Goal: Information Seeking & Learning: Find specific fact

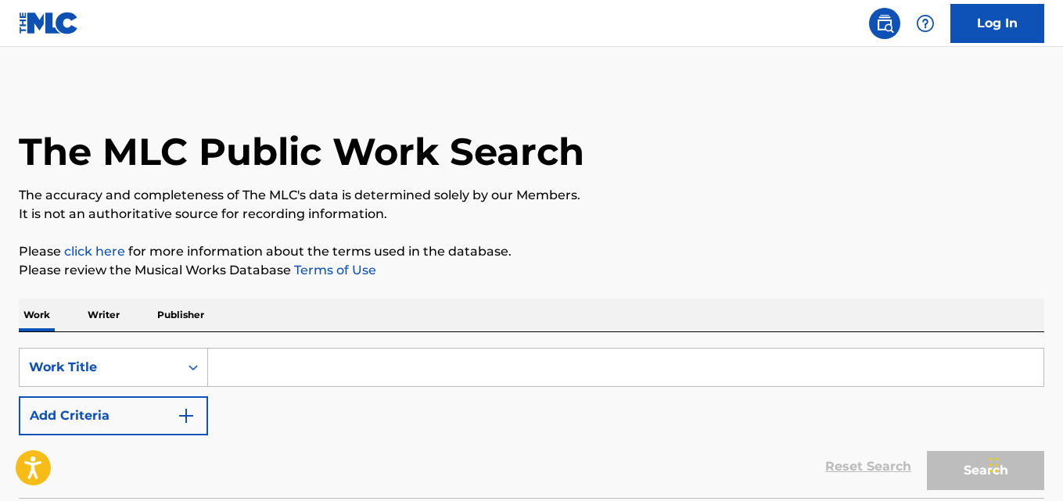
click at [286, 368] on input "Search Form" at bounding box center [625, 368] width 835 height 38
paste input "Anxiety"
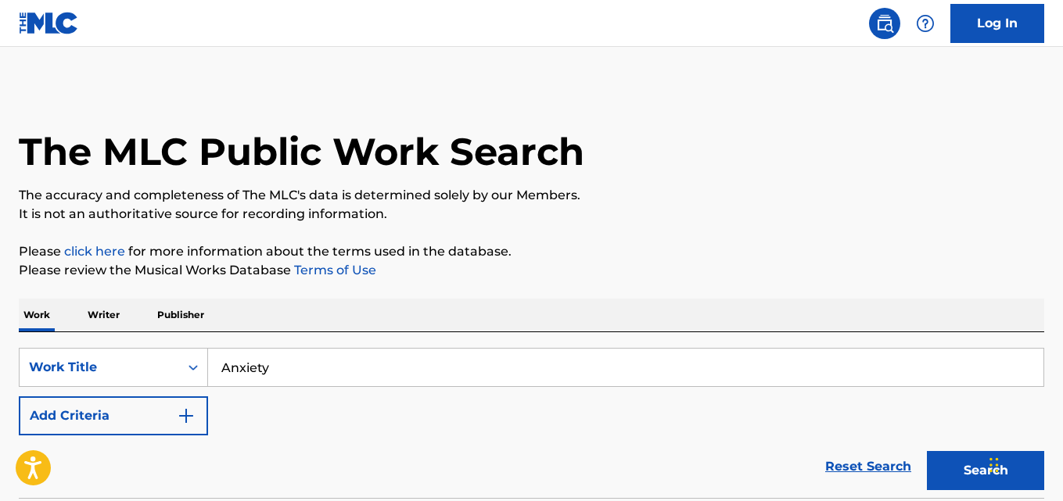
type input "Anxiety"
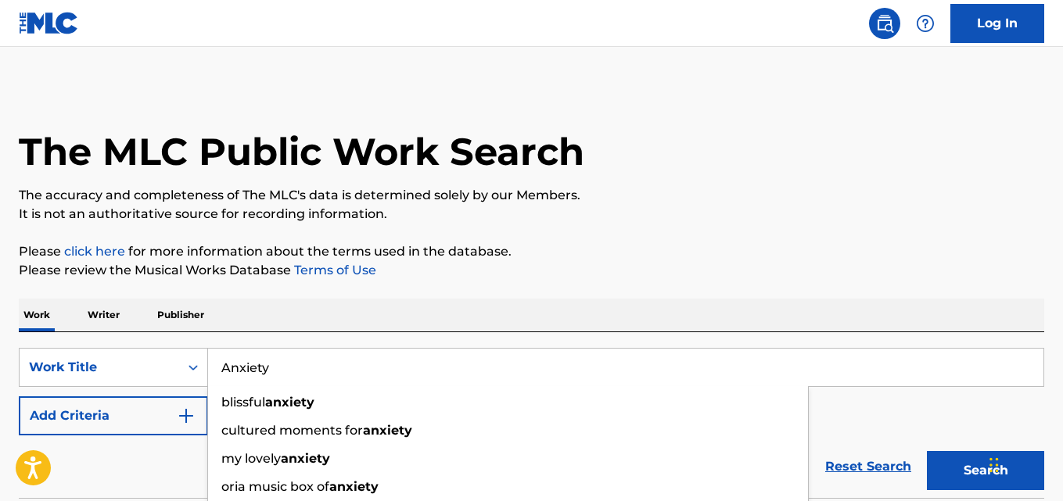
click at [369, 307] on div "Work Writer Publisher" at bounding box center [531, 315] width 1025 height 33
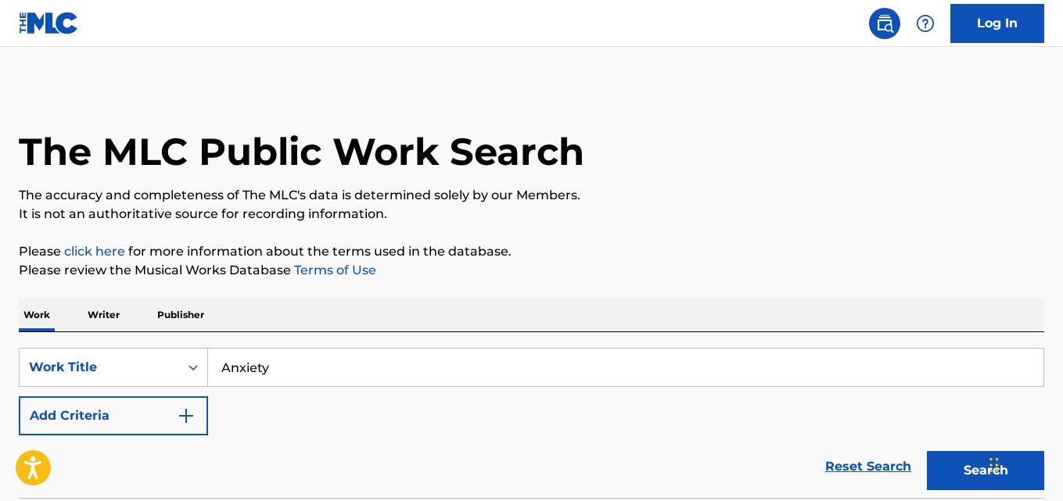
click at [194, 411] on img "Search Form" at bounding box center [186, 416] width 19 height 19
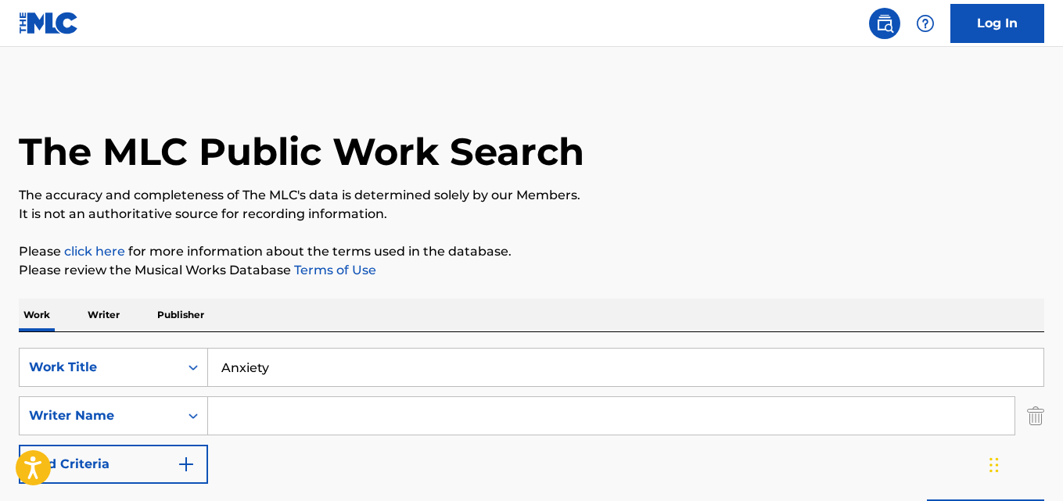
click at [268, 405] on input "Search Form" at bounding box center [611, 416] width 806 height 38
drag, startPoint x: 294, startPoint y: 412, endPoint x: 160, endPoint y: 414, distance: 134.5
click at [160, 414] on div "SearchWithCriteria4a18a14e-64c5-4ddf-be0e-13fe3ad78623 Writer Name Shizuku yumi…" at bounding box center [531, 416] width 1025 height 39
paste input "Hickmon"
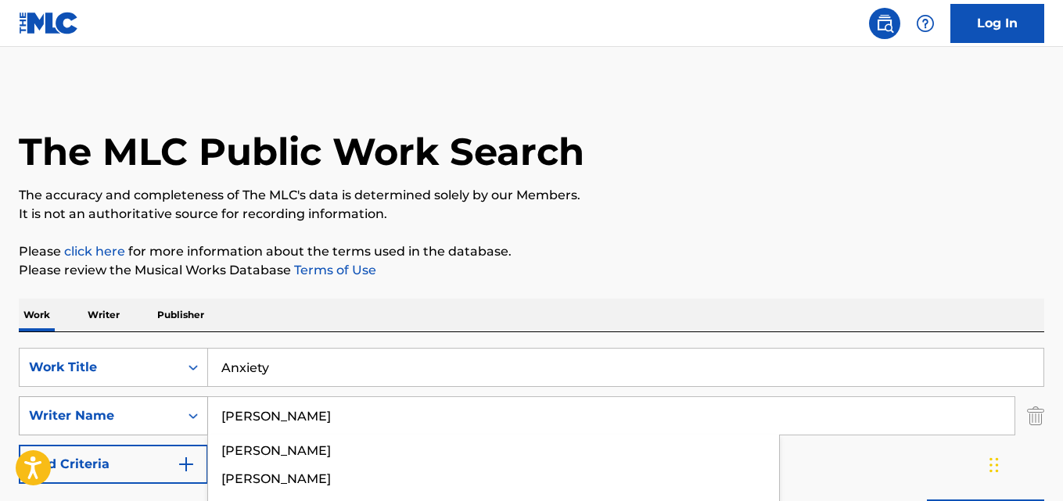
type input "Hickmon"
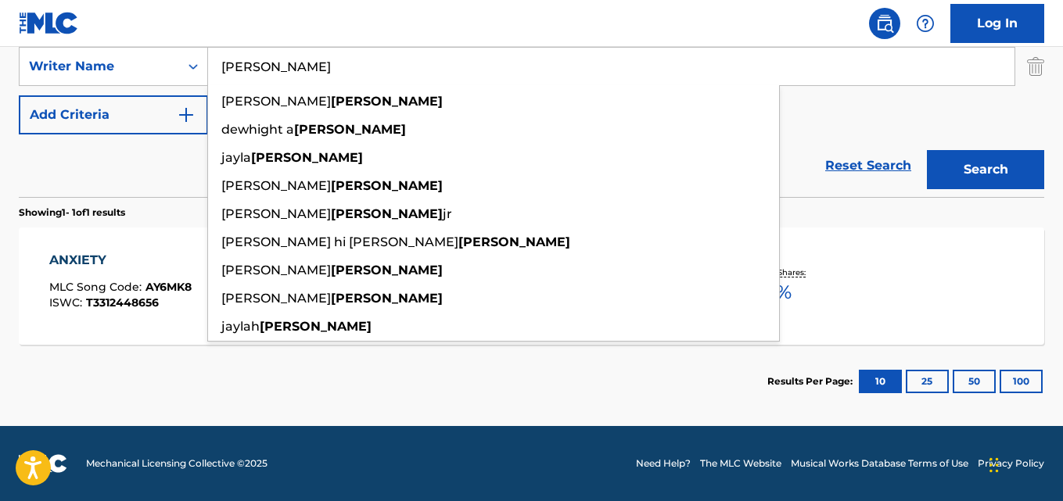
click at [145, 402] on section "Results Per Page: 10 25 50 100" at bounding box center [531, 382] width 1025 height 74
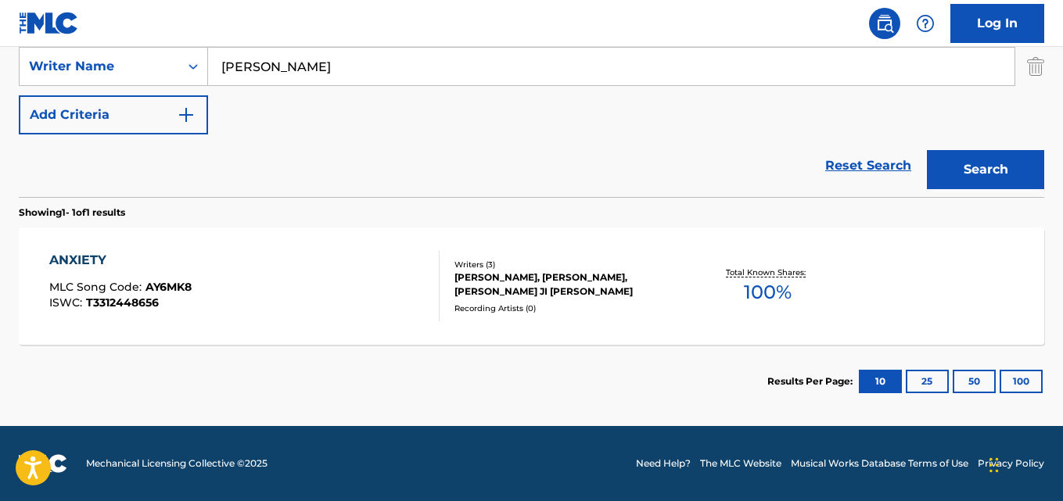
click at [80, 267] on div "ANXIETY" at bounding box center [120, 260] width 142 height 19
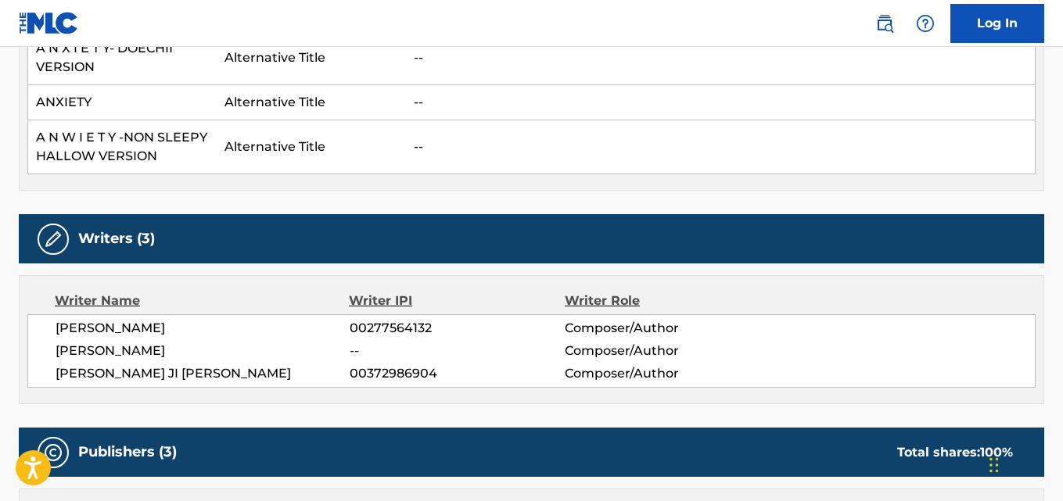
scroll to position [652, 0]
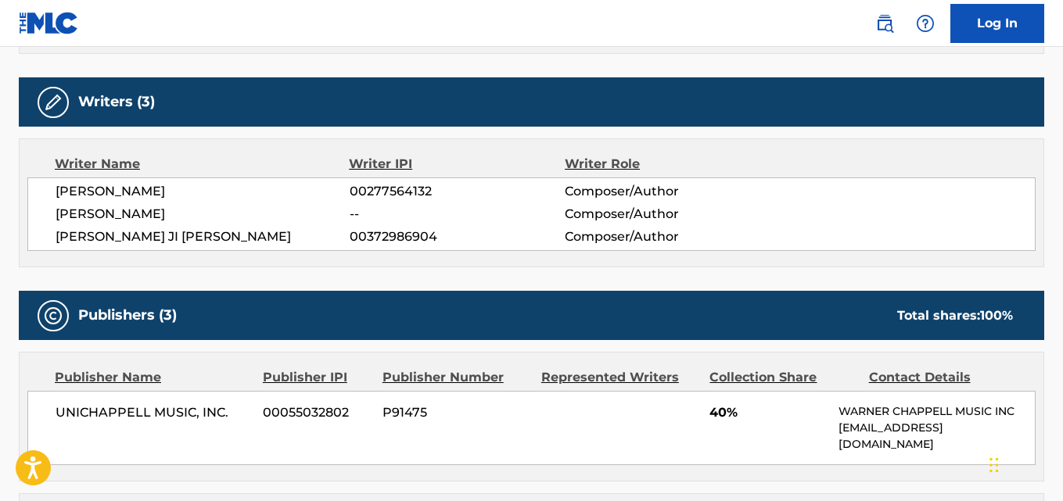
click at [198, 212] on span "LUIZ FLORIANO BONFA" at bounding box center [203, 214] width 294 height 19
copy span "BONFA"
click at [170, 232] on span "JAYLAH JI MYA HICKMON" at bounding box center [203, 237] width 294 height 19
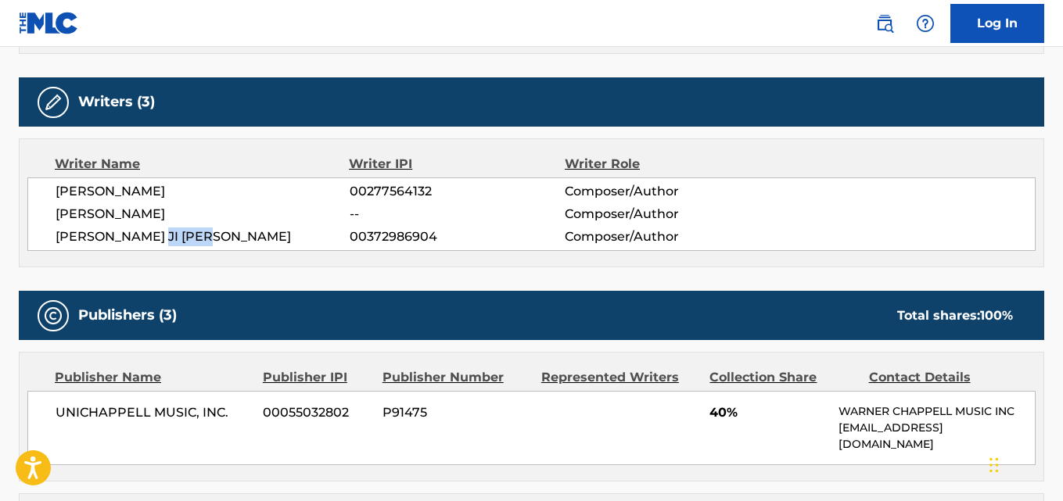
copy span "HICKMON"
click at [167, 188] on span "WALTER DE BACKER" at bounding box center [203, 191] width 294 height 19
copy span "BACKER"
click at [76, 214] on span "LUIZ FLORIANO BONFA" at bounding box center [203, 214] width 294 height 19
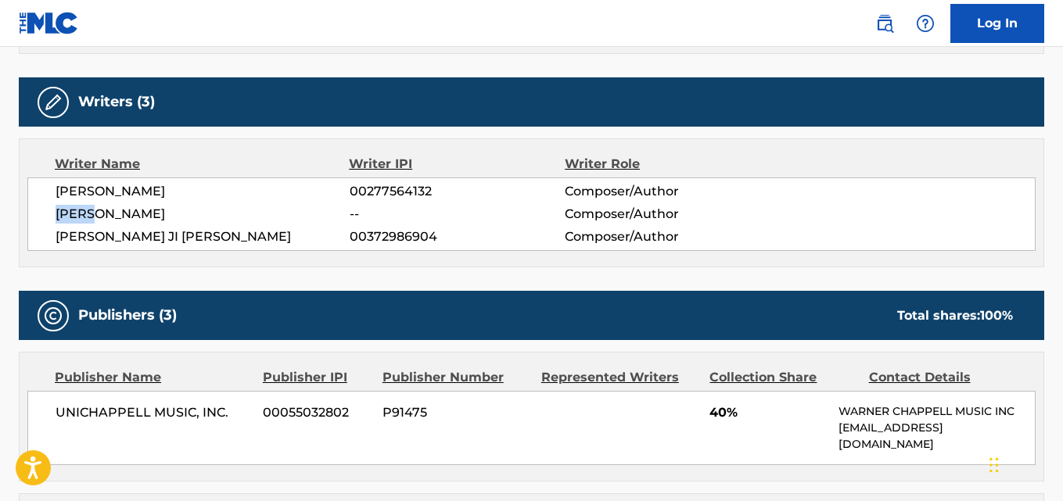
click at [76, 214] on span "LUIZ FLORIANO BONFA" at bounding box center [203, 214] width 294 height 19
copy span "LUIZ"
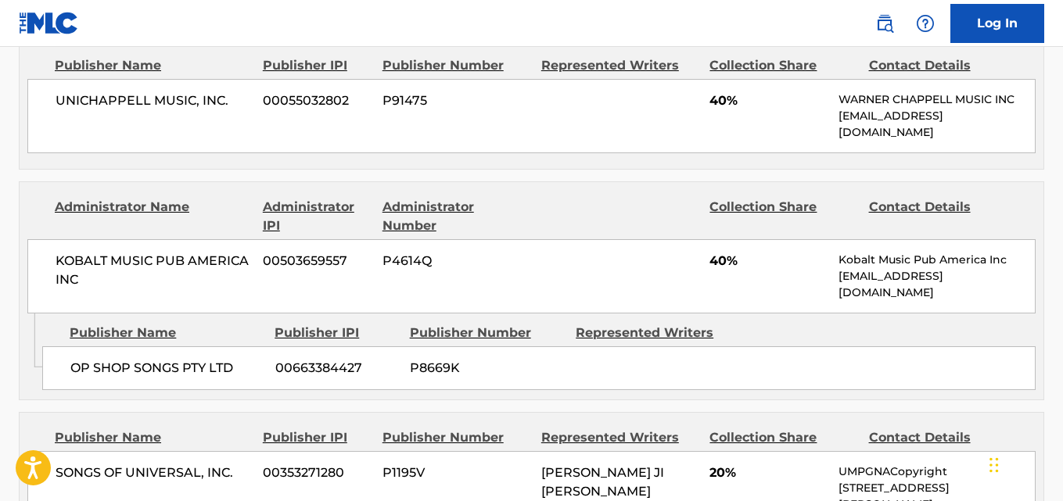
scroll to position [1043, 0]
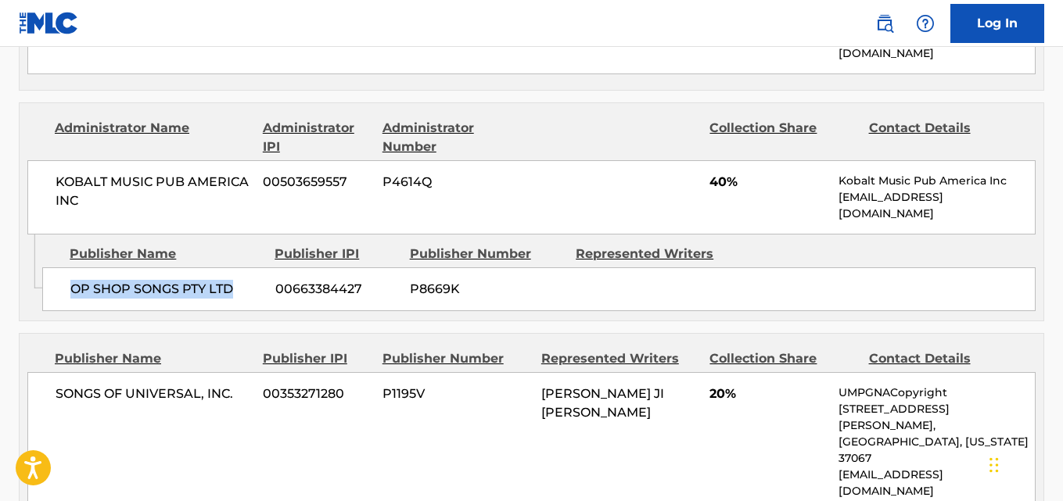
drag, startPoint x: 62, startPoint y: 296, endPoint x: 233, endPoint y: 293, distance: 171.3
click at [233, 293] on div "OP SHOP SONGS PTY LTD 00663384427 P8669K" at bounding box center [538, 289] width 993 height 44
copy span "OP SHOP SONGS PTY LTD"
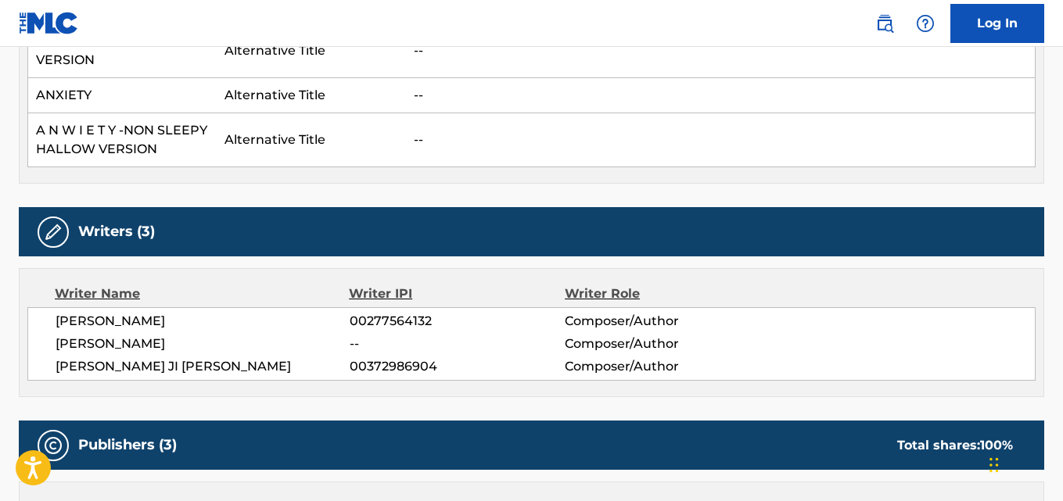
scroll to position [782, 0]
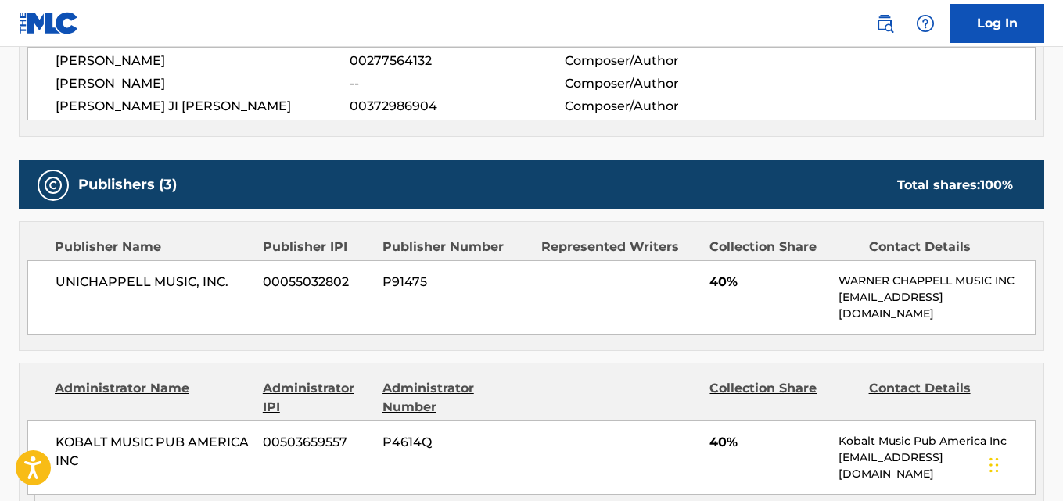
click at [196, 116] on div "WALTER DE BACKER 00277564132 Composer/Author LUIZ FLORIANO BONFA -- Composer/Au…" at bounding box center [531, 84] width 1008 height 74
copy span "HICKMON"
click at [183, 84] on span "LUIZ FLORIANO BONFA" at bounding box center [203, 83] width 294 height 19
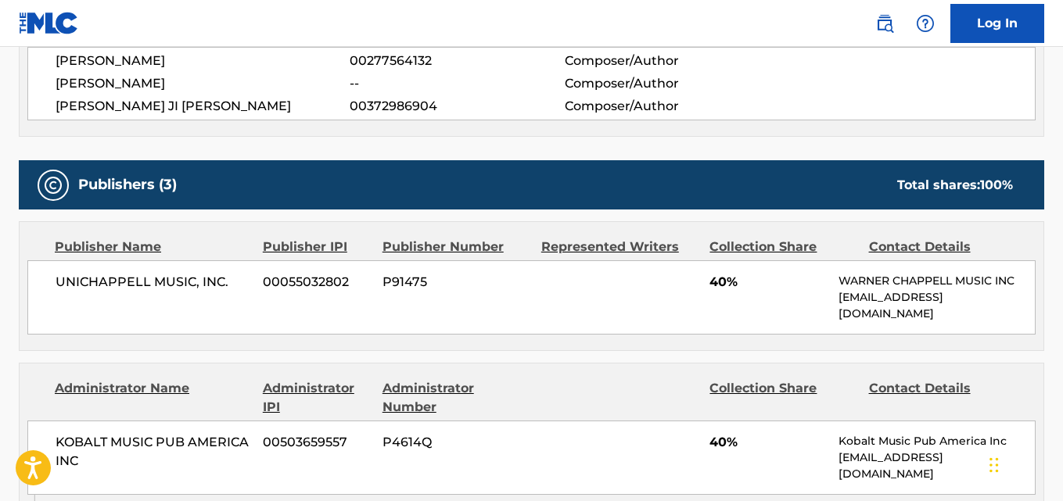
copy span "BONFA"
click at [83, 58] on span "WALTER DE BACKER" at bounding box center [203, 61] width 294 height 19
copy span "WALTER"
click at [452, 98] on span "00372986904" at bounding box center [457, 106] width 215 height 19
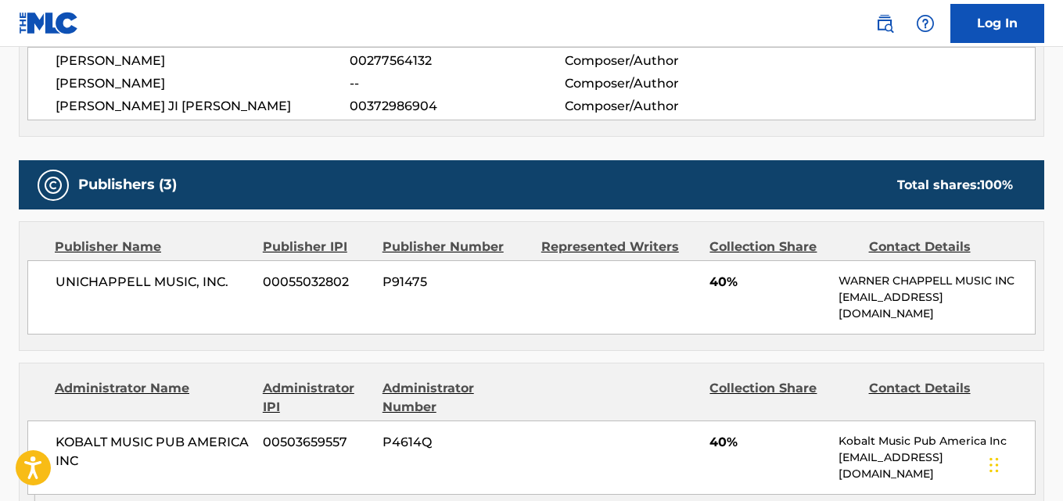
click at [454, 357] on div "Publishers (3) Total shares: 100 % Publisher Name Publisher IPI Publisher Numbe…" at bounding box center [531, 474] width 1025 height 629
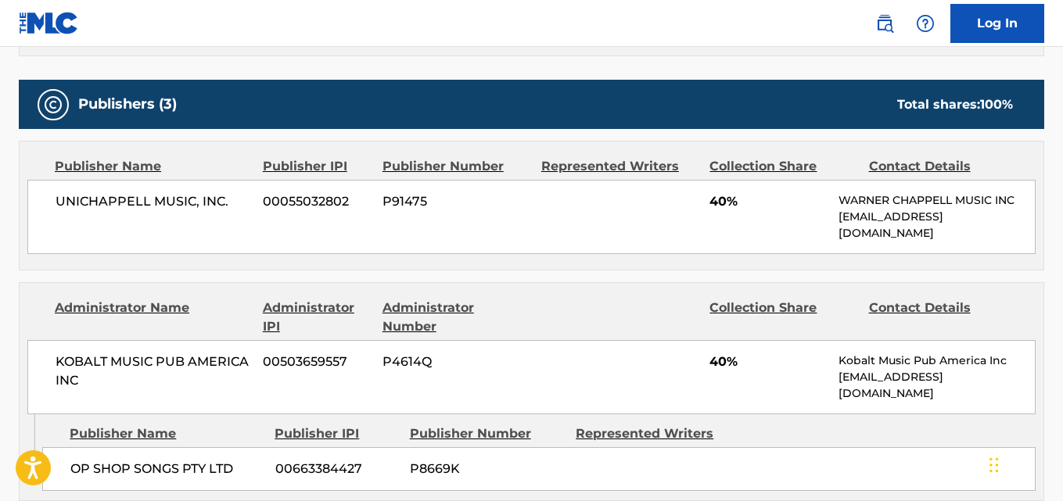
scroll to position [913, 0]
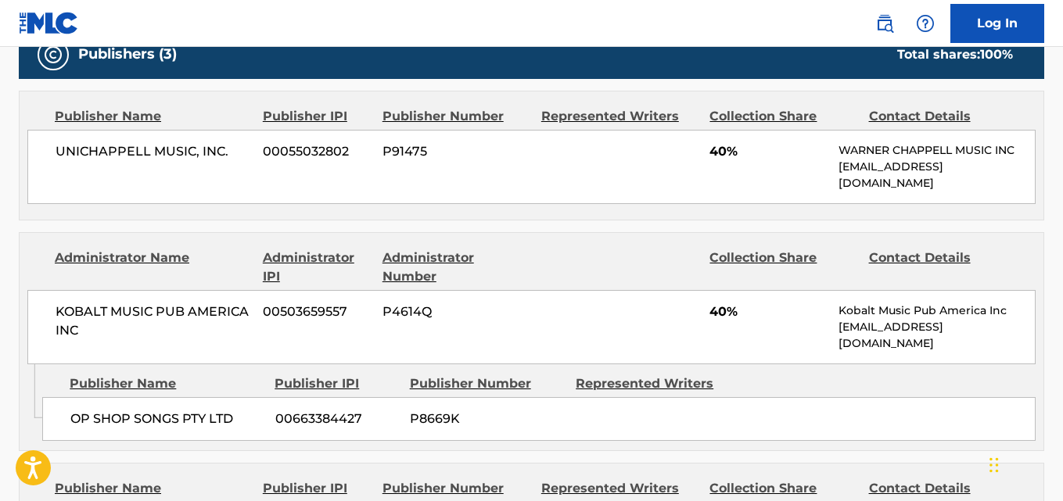
click at [457, 357] on div "KOBALT MUSIC PUB AMERICA INC 00503659557 P4614Q 40% Kobalt Music Pub America In…" at bounding box center [531, 327] width 1008 height 74
click at [515, 256] on div "Administrator Number" at bounding box center [455, 268] width 147 height 38
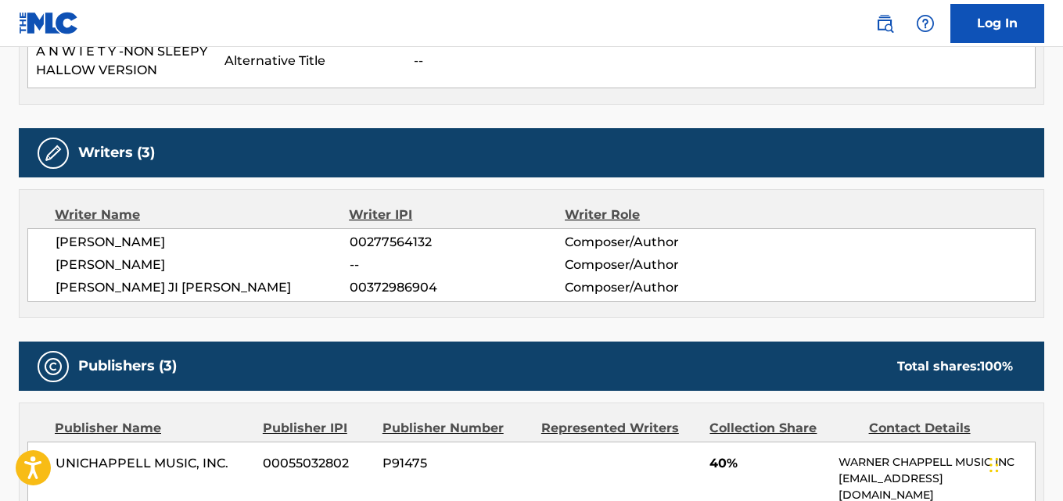
scroll to position [652, 0]
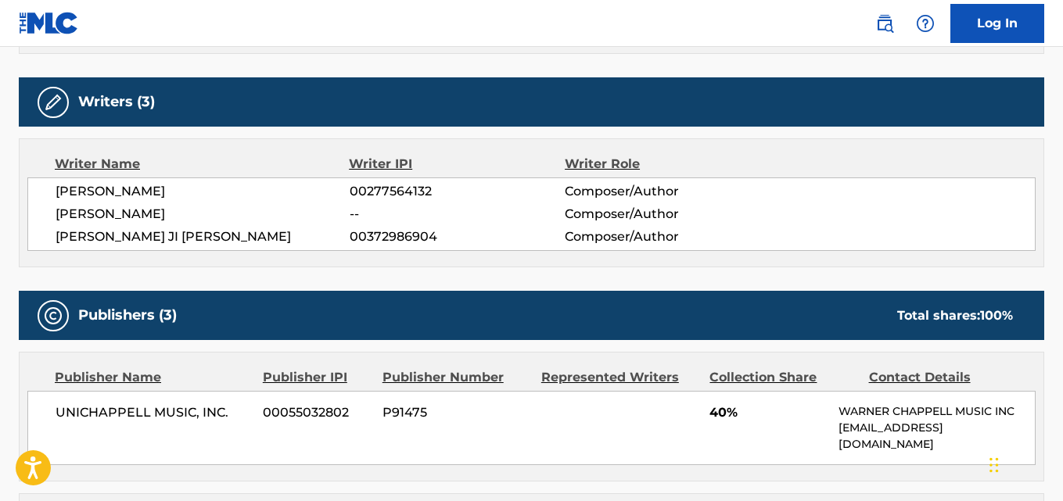
click at [191, 205] on span "LUIZ FLORIANO BONFA" at bounding box center [203, 214] width 294 height 19
copy span "BONFA"
click at [185, 240] on span "JAYLAH JI MYA HICKMON" at bounding box center [203, 237] width 294 height 19
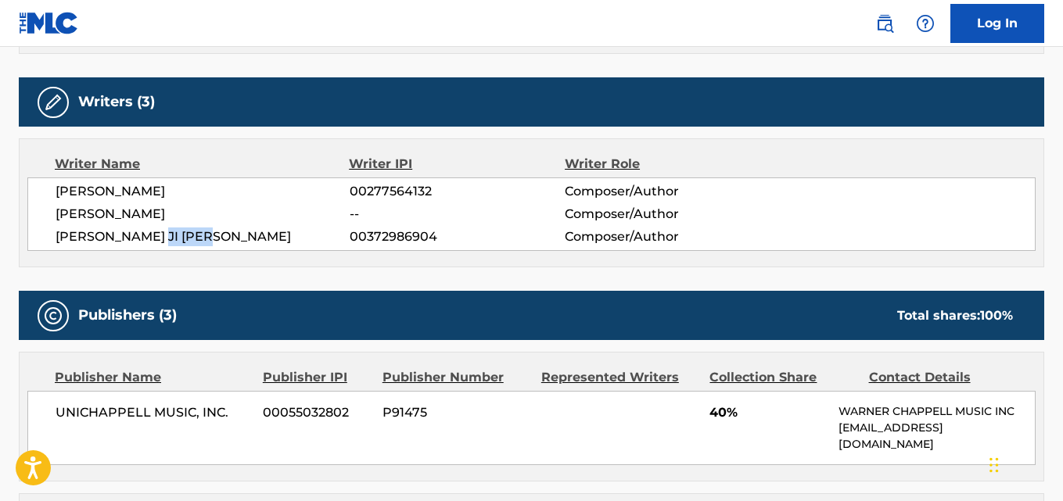
copy span "HICKMON"
click at [178, 190] on span "WALTER DE BACKER" at bounding box center [203, 191] width 294 height 19
click at [177, 190] on span "WALTER DE BACKER" at bounding box center [203, 191] width 294 height 19
click at [515, 453] on div "UNICHAPPELL MUSIC, INC. 00055032802 P91475 40% WARNER CHAPPELL MUSIC INC MLC_In…" at bounding box center [531, 428] width 1008 height 74
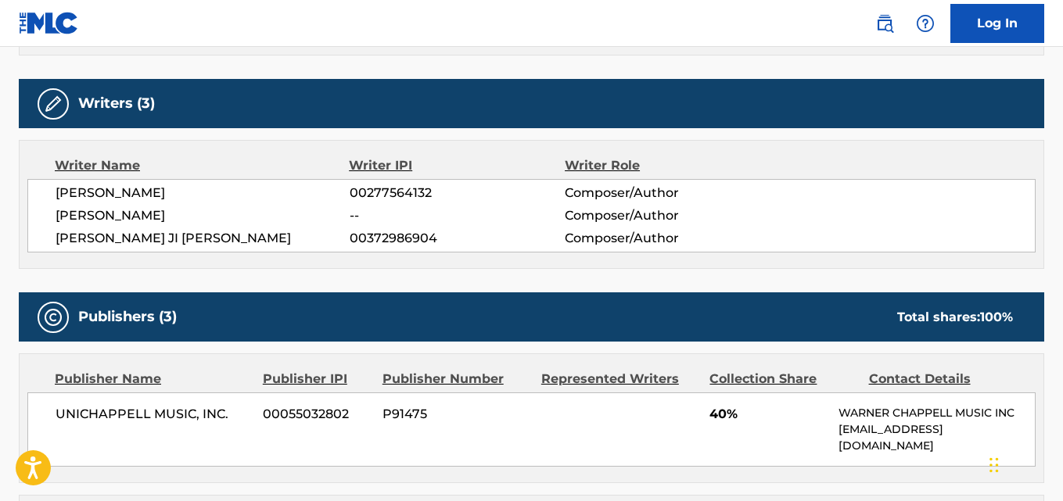
scroll to position [0, 0]
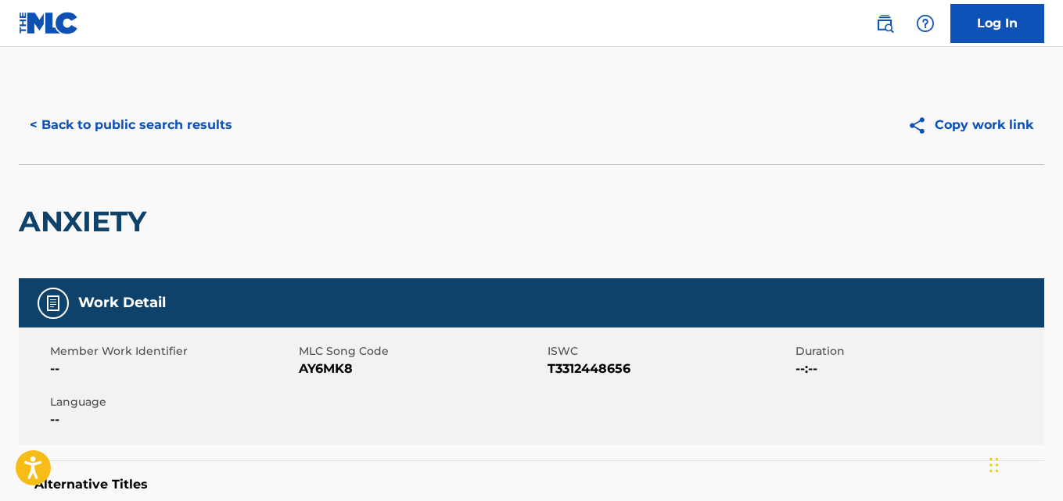
click at [200, 120] on button "< Back to public search results" at bounding box center [131, 125] width 224 height 39
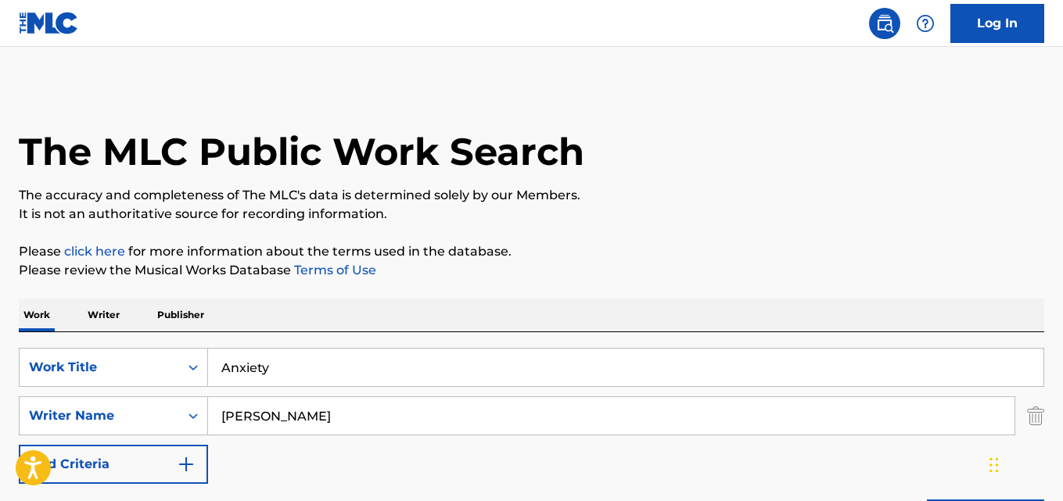
scroll to position [260, 0]
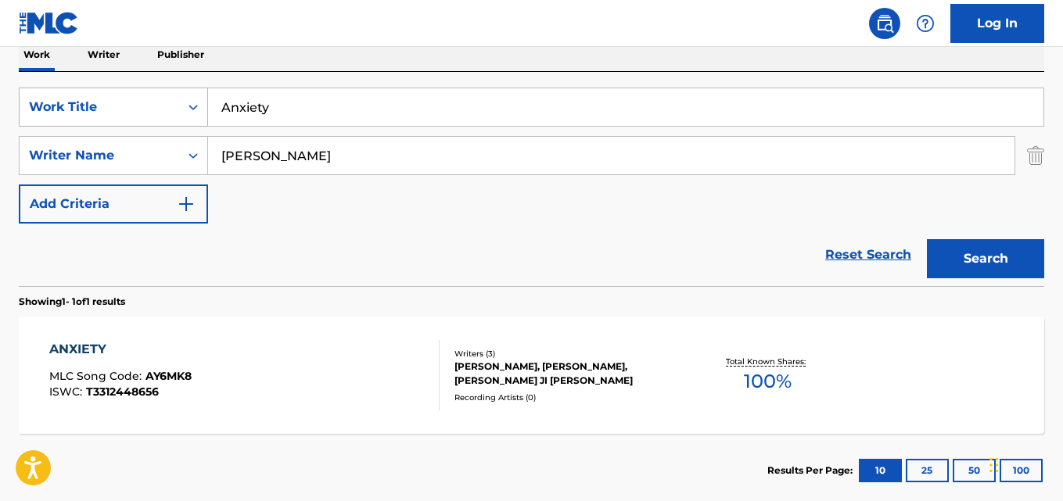
drag, startPoint x: 339, startPoint y: 109, endPoint x: 120, endPoint y: 109, distance: 219.0
click at [120, 109] on div "SearchWithCriteriaa2e2e69a-237f-49ee-ae2f-678d165ad8ee Work Title Anxiety" at bounding box center [531, 107] width 1025 height 39
paste input "Freelance"
type input "Freelance"
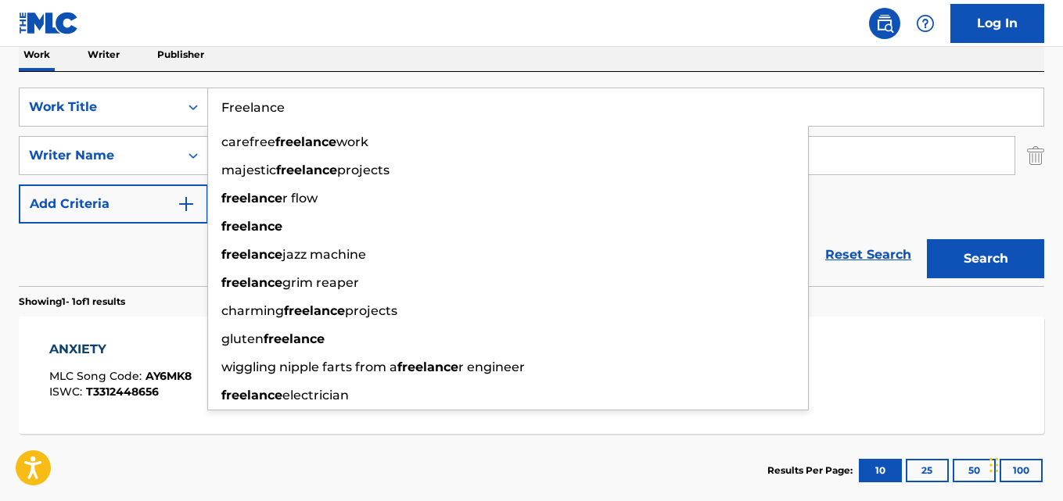
click at [153, 262] on div "Reset Search Search" at bounding box center [531, 255] width 1025 height 63
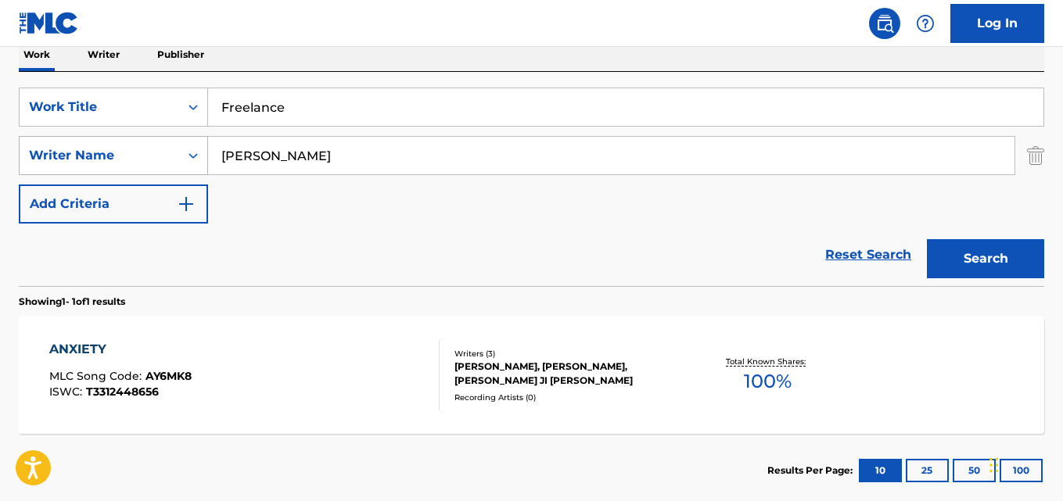
drag, startPoint x: 306, startPoint y: 158, endPoint x: 159, endPoint y: 163, distance: 147.1
click at [159, 163] on div "SearchWithCriteria4a18a14e-64c5-4ddf-be0e-13fe3ad78623 Writer Name Hickmon" at bounding box center [531, 155] width 1025 height 39
click at [927, 239] on button "Search" at bounding box center [985, 258] width 117 height 39
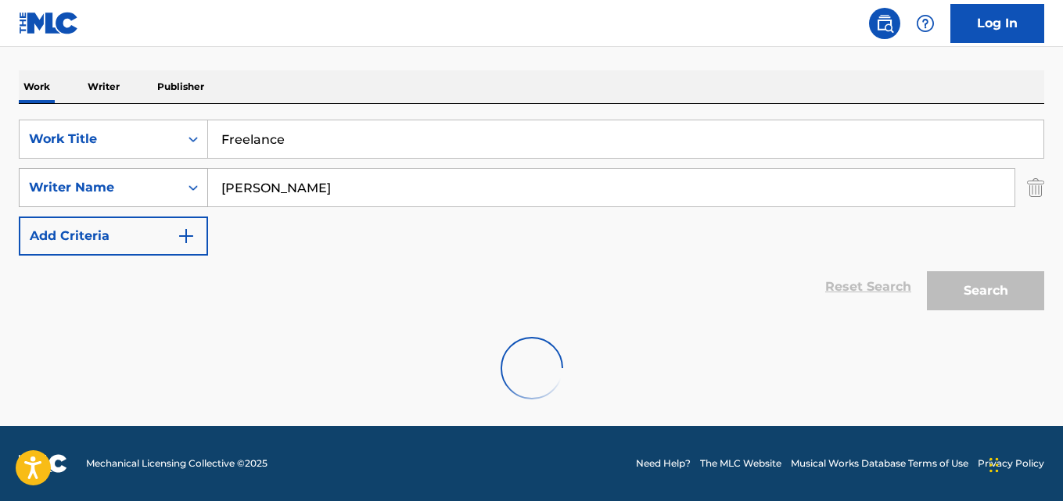
scroll to position [178, 0]
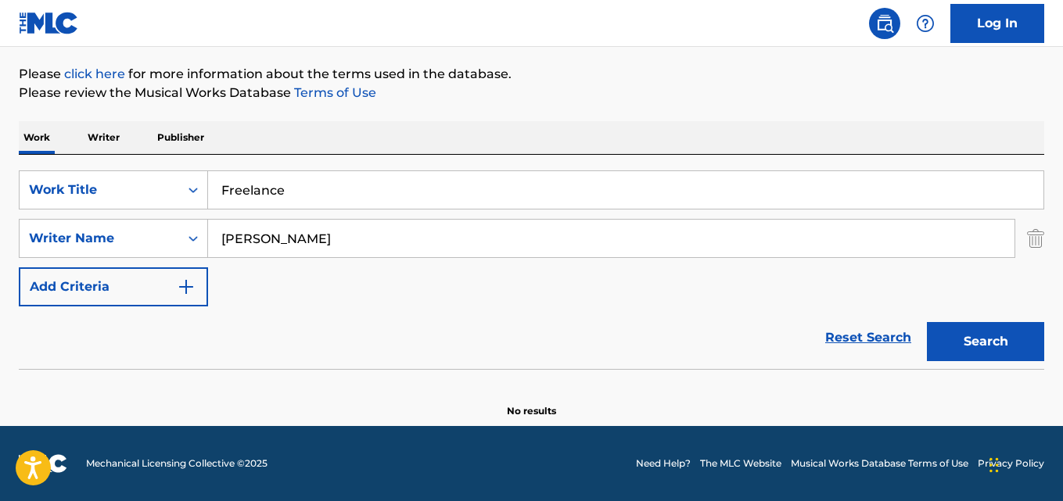
click at [120, 346] on div "Reset Search Search" at bounding box center [531, 338] width 1025 height 63
click at [953, 324] on button "Search" at bounding box center [985, 341] width 117 height 39
drag, startPoint x: 220, startPoint y: 240, endPoint x: 147, endPoint y: 240, distance: 72.7
click at [147, 240] on div "SearchWithCriteria4a18a14e-64c5-4ddf-be0e-13fe3ad78623 Writer Name Hickmon" at bounding box center [531, 238] width 1025 height 39
paste input "Jaylah"
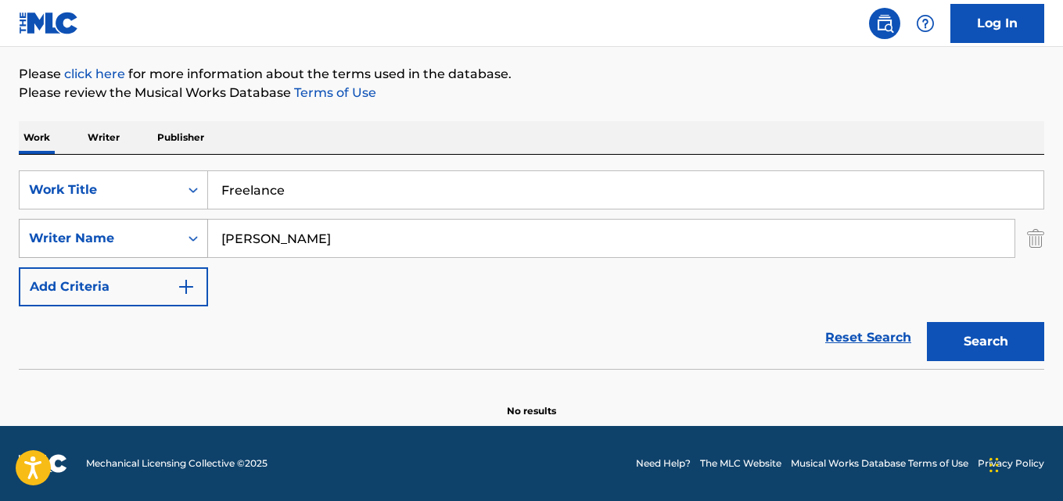
click at [927, 322] on button "Search" at bounding box center [985, 341] width 117 height 39
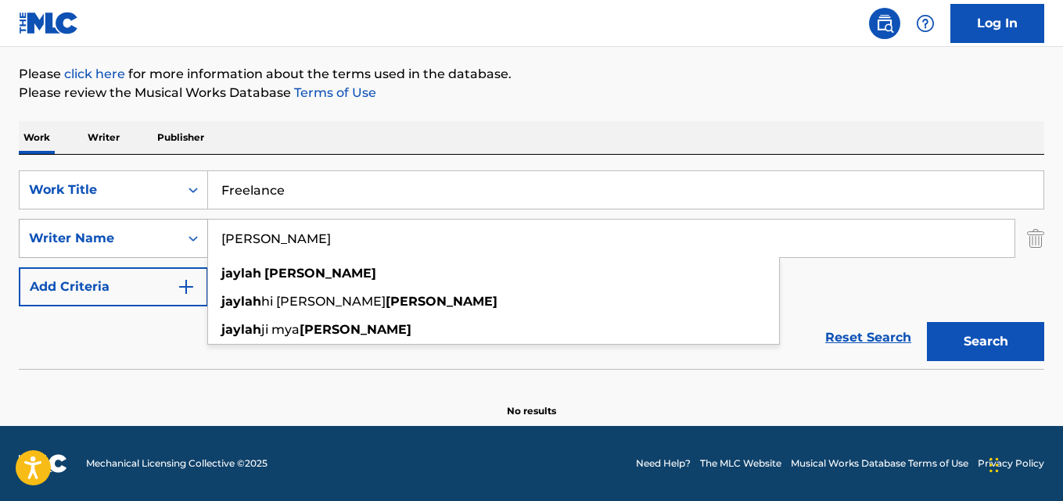
drag, startPoint x: 283, startPoint y: 248, endPoint x: 153, endPoint y: 248, distance: 129.8
click at [153, 248] on div "SearchWithCriteria4a18a14e-64c5-4ddf-be0e-13fe3ad78623 Writer Name Jaylah Hickm…" at bounding box center [531, 238] width 1025 height 39
paste input "Fred Agai"
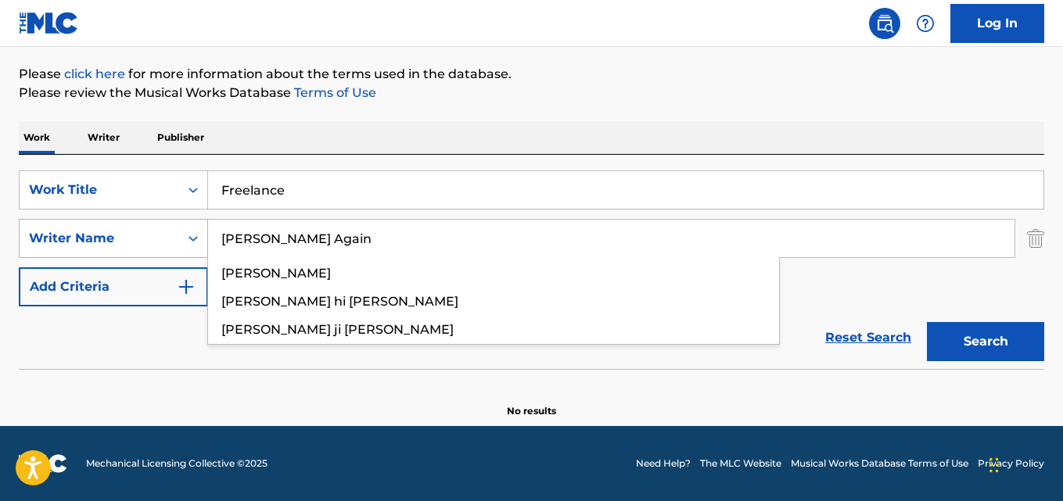
type input "Fred Again"
click at [927, 322] on button "Search" at bounding box center [985, 341] width 117 height 39
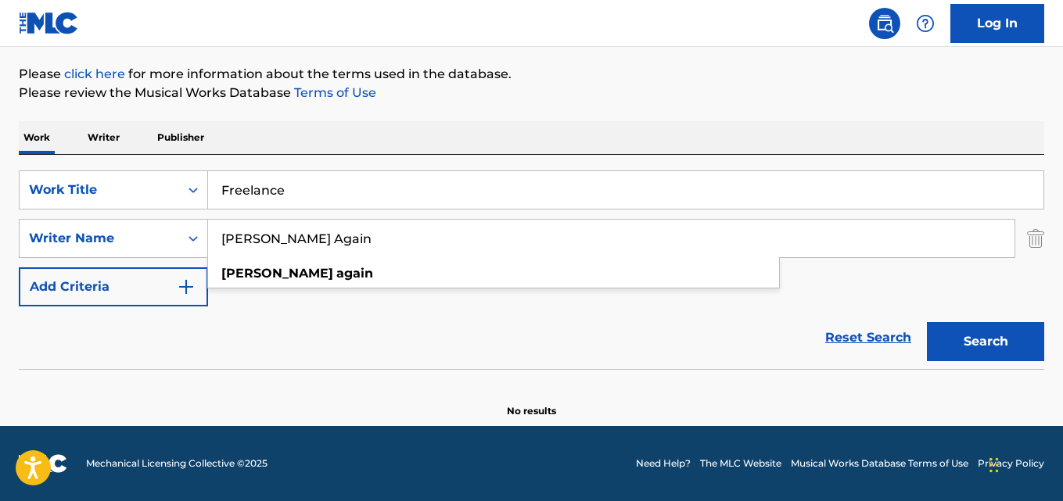
click at [426, 145] on div "Work Writer Publisher" at bounding box center [531, 137] width 1025 height 33
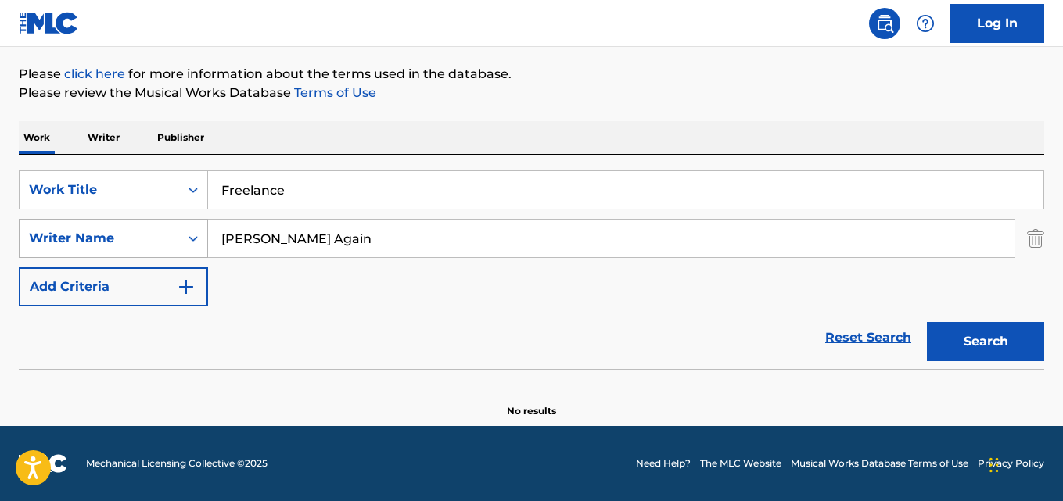
drag, startPoint x: 349, startPoint y: 251, endPoint x: 178, endPoint y: 250, distance: 171.3
click at [178, 250] on div "SearchWithCriteria4a18a14e-64c5-4ddf-be0e-13fe3ad78623 Writer Name Fred Again" at bounding box center [531, 238] width 1025 height 39
click at [927, 322] on button "Search" at bounding box center [985, 341] width 117 height 39
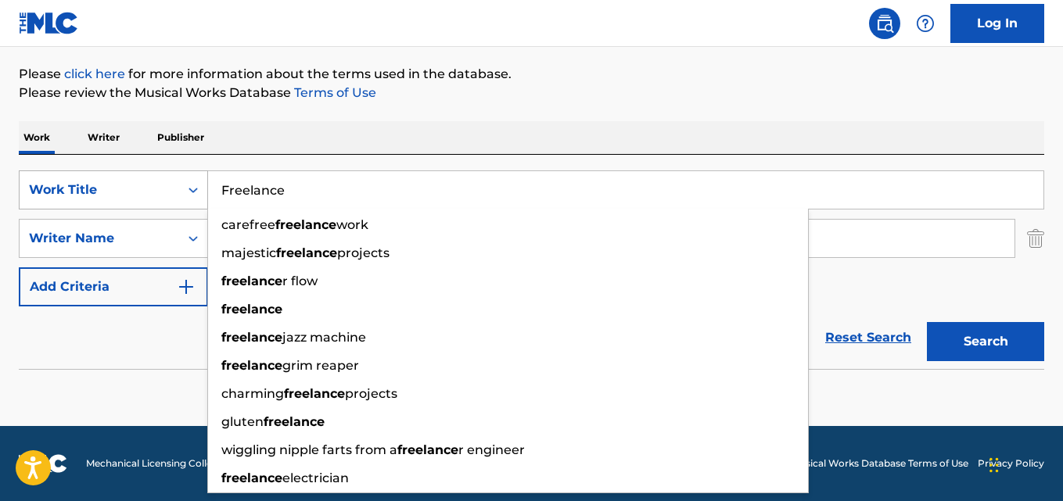
drag, startPoint x: 328, startPoint y: 192, endPoint x: 134, endPoint y: 192, distance: 194.7
click at [134, 192] on div "SearchWithCriteriaa2e2e69a-237f-49ee-ae2f-678d165ad8ee Work Title Freelance car…" at bounding box center [531, 190] width 1025 height 39
paste input "Egypt"
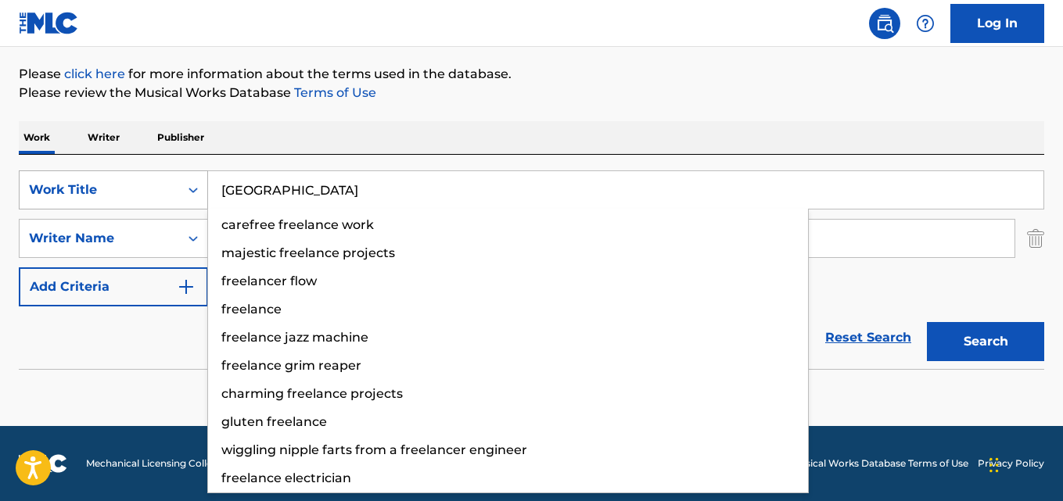
type input "Egypt"
click at [927, 322] on button "Search" at bounding box center [985, 341] width 117 height 39
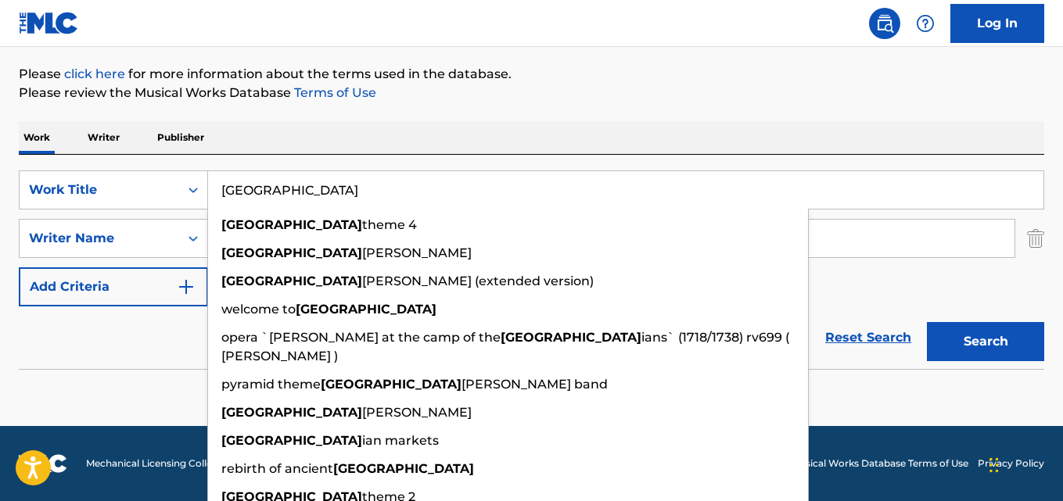
drag, startPoint x: 379, startPoint y: 117, endPoint x: 398, endPoint y: 92, distance: 31.3
click at [379, 118] on div "The MLC Public Work Search The accuracy and completeness of The MLC's data is d…" at bounding box center [531, 163] width 1063 height 510
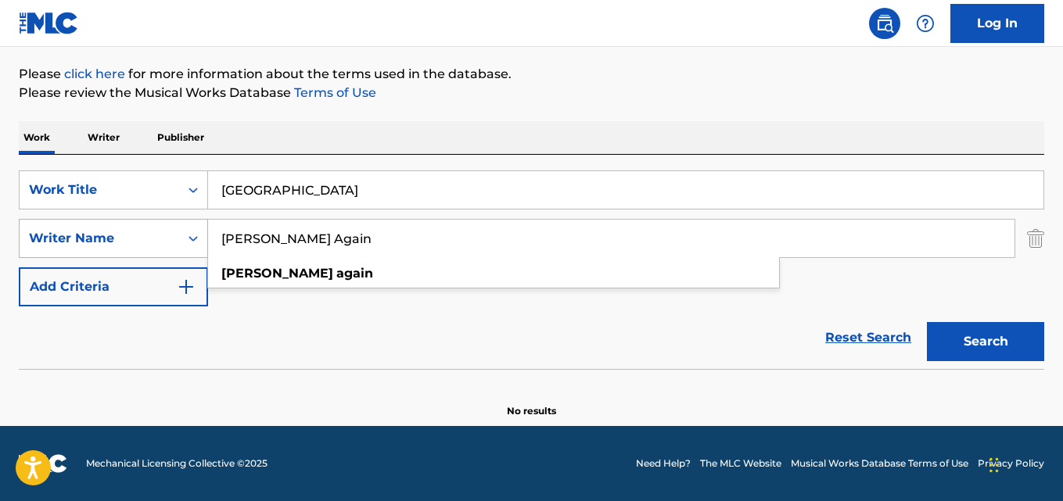
drag, startPoint x: 320, startPoint y: 241, endPoint x: 146, endPoint y: 242, distance: 173.6
click at [146, 242] on div "SearchWithCriteria4a18a14e-64c5-4ddf-be0e-13fe3ad78623 Writer Name Fred Again f…" at bounding box center [531, 238] width 1025 height 39
paste input "WORTHY"
type input "WORTHY"
click at [927, 322] on button "Search" at bounding box center [985, 341] width 117 height 39
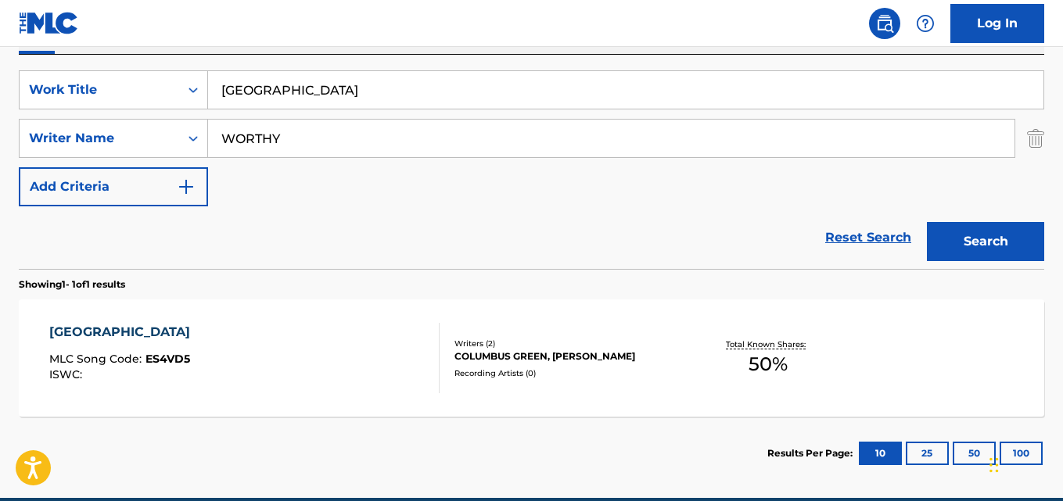
scroll to position [350, 0]
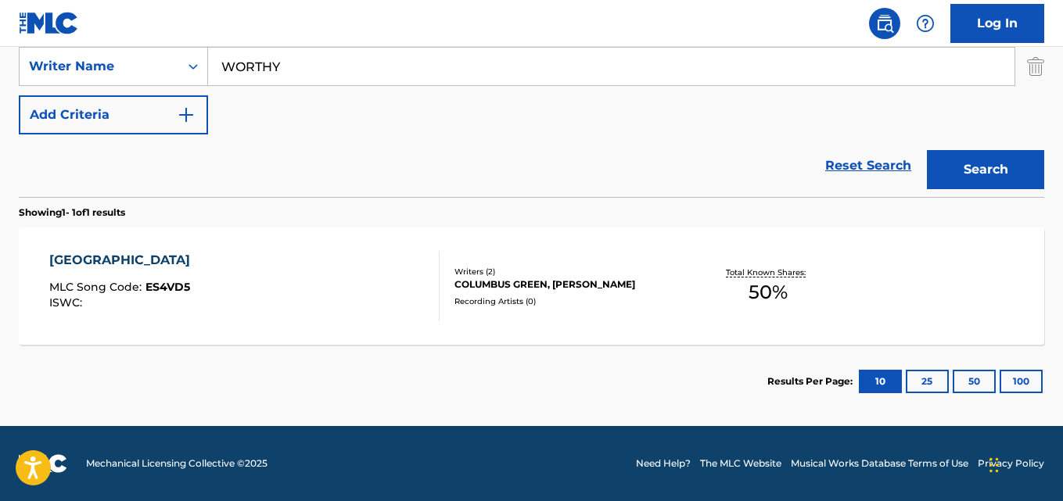
click at [461, 283] on div "COLUMBUS GREEN, ALVIN LAMAR WORTHY" at bounding box center [568, 285] width 228 height 14
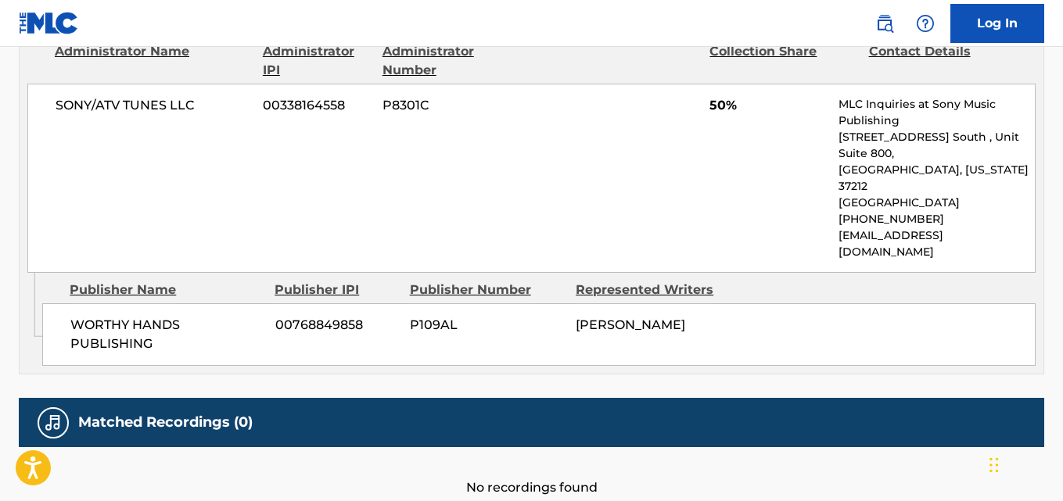
scroll to position [782, 0]
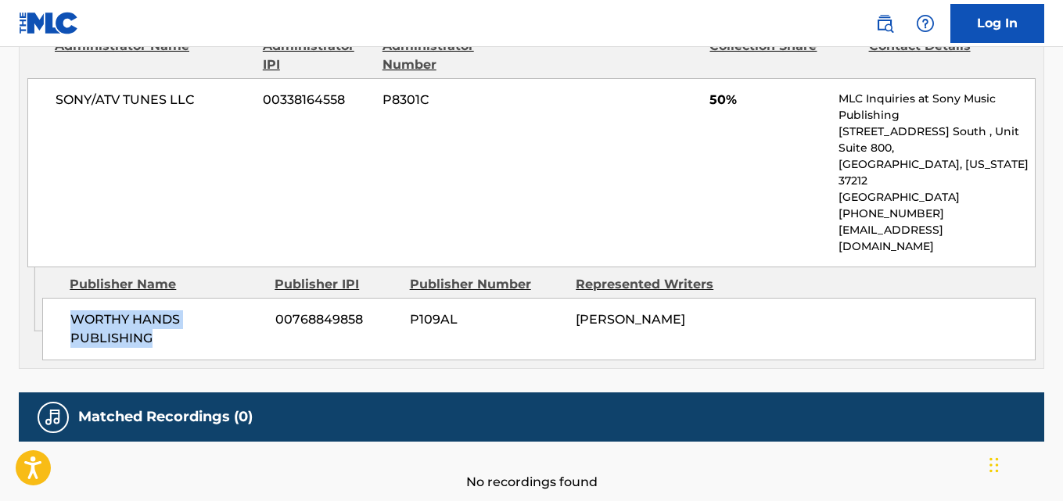
drag, startPoint x: 70, startPoint y: 288, endPoint x: 179, endPoint y: 306, distance: 111.0
click at [179, 306] on div "WORTHY HANDS PUBLISHING 00768849858 P109AL ALVIN LAMAR WORTHY" at bounding box center [538, 329] width 993 height 63
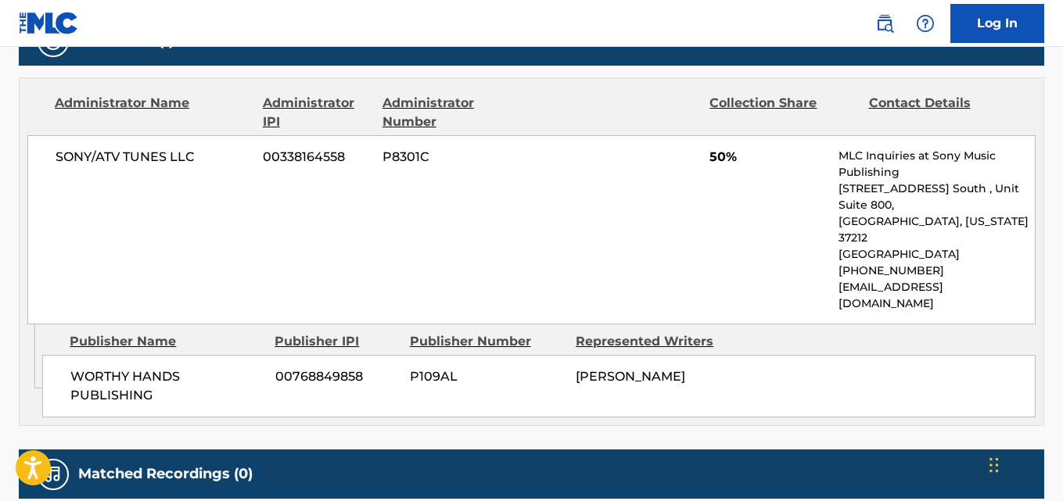
scroll to position [687, 0]
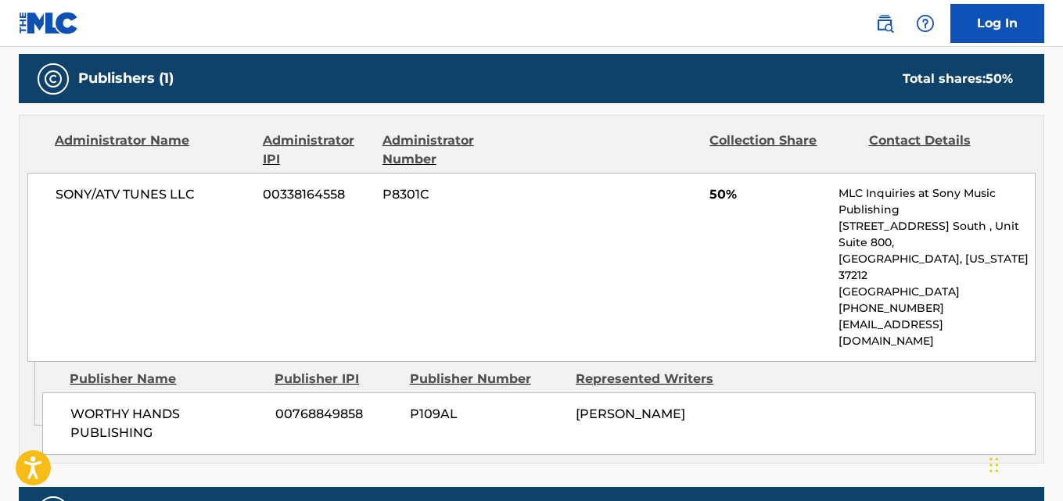
click at [235, 393] on div "WORTHY HANDS PUBLISHING 00768849858 P109AL ALVIN LAMAR WORTHY" at bounding box center [538, 424] width 993 height 63
click at [99, 405] on span "WORTHY HANDS PUBLISHING" at bounding box center [166, 424] width 193 height 38
drag, startPoint x: 73, startPoint y: 386, endPoint x: 178, endPoint y: 397, distance: 105.4
click at [178, 405] on span "WORTHY HANDS PUBLISHING" at bounding box center [166, 424] width 193 height 38
drag, startPoint x: 45, startPoint y: 197, endPoint x: 197, endPoint y: 202, distance: 152.6
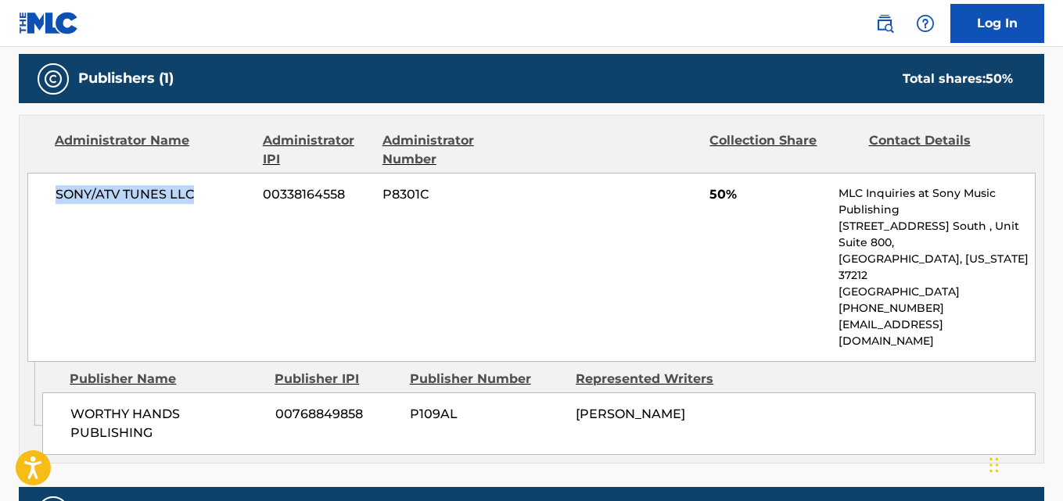
click at [197, 202] on div "SONY/ATV TUNES LLC 00338164558 P8301C 50% MLC Inquiries at Sony Music Publishin…" at bounding box center [531, 267] width 1008 height 189
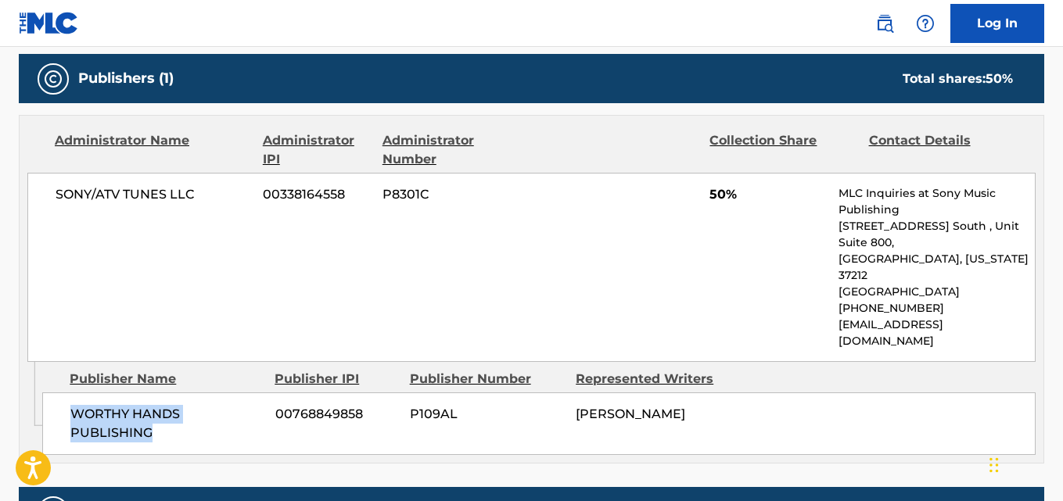
drag, startPoint x: 69, startPoint y: 376, endPoint x: 173, endPoint y: 394, distance: 105.6
click at [173, 394] on div "WORTHY HANDS PUBLISHING 00768849858 P109AL ALVIN LAMAR WORTHY" at bounding box center [538, 424] width 993 height 63
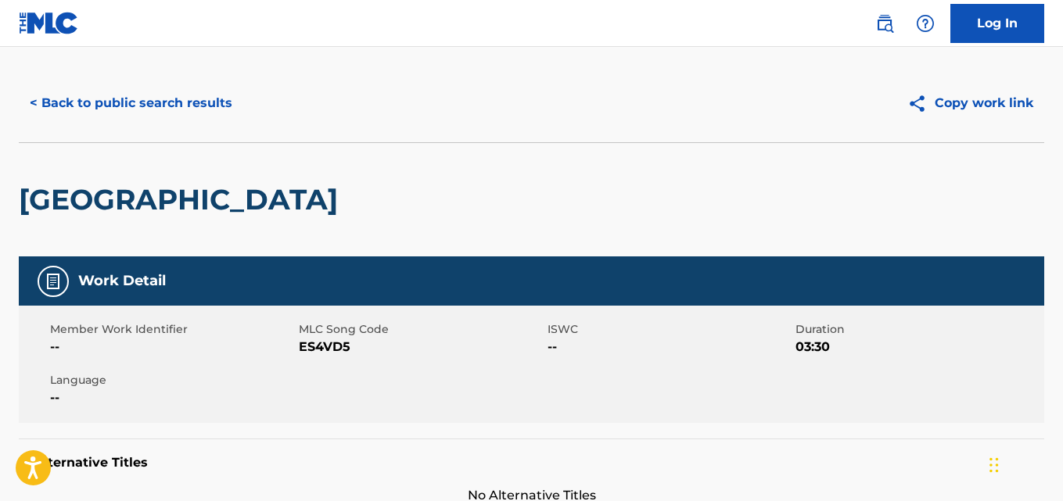
scroll to position [0, 0]
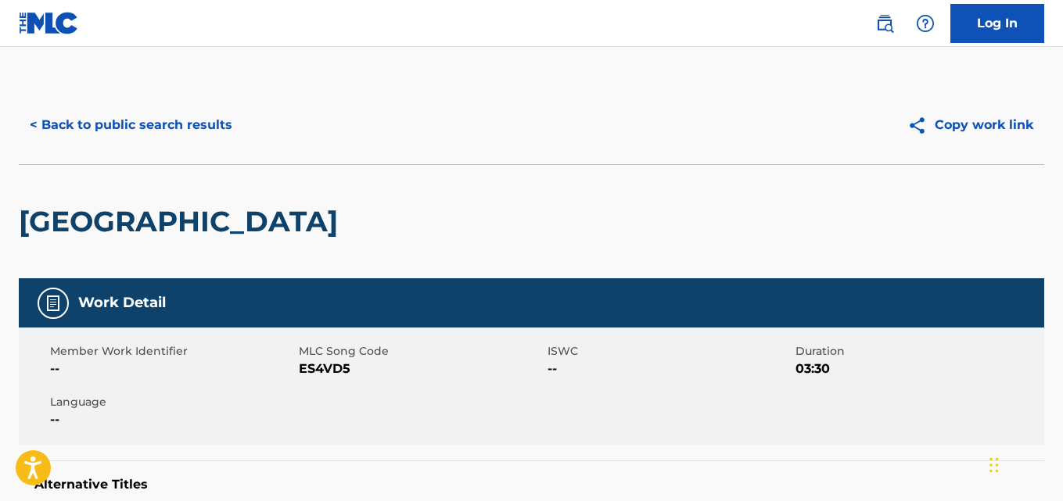
click at [196, 130] on button "< Back to public search results" at bounding box center [131, 125] width 224 height 39
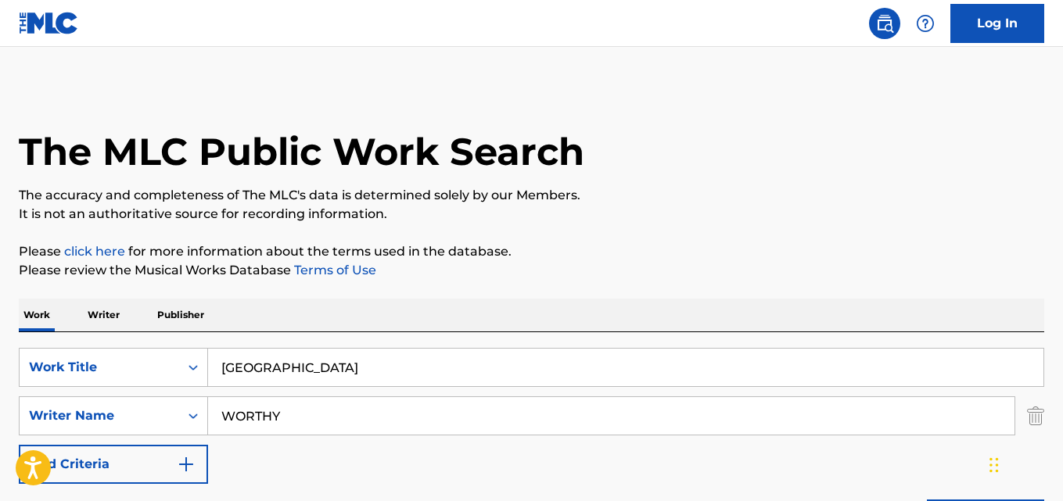
scroll to position [260, 0]
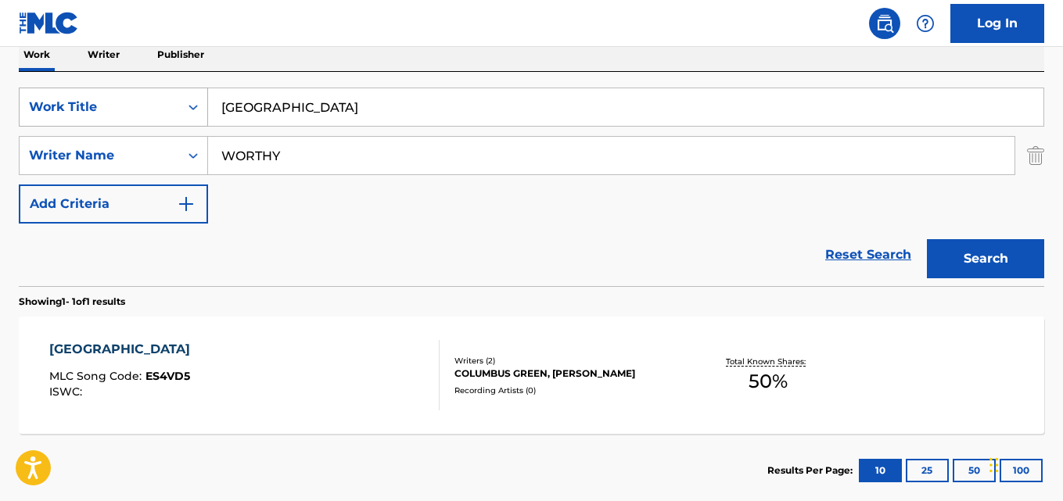
drag, startPoint x: 321, startPoint y: 118, endPoint x: 159, endPoint y: 117, distance: 161.9
click at [159, 117] on div "SearchWithCriteriaa2e2e69a-237f-49ee-ae2f-678d165ad8ee Work Title Egypt" at bounding box center [531, 107] width 1025 height 39
paste input "How Does It Feel?"
type input "How Does It Feel?"
drag, startPoint x: 355, startPoint y: 153, endPoint x: 166, endPoint y: 160, distance: 189.4
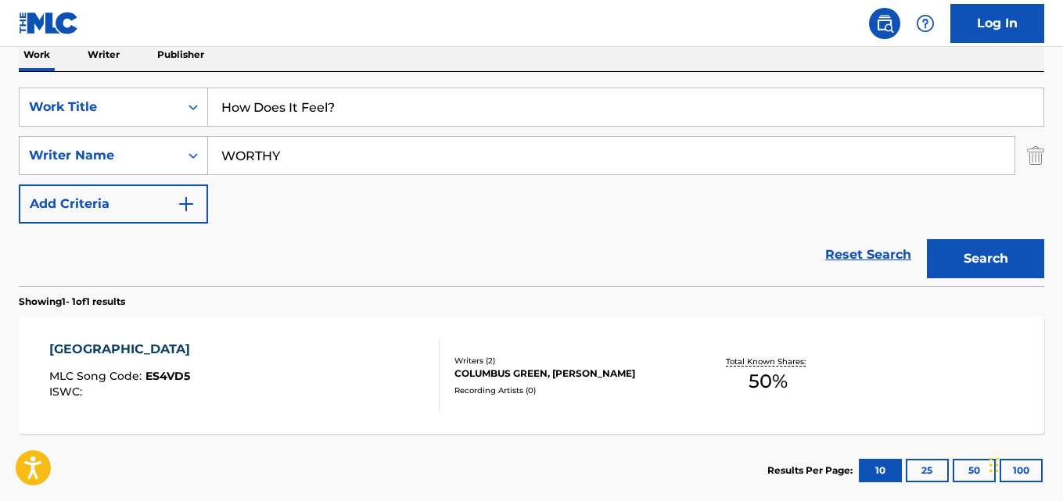
click at [166, 160] on div "SearchWithCriteria4a18a14e-64c5-4ddf-be0e-13fe3ad78623 Writer Name WORTHY" at bounding box center [531, 155] width 1025 height 39
click at [429, 167] on input "Search Form" at bounding box center [611, 156] width 806 height 38
paste input "Ivan Rosenberg"
click at [927, 239] on button "Search" at bounding box center [985, 258] width 117 height 39
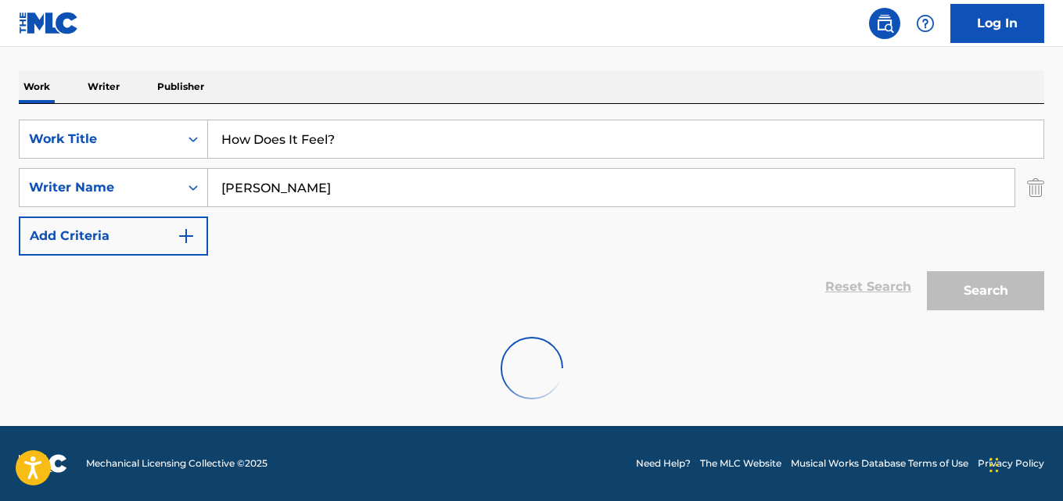
scroll to position [228, 0]
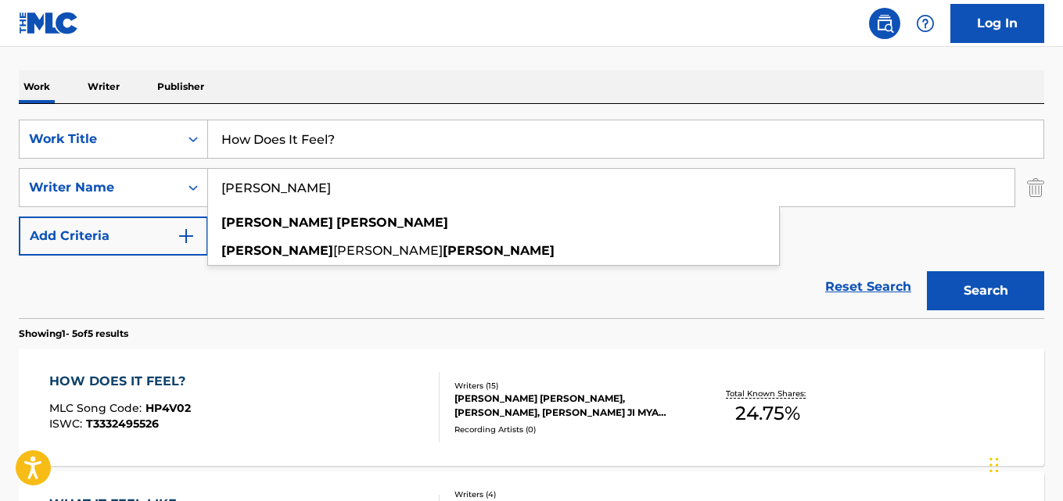
click at [359, 286] on div "Reset Search Search" at bounding box center [531, 287] width 1025 height 63
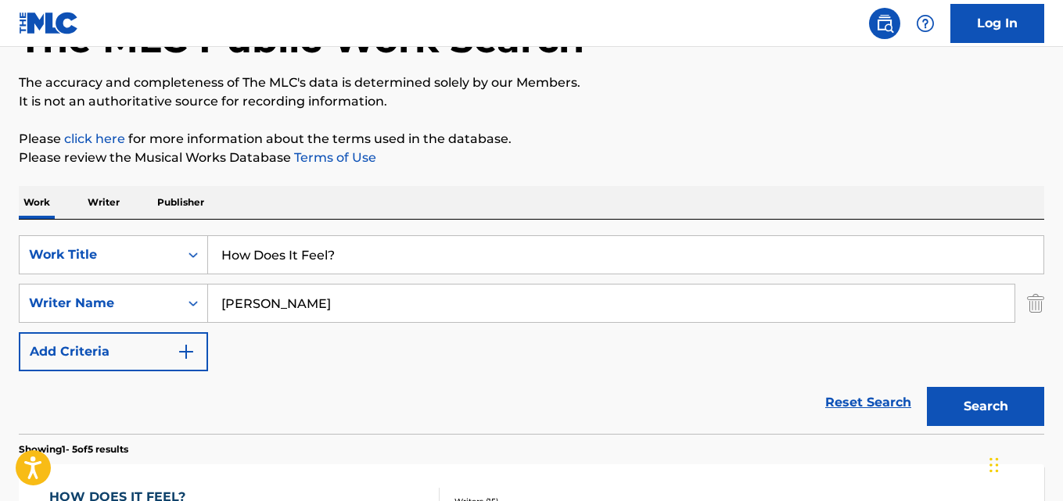
scroll to position [260, 0]
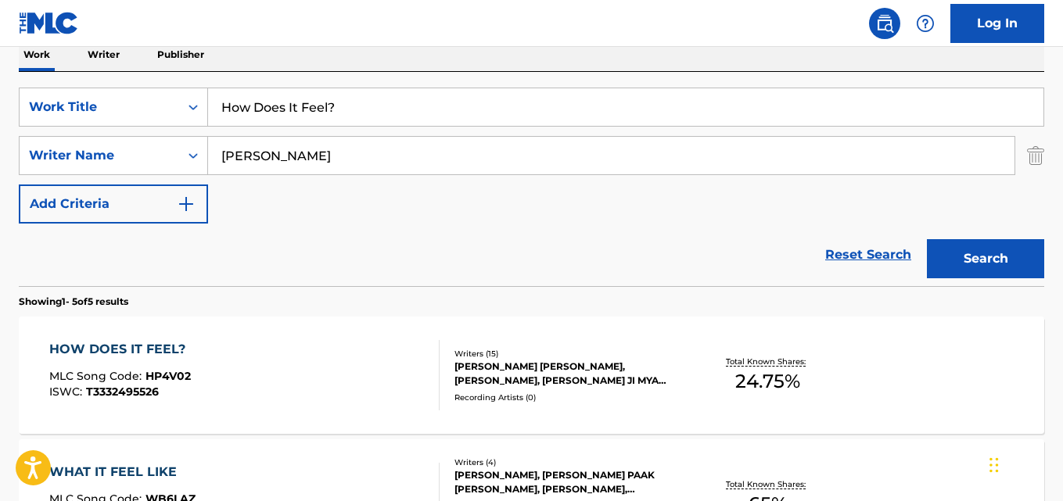
drag, startPoint x: 366, startPoint y: 131, endPoint x: 350, endPoint y: 143, distance: 20.2
click at [353, 141] on div "SearchWithCriteriaa2e2e69a-237f-49ee-ae2f-678d165ad8ee Work Title How Does It F…" at bounding box center [531, 156] width 1025 height 136
drag, startPoint x: 356, startPoint y: 144, endPoint x: 160, endPoint y: 144, distance: 196.3
click at [160, 144] on div "SearchWithCriteria4a18a14e-64c5-4ddf-be0e-13fe3ad78623 Writer Name Ivan Rosenbe…" at bounding box center [531, 155] width 1025 height 39
paste input "Howard"
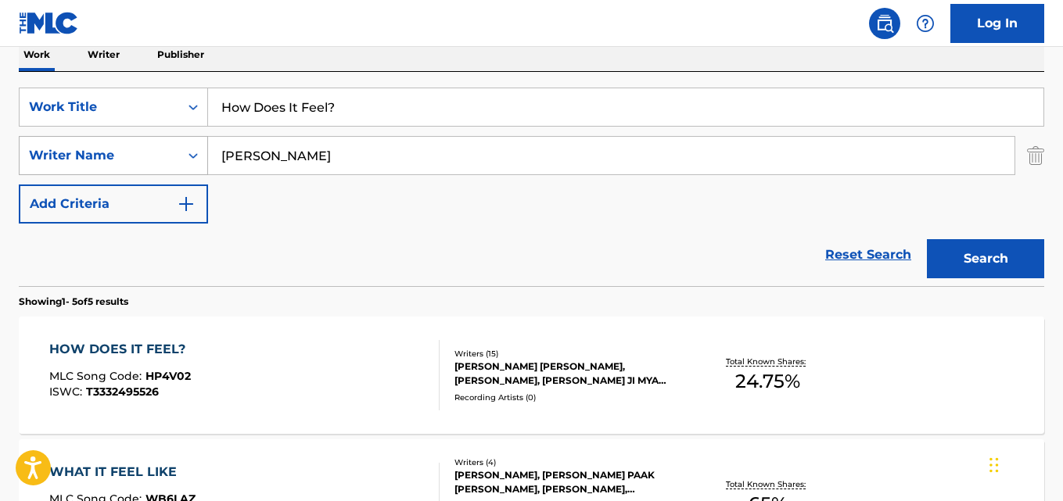
click at [927, 239] on button "Search" at bounding box center [985, 258] width 117 height 39
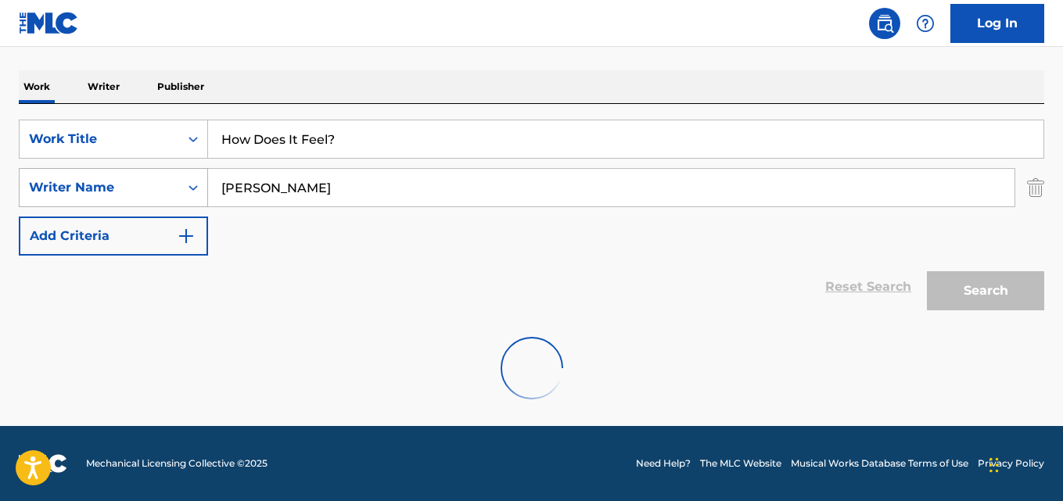
scroll to position [228, 0]
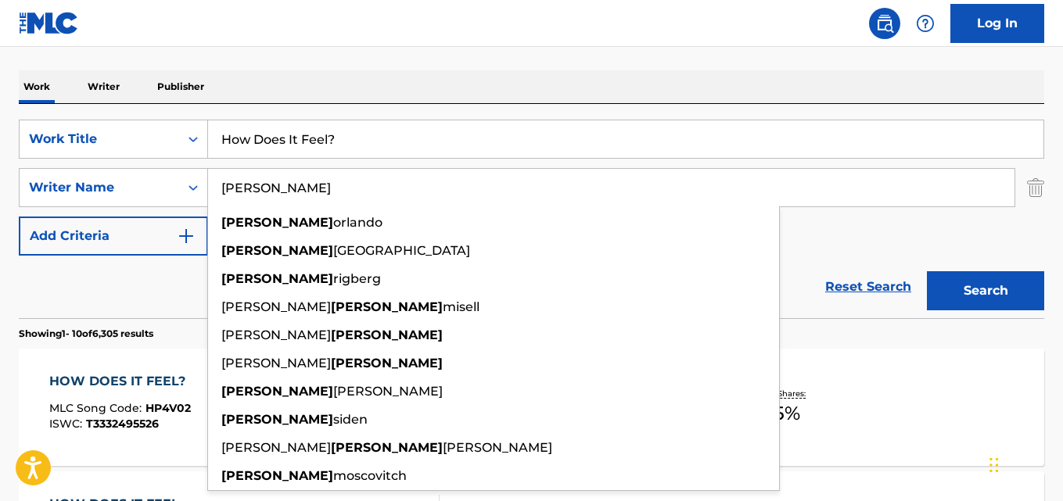
click at [605, 92] on div "Work Writer Publisher" at bounding box center [531, 86] width 1025 height 33
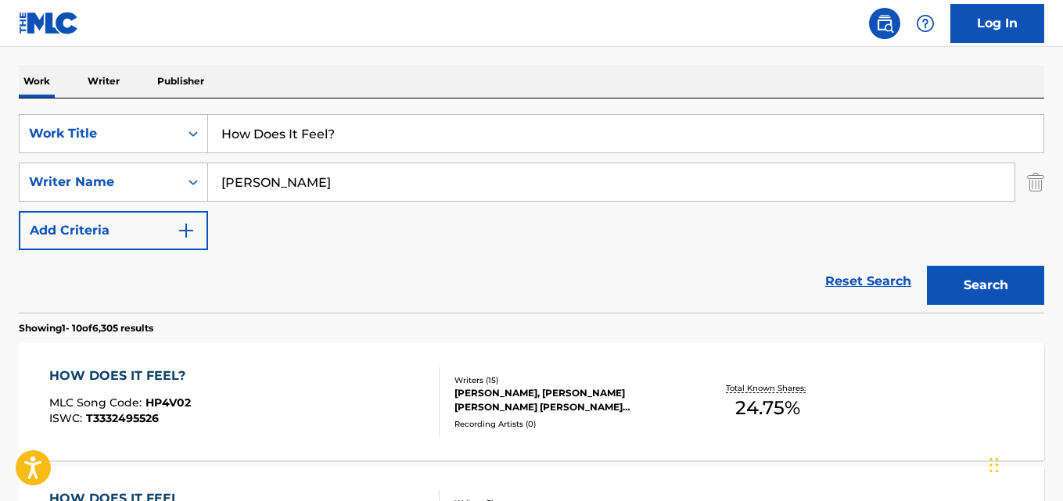
scroll to position [131, 0]
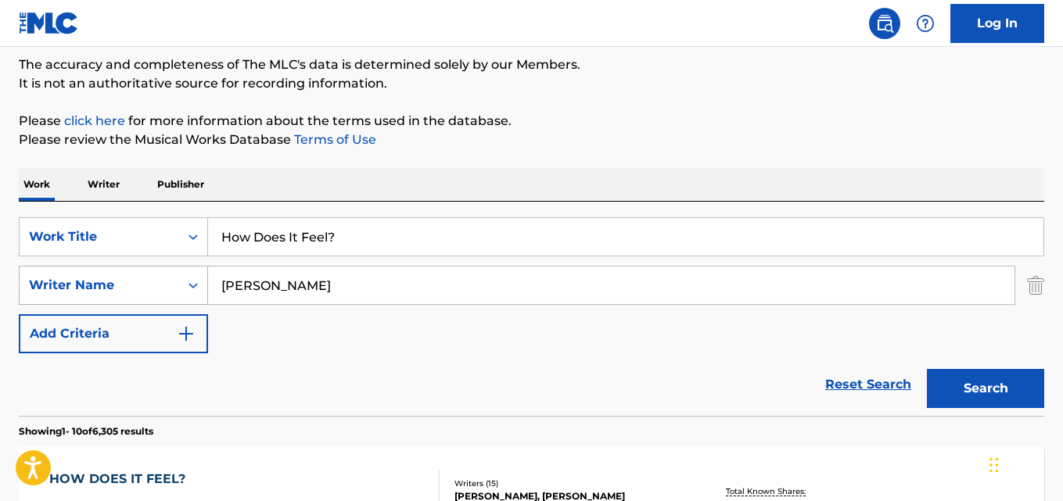
drag, startPoint x: 299, startPoint y: 290, endPoint x: 127, endPoint y: 291, distance: 172.1
click at [127, 291] on div "SearchWithCriteria4a18a14e-64c5-4ddf-be0e-13fe3ad78623 Writer Name Howard" at bounding box center [531, 285] width 1025 height 39
paste input "Lewis"
click at [927, 369] on button "Search" at bounding box center [985, 388] width 117 height 39
click at [525, 169] on div "Work Writer Publisher" at bounding box center [531, 184] width 1025 height 33
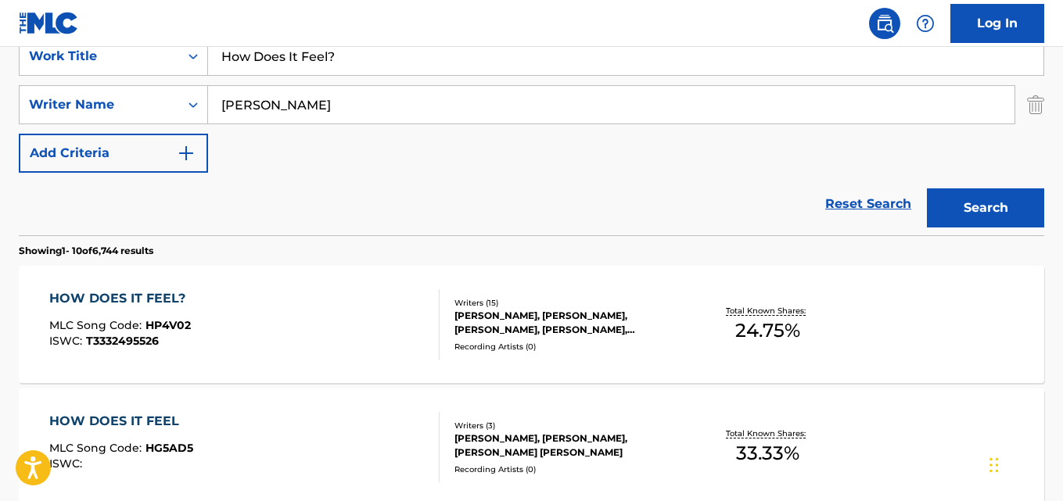
scroll to position [260, 0]
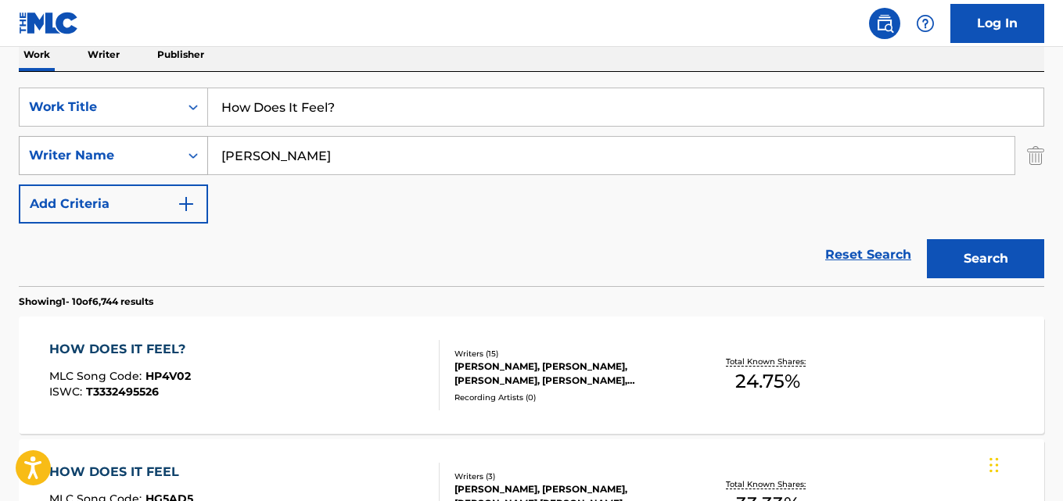
drag, startPoint x: 286, startPoint y: 164, endPoint x: 141, endPoint y: 162, distance: 145.5
click at [141, 162] on div "SearchWithCriteria4a18a14e-64c5-4ddf-be0e-13fe3ad78623 Writer Name Lewis" at bounding box center [531, 155] width 1025 height 39
paste input "Meshorer"
type input "Meshorer"
click at [927, 239] on button "Search" at bounding box center [985, 258] width 117 height 39
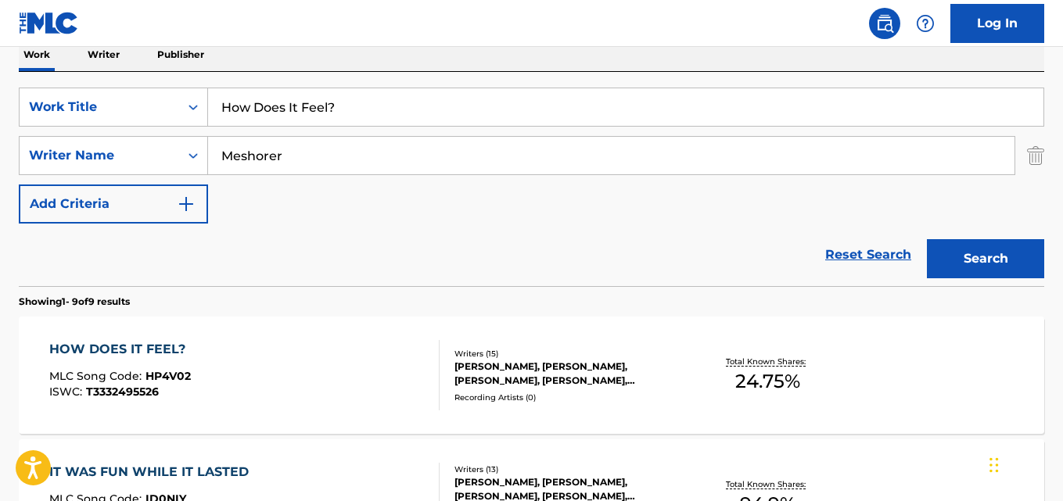
click at [141, 258] on div "Reset Search Search" at bounding box center [531, 255] width 1025 height 63
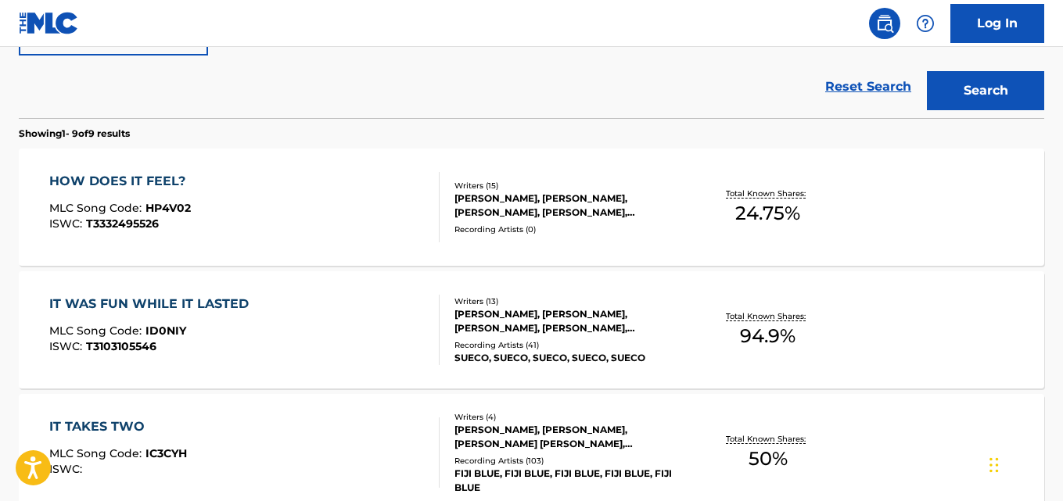
scroll to position [391, 0]
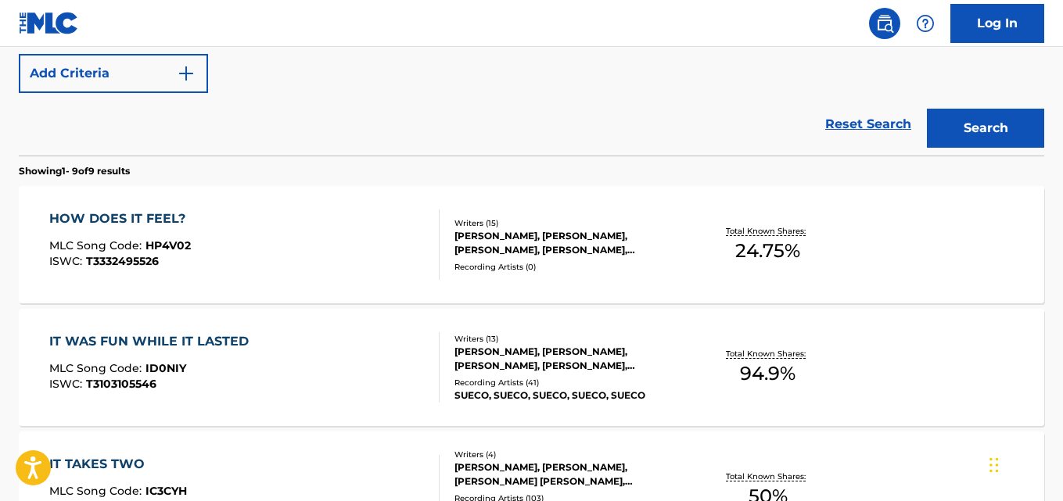
click at [145, 221] on div "HOW DOES IT FEEL?" at bounding box center [121, 219] width 144 height 19
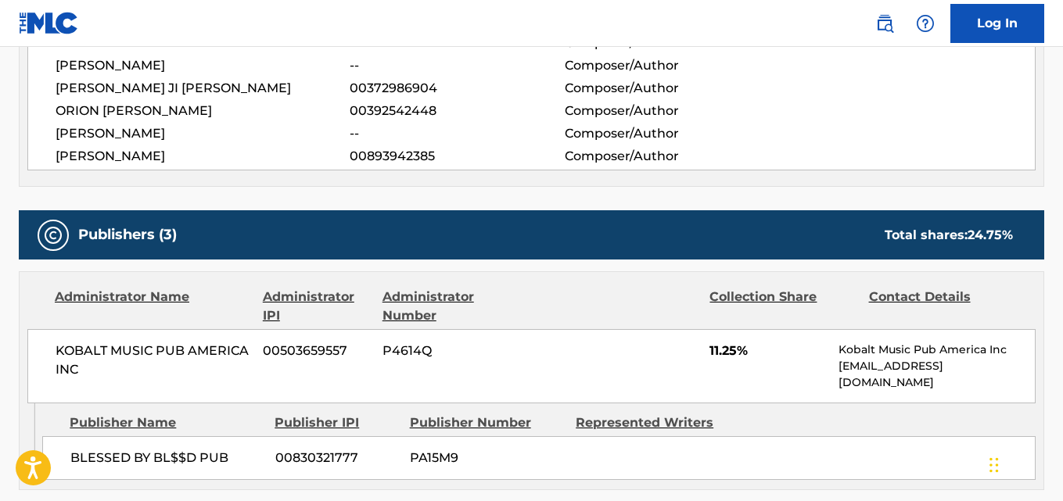
scroll to position [686, 0]
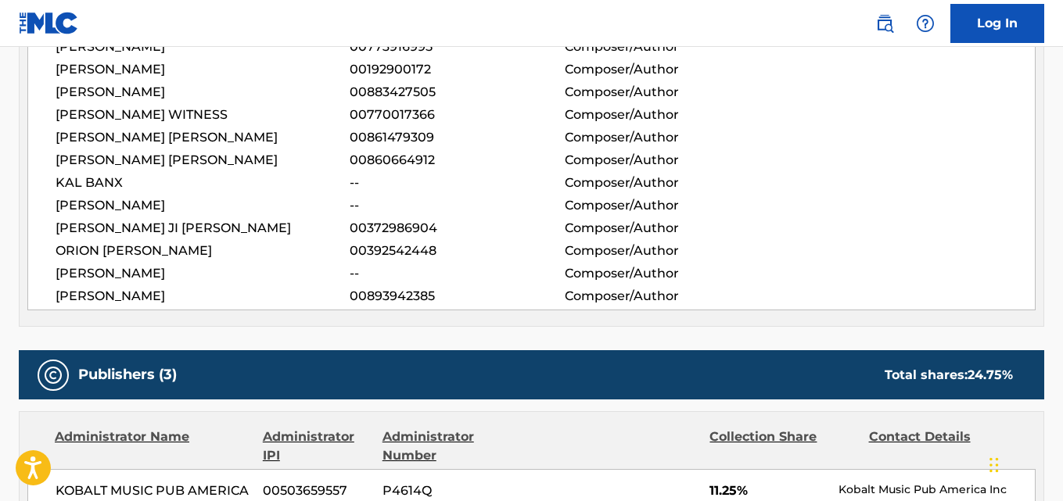
click at [129, 275] on span "ETHAN PORTE" at bounding box center [203, 273] width 294 height 19
click at [163, 64] on span "ISRAEL HOUGHTON" at bounding box center [203, 69] width 294 height 19
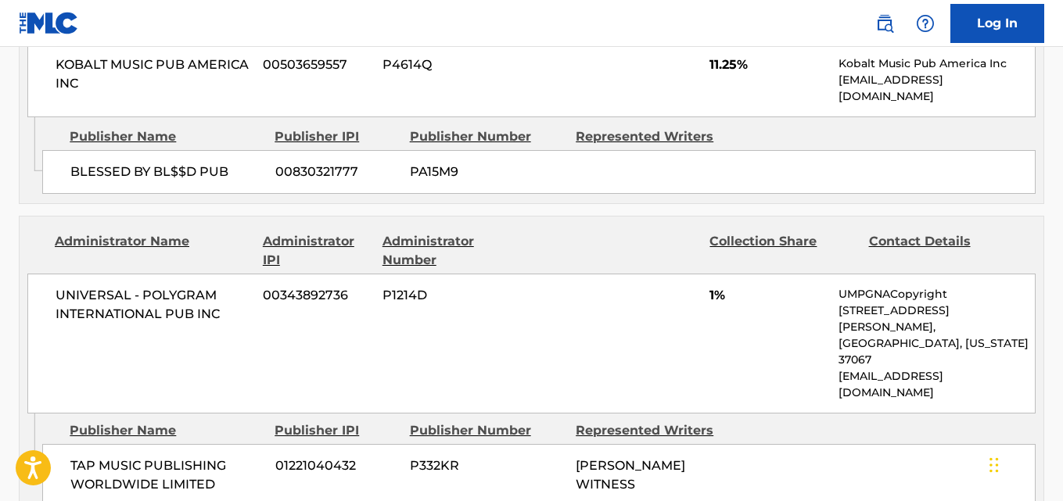
scroll to position [1208, 0]
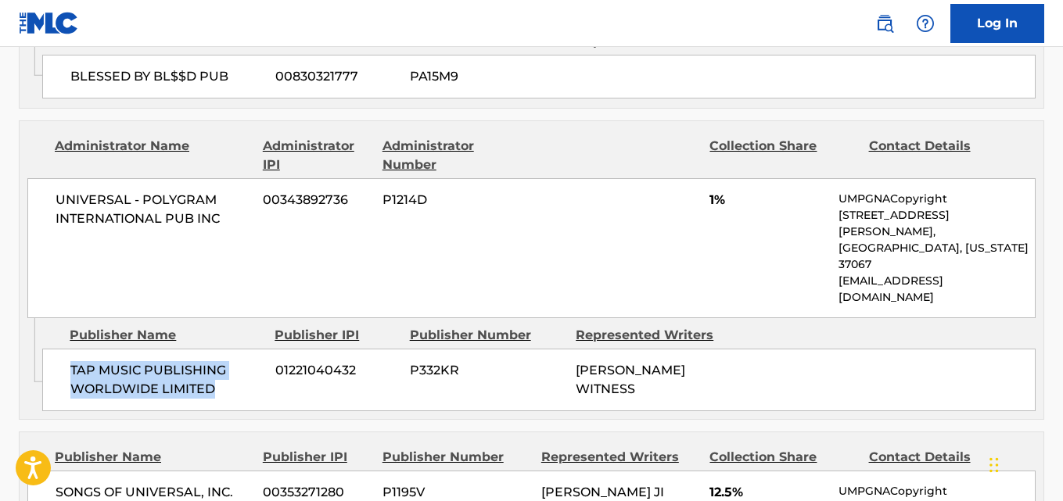
drag, startPoint x: 61, startPoint y: 328, endPoint x: 227, endPoint y: 343, distance: 166.5
click at [227, 349] on div "TAP MUSIC PUBLISHING WORLDWIDE LIMITED 01221040432 P332KR ZACH WITNESS" at bounding box center [538, 380] width 993 height 63
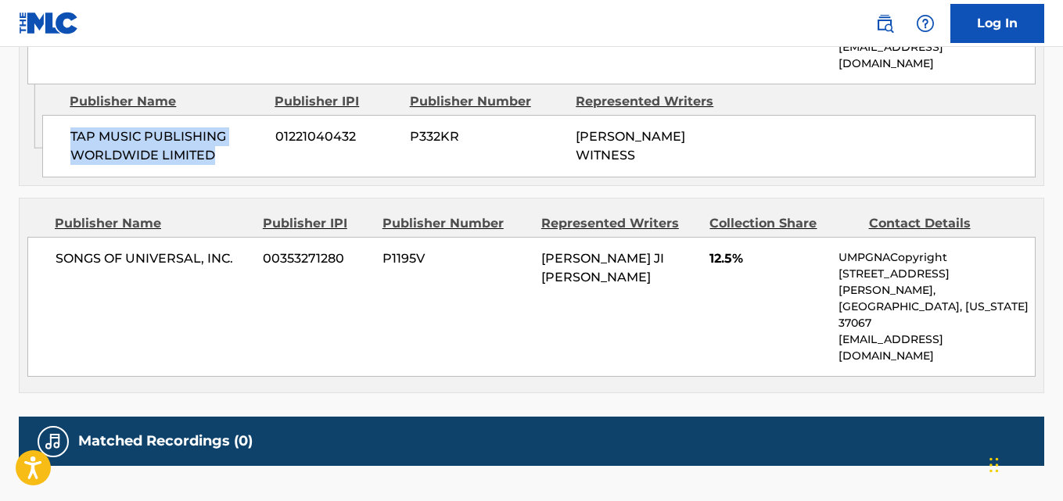
scroll to position [1456, 0]
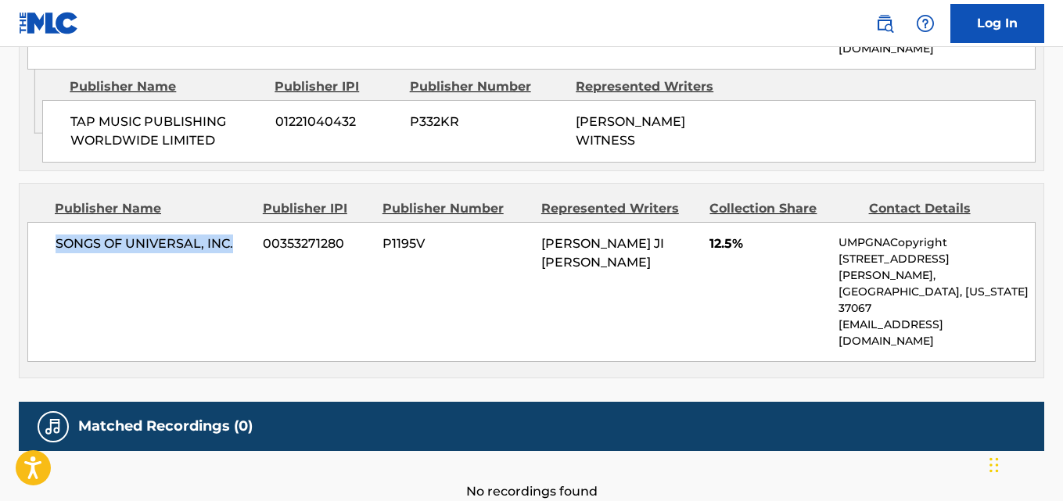
drag, startPoint x: 45, startPoint y: 199, endPoint x: 234, endPoint y: 198, distance: 189.3
click at [234, 222] on div "SONGS OF UNIVERSAL, INC. 00353271280 P1195V JAYLAH JI MYA HICKMON 12.5% UMPGNAC…" at bounding box center [531, 292] width 1008 height 140
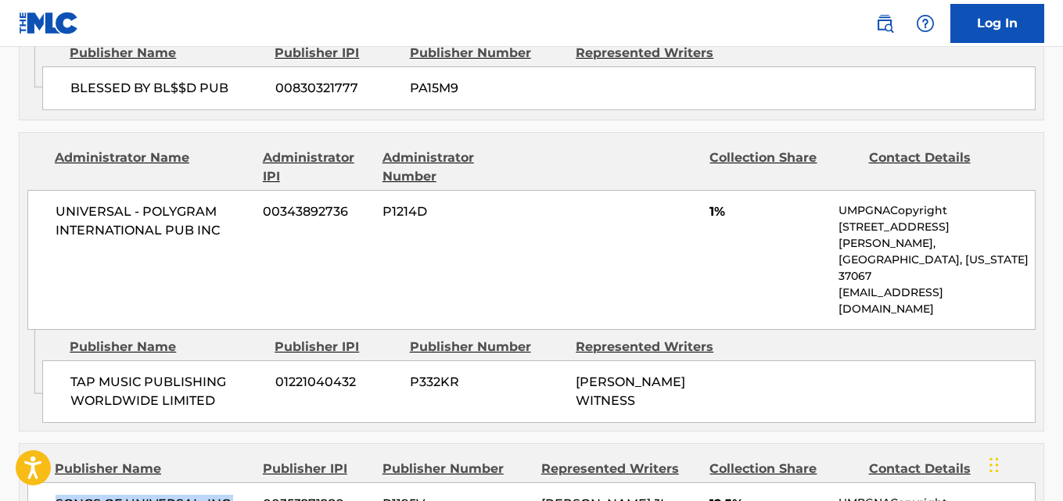
scroll to position [1065, 0]
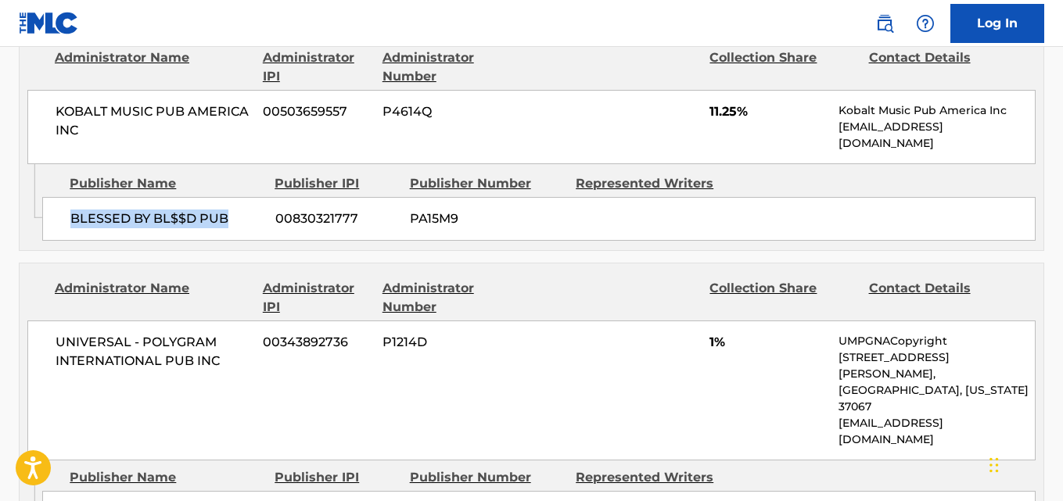
drag, startPoint x: 69, startPoint y: 221, endPoint x: 242, endPoint y: 221, distance: 172.8
click at [242, 221] on div "BLESSED BY BL$$D PUB 00830321777 PA15M9" at bounding box center [538, 219] width 993 height 44
click at [725, 113] on span "11.25%" at bounding box center [767, 111] width 117 height 19
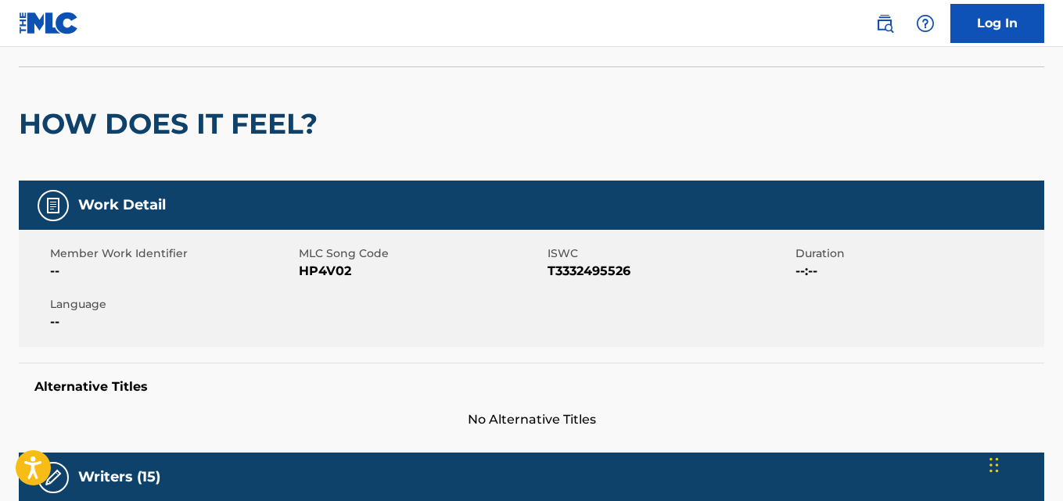
scroll to position [0, 0]
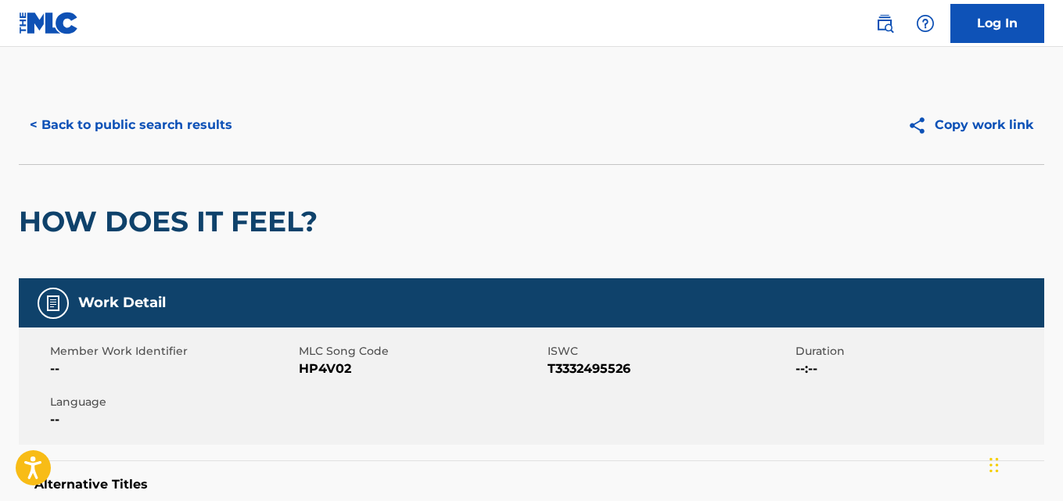
click at [228, 130] on button "< Back to public search results" at bounding box center [131, 125] width 224 height 39
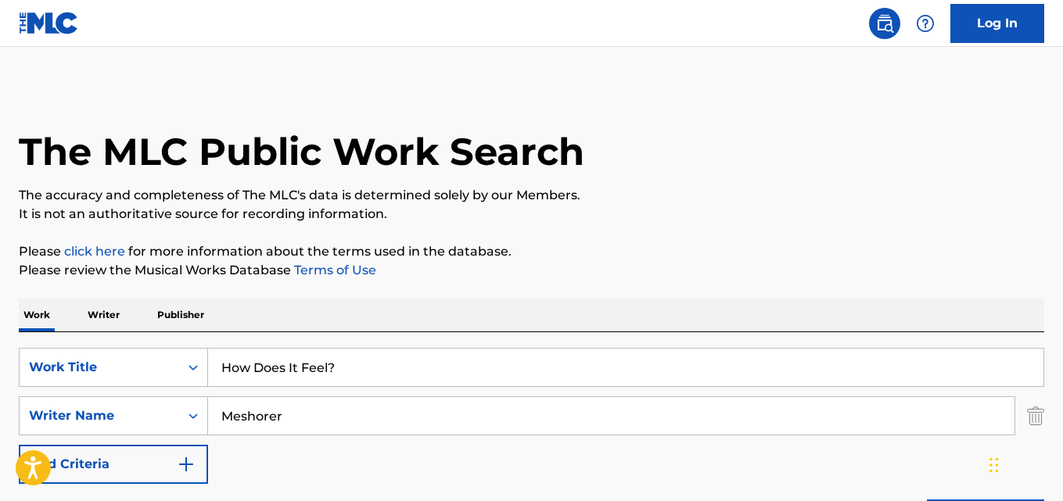
drag, startPoint x: 219, startPoint y: 384, endPoint x: 181, endPoint y: 389, distance: 38.7
click at [181, 389] on div "SearchWithCriteriaa2e2e69a-237f-49ee-ae2f-678d165ad8ee Work Title How Does It F…" at bounding box center [531, 416] width 1025 height 136
paste input "60 Seconds"
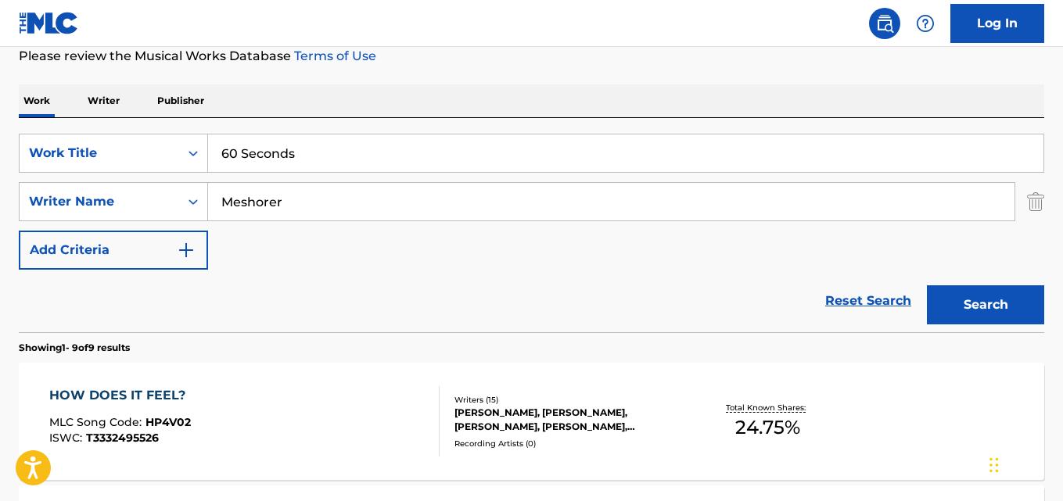
scroll to position [260, 0]
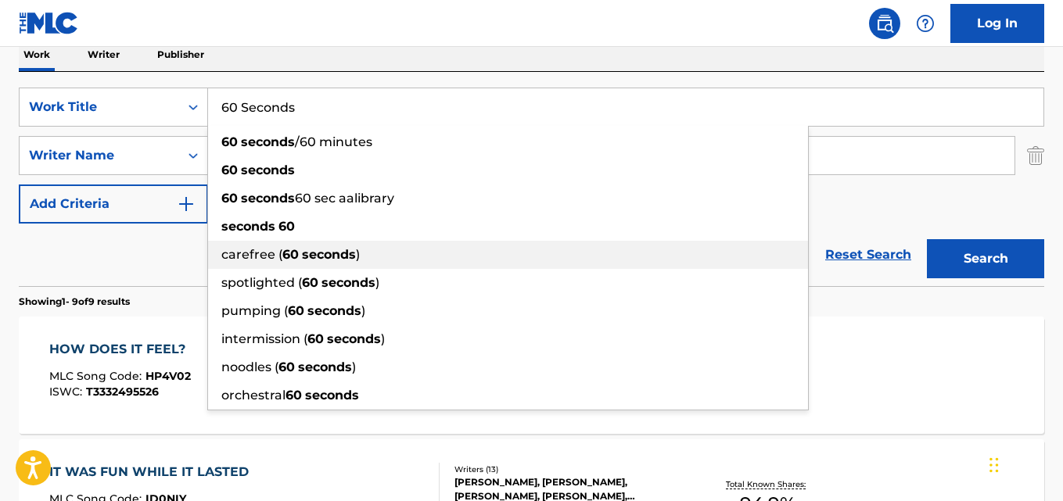
click at [359, 241] on div "carefree ( 60 seconds )" at bounding box center [508, 255] width 600 height 28
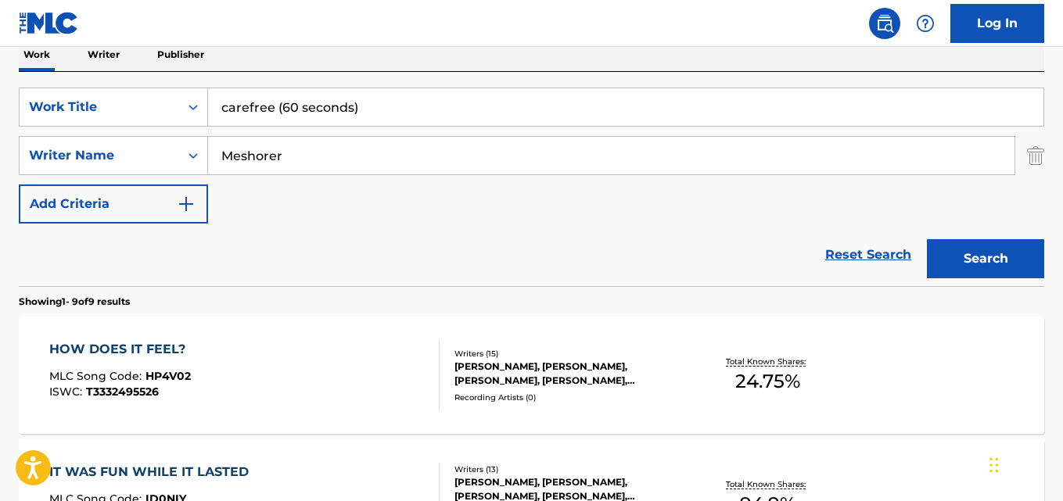
drag, startPoint x: 372, startPoint y: 92, endPoint x: 224, endPoint y: 107, distance: 148.6
click at [224, 107] on input "carefree (60 seconds)" at bounding box center [625, 107] width 835 height 38
paste input "60 Seconds"
type input "60 Seconds"
drag, startPoint x: 242, startPoint y: 167, endPoint x: 184, endPoint y: 167, distance: 57.9
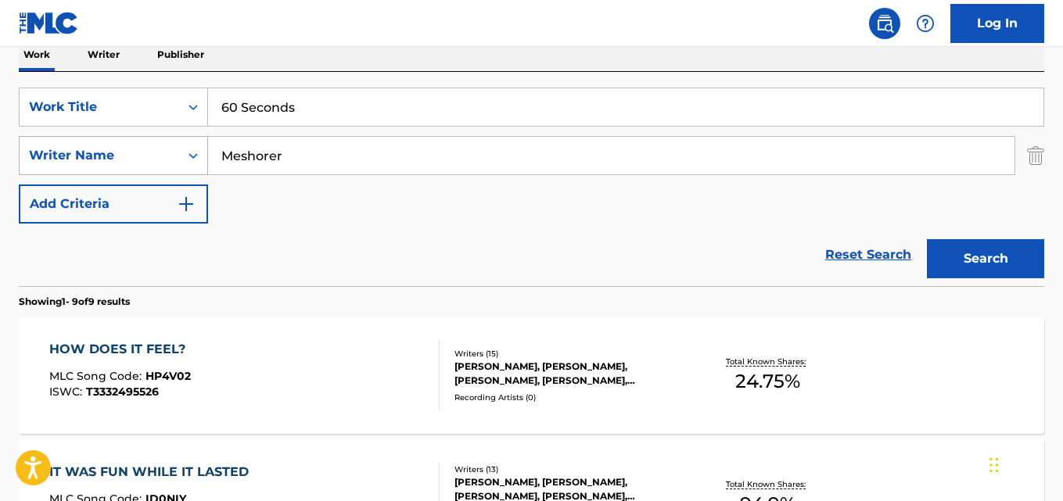
click at [184, 167] on div "SearchWithCriteria4a18a14e-64c5-4ddf-be0e-13fe3ad78623 Writer Name Meshorer" at bounding box center [531, 155] width 1025 height 39
paste input "hickmon"
type input "hickmon"
click at [927, 239] on button "Search" at bounding box center [985, 258] width 117 height 39
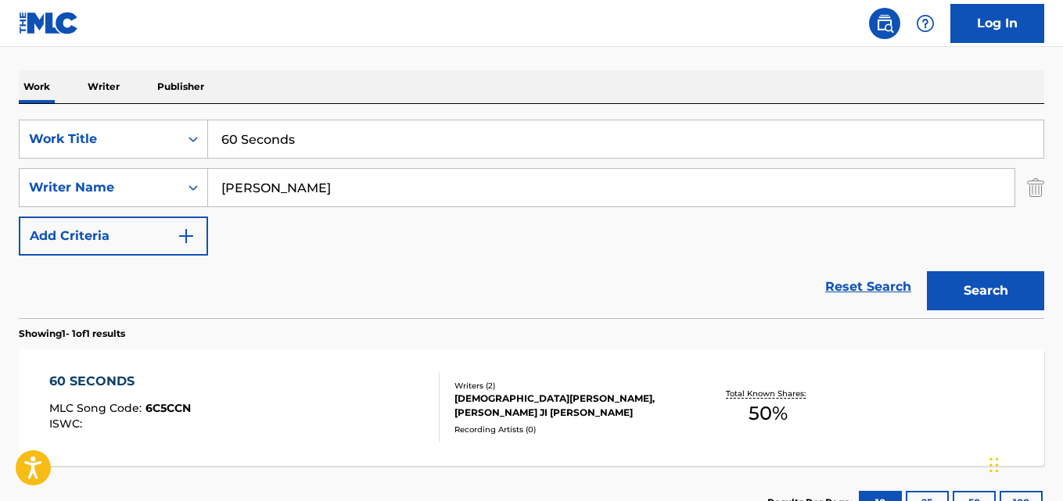
click at [843, 241] on div "SearchWithCriteriaa2e2e69a-237f-49ee-ae2f-678d165ad8ee Work Title 60 Seconds Se…" at bounding box center [531, 188] width 1025 height 136
click at [529, 424] on div "Recording Artists ( 0 )" at bounding box center [568, 430] width 228 height 12
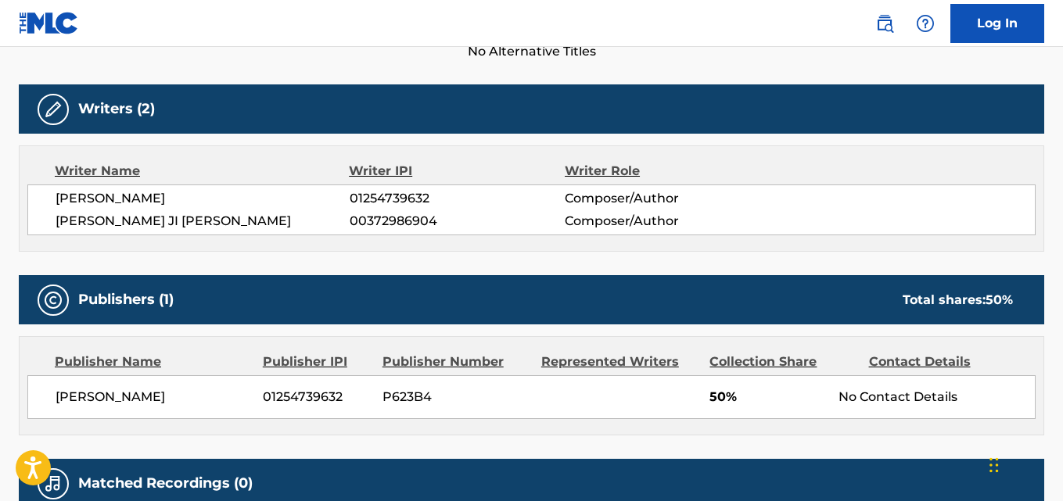
scroll to position [522, 0]
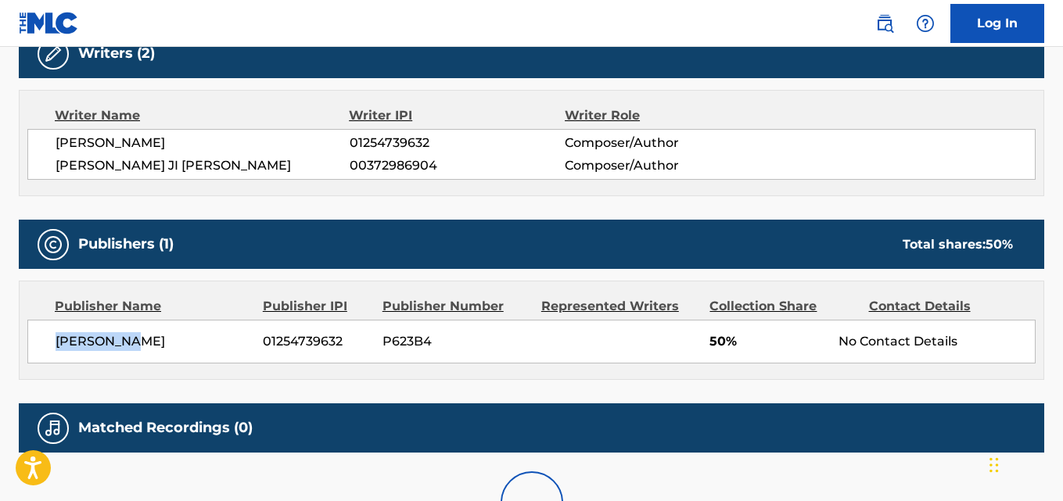
drag, startPoint x: 44, startPoint y: 337, endPoint x: 197, endPoint y: 339, distance: 153.3
click at [197, 339] on div "Jude Amoah 01254739632 P623B4 50% No Contact Details" at bounding box center [531, 342] width 1008 height 44
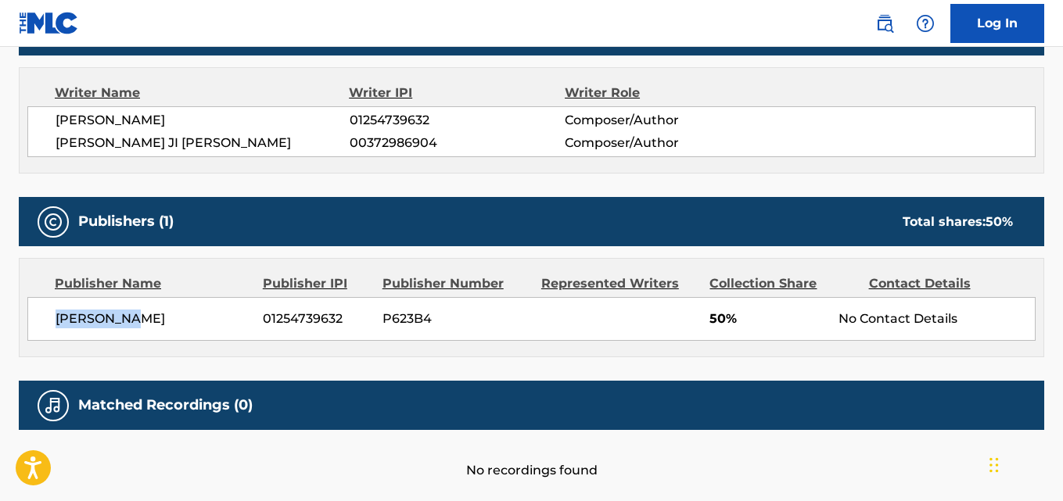
scroll to position [491, 0]
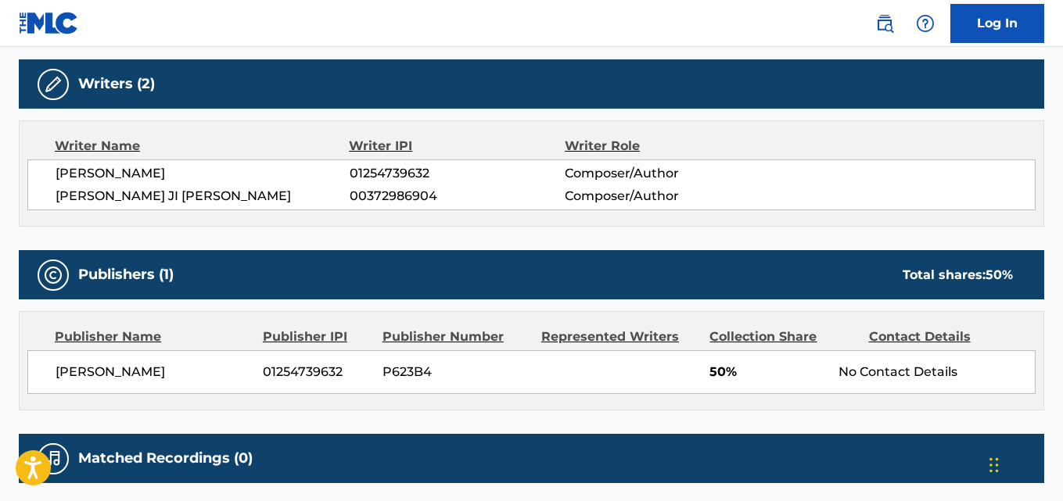
click at [138, 163] on div "JUDE AMOAH 01254739632 Composer/Author JAYLAH JI MYA HICKMON 00372986904 Compos…" at bounding box center [531, 185] width 1008 height 51
drag, startPoint x: 45, startPoint y: 368, endPoint x: 208, endPoint y: 368, distance: 163.5
click at [208, 368] on div "Jude Amoah 01254739632 P623B4 50% No Contact Details" at bounding box center [531, 372] width 1008 height 44
click at [482, 500] on div "No recordings found" at bounding box center [531, 508] width 1025 height 50
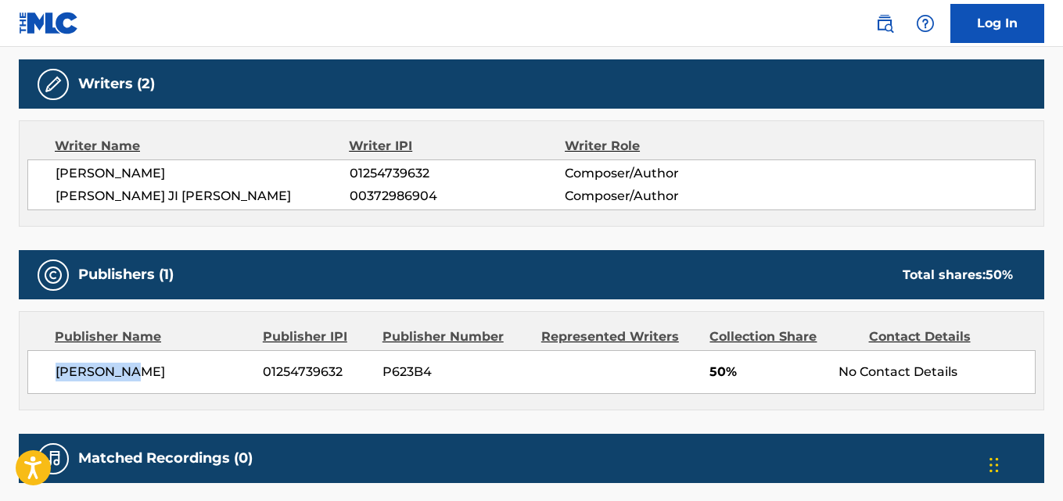
drag, startPoint x: 52, startPoint y: 375, endPoint x: 379, endPoint y: 284, distance: 339.5
click at [204, 375] on div "Jude Amoah 01254739632 P623B4 50% No Contact Details" at bounding box center [531, 372] width 1008 height 44
drag, startPoint x: 183, startPoint y: 381, endPoint x: 96, endPoint y: 384, distance: 86.9
click at [181, 382] on div "Jude Amoah 01254739632 P623B4 50% No Contact Details" at bounding box center [531, 372] width 1008 height 44
click at [48, 375] on div "Jude Amoah 01254739632 P623B4 50% No Contact Details" at bounding box center [531, 372] width 1008 height 44
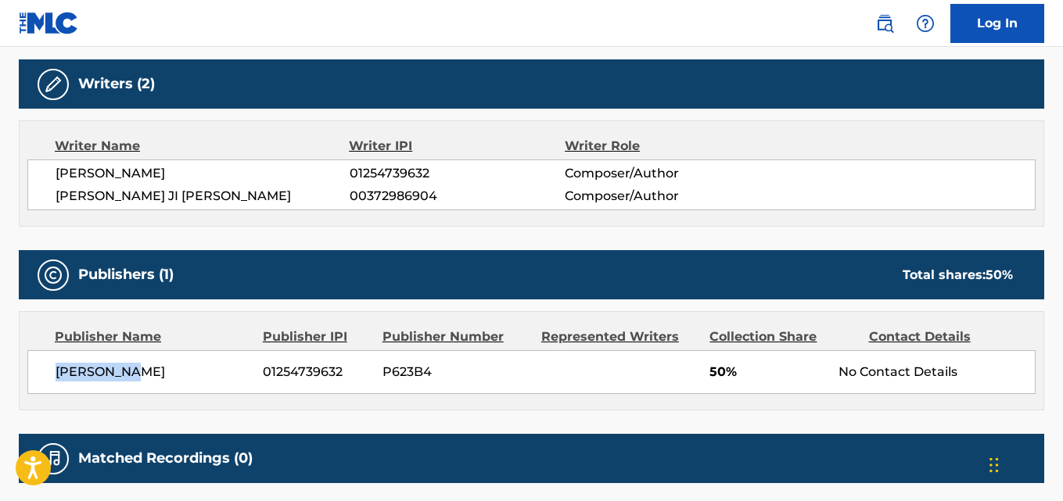
drag, startPoint x: 52, startPoint y: 374, endPoint x: 160, endPoint y: 373, distance: 107.9
click at [160, 373] on div "Jude Amoah 01254739632 P623B4 50% No Contact Details" at bounding box center [531, 372] width 1008 height 44
click at [472, 209] on div "JUDE AMOAH 01254739632 Composer/Author JAYLAH JI MYA HICKMON 00372986904 Compos…" at bounding box center [531, 185] width 1008 height 51
click at [452, 296] on div "Publishers (1) Total shares: 50 %" at bounding box center [531, 274] width 1025 height 49
click at [799, 171] on div "JUDE AMOAH 01254739632 Composer/Author" at bounding box center [545, 173] width 979 height 19
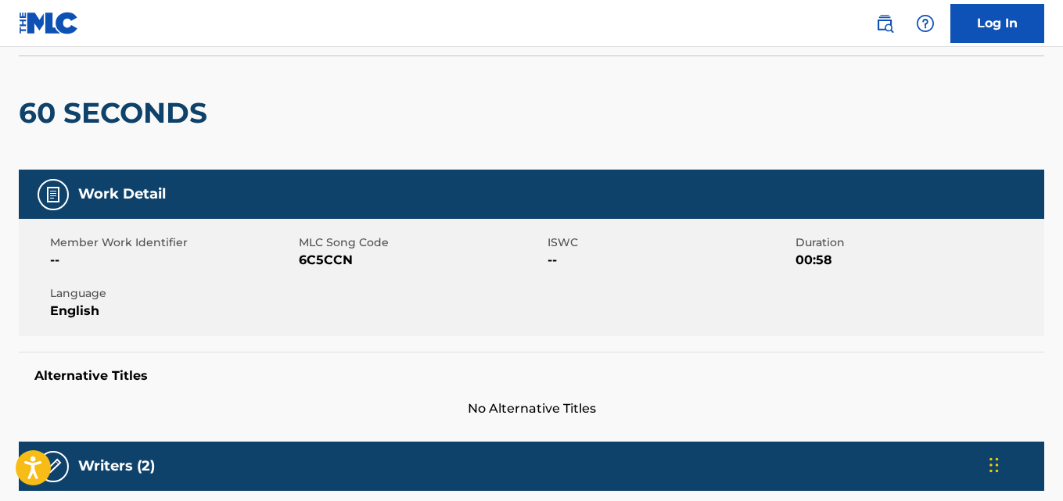
scroll to position [0, 0]
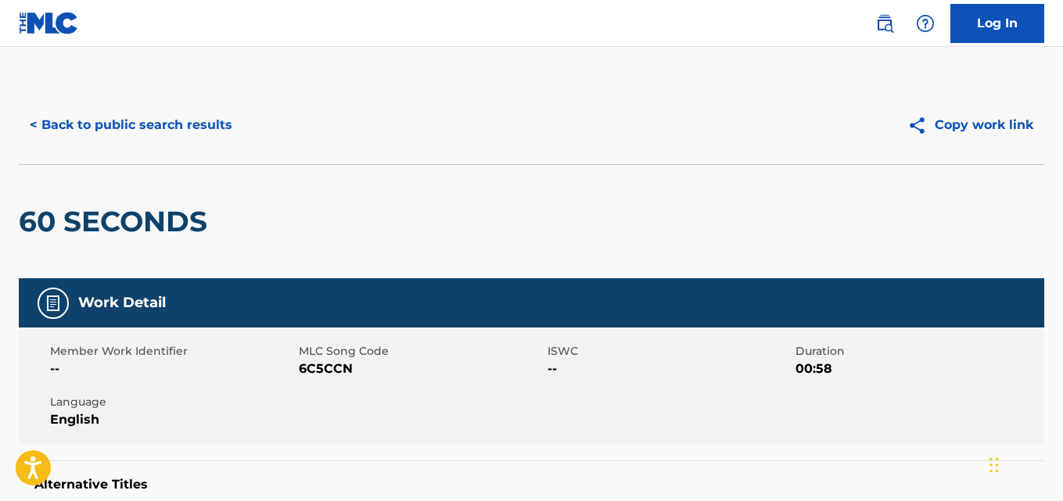
click at [178, 120] on button "< Back to public search results" at bounding box center [131, 125] width 224 height 39
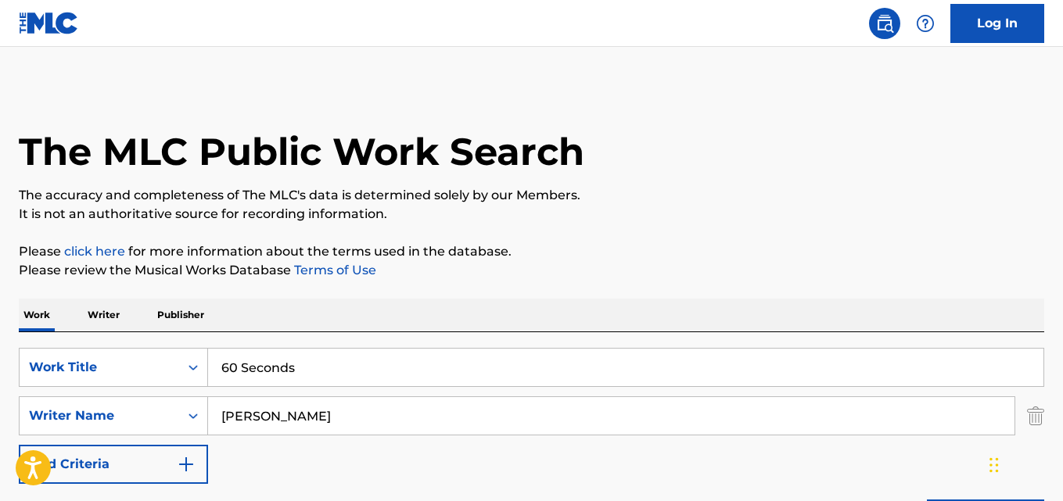
scroll to position [228, 0]
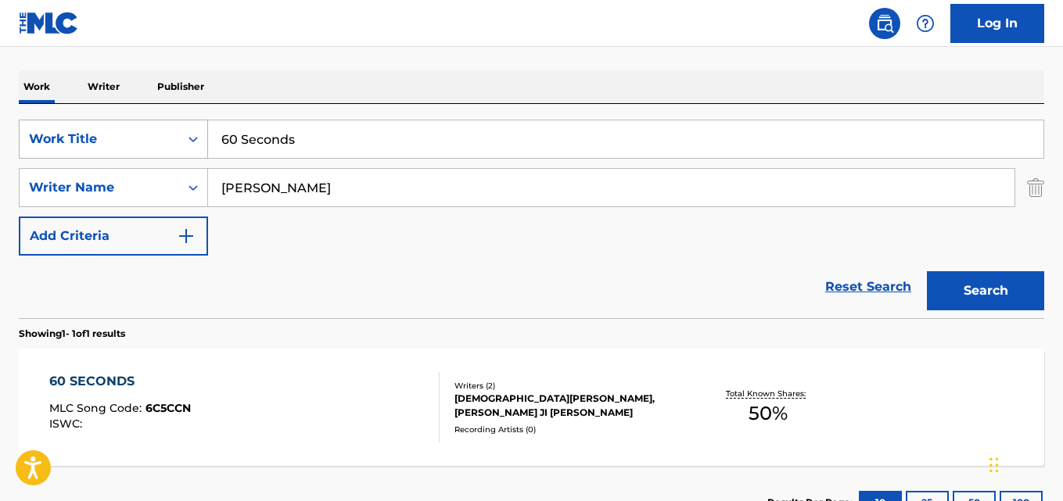
drag, startPoint x: 386, startPoint y: 128, endPoint x: 109, endPoint y: 131, distance: 276.9
click at [109, 131] on div "SearchWithCriteriaa2e2e69a-237f-49ee-ae2f-678d165ad8ee Work Title 60 Seconds" at bounding box center [531, 139] width 1025 height 39
paste input "Pencil Pouch"
type input "Pencil Pouch"
click at [992, 285] on button "Search" at bounding box center [985, 290] width 117 height 39
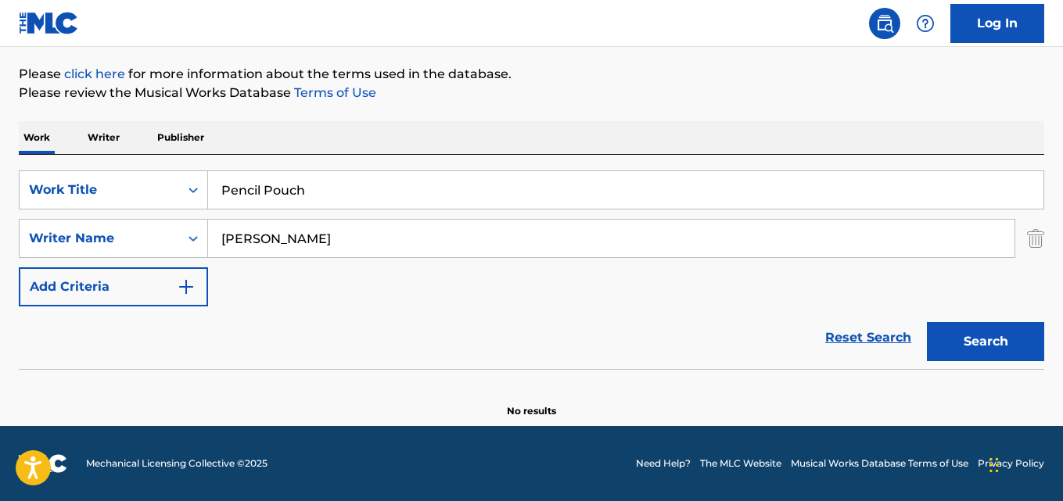
scroll to position [178, 0]
drag, startPoint x: 364, startPoint y: 185, endPoint x: 199, endPoint y: 193, distance: 165.3
click at [199, 193] on div "SearchWithCriteriaa2e2e69a-237f-49ee-ae2f-678d165ad8ee Work Title Pencil Pouch" at bounding box center [531, 190] width 1025 height 39
click at [927, 322] on button "Search" at bounding box center [985, 341] width 117 height 39
drag, startPoint x: 171, startPoint y: 242, endPoint x: 151, endPoint y: 242, distance: 20.3
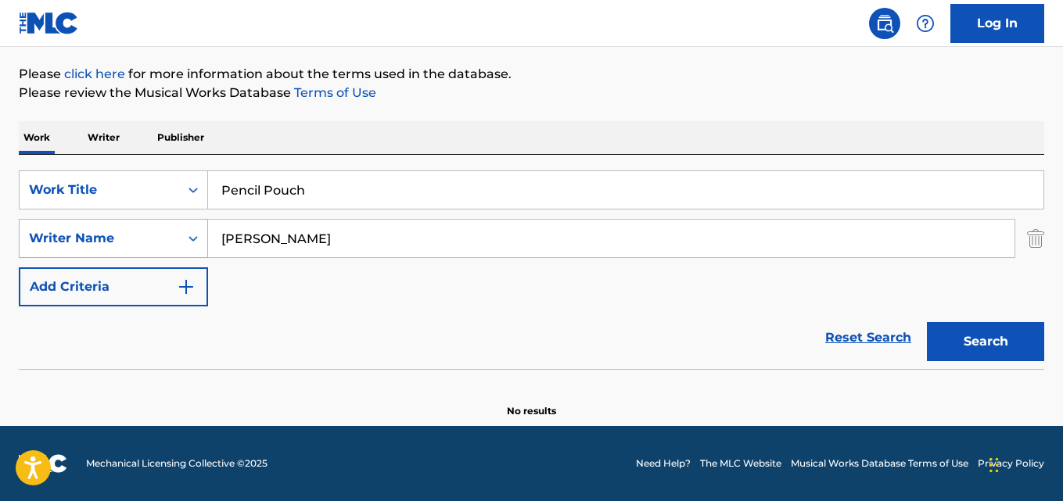
click at [151, 242] on div "SearchWithCriteria4a18a14e-64c5-4ddf-be0e-13fe3ad78623 Writer Name hickmon" at bounding box center [531, 238] width 1025 height 39
paste input "Jaylah"
type input "Jaylah"
click at [927, 322] on button "Search" at bounding box center [985, 341] width 117 height 39
drag, startPoint x: 350, startPoint y: 192, endPoint x: 116, endPoint y: 192, distance: 233.9
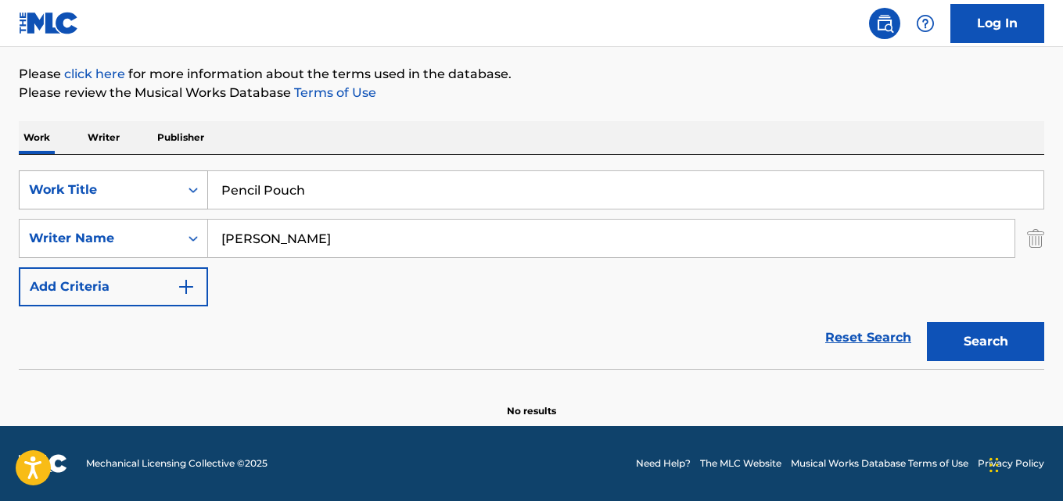
click at [116, 192] on div "SearchWithCriteriaa2e2e69a-237f-49ee-ae2f-678d165ad8ee Work Title Pencil Pouch" at bounding box center [531, 190] width 1025 height 39
paste input "Bills"
type input "Bills"
click at [927, 322] on button "Search" at bounding box center [985, 341] width 117 height 39
click at [157, 329] on div "Reset Search Search" at bounding box center [531, 338] width 1025 height 63
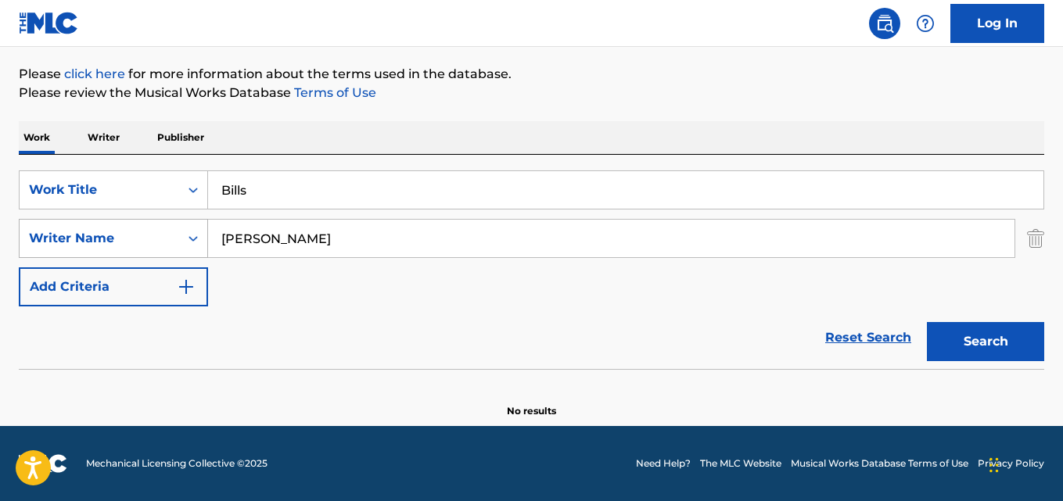
drag, startPoint x: 270, startPoint y: 246, endPoint x: 142, endPoint y: 246, distance: 128.3
click at [142, 246] on div "SearchWithCriteria4a18a14e-64c5-4ddf-be0e-13fe3ad78623 Writer Name Jaylah" at bounding box center [531, 238] width 1025 height 39
paste input "Hickmon"
type input "Hickmon"
click at [927, 322] on button "Search" at bounding box center [985, 341] width 117 height 39
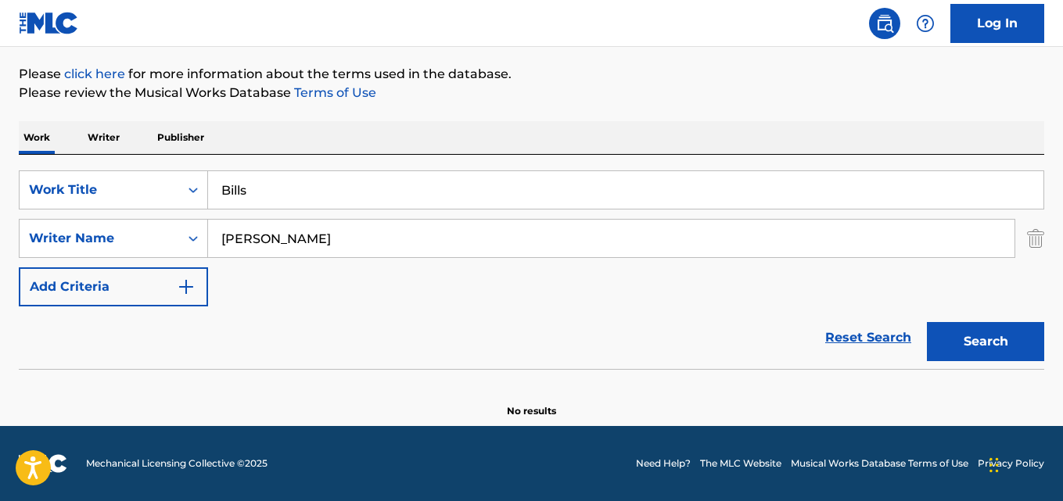
click at [989, 333] on button "Search" at bounding box center [985, 341] width 117 height 39
drag, startPoint x: 318, startPoint y: 192, endPoint x: 79, endPoint y: 214, distance: 240.3
click at [79, 214] on div "SearchWithCriteriaa2e2e69a-237f-49ee-ae2f-678d165ad8ee Work Title Bills SearchW…" at bounding box center [531, 239] width 1025 height 136
paste input "Doechii 101"
type input "Doechii 101"
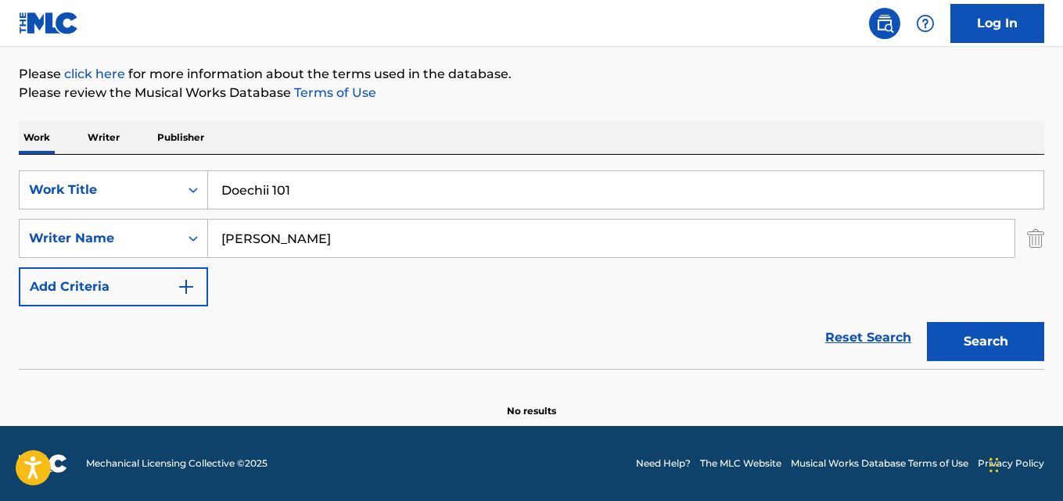
click at [927, 322] on button "Search" at bounding box center [985, 341] width 117 height 39
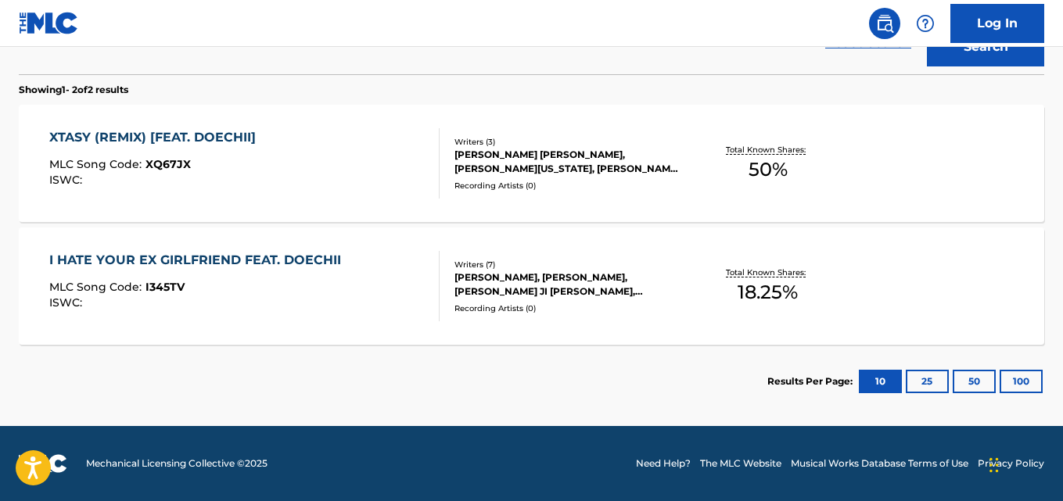
scroll to position [212, 0]
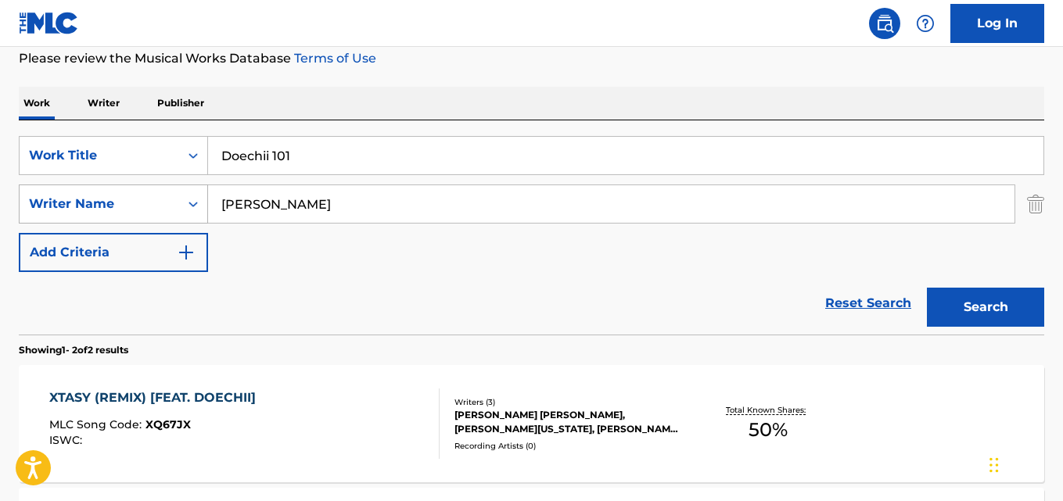
drag, startPoint x: 332, startPoint y: 199, endPoint x: 161, endPoint y: 193, distance: 170.6
click at [161, 193] on div "SearchWithCriteria4a18a14e-64c5-4ddf-be0e-13fe3ad78623 Writer Name Hickmon" at bounding box center [531, 204] width 1025 height 39
click at [927, 288] on button "Search" at bounding box center [985, 307] width 117 height 39
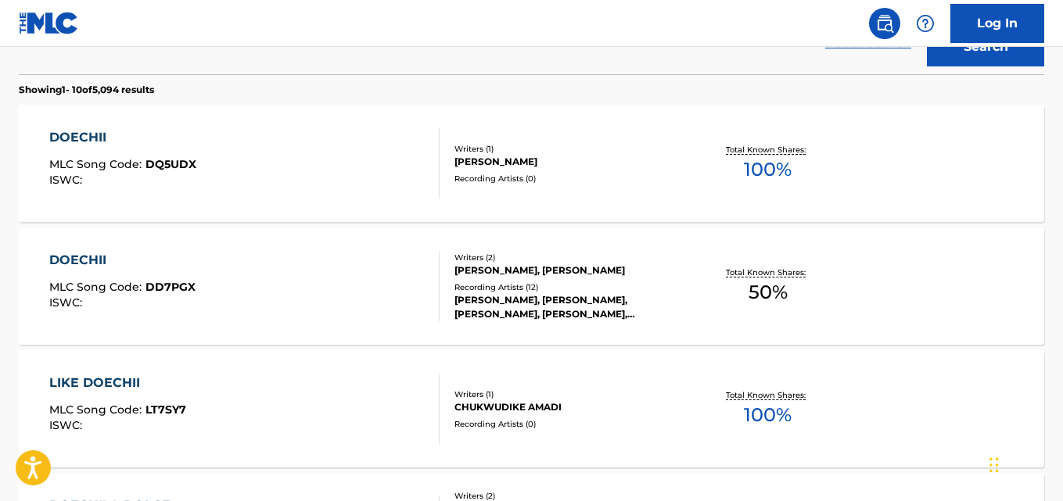
scroll to position [342, 0]
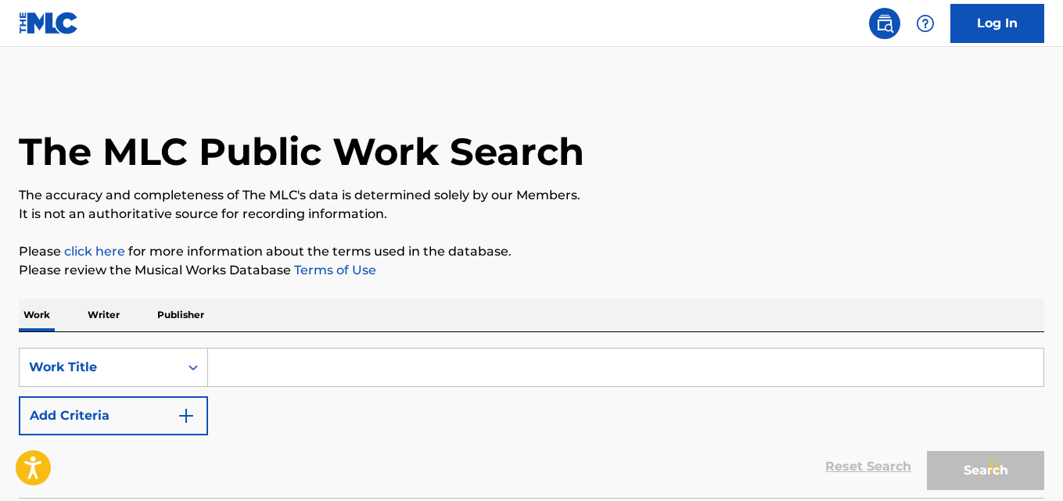
click at [169, 408] on button "Add Criteria" at bounding box center [113, 416] width 189 height 39
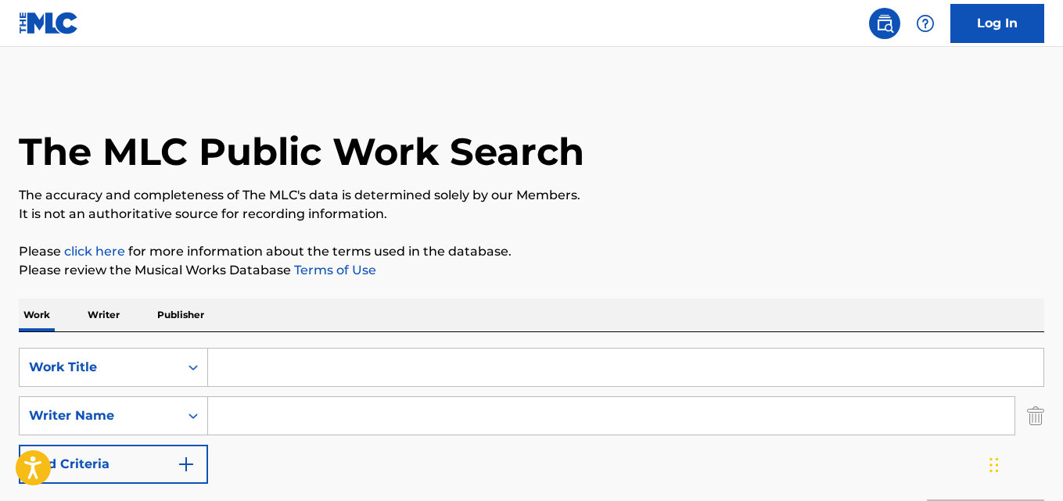
click at [239, 411] on input "Search Form" at bounding box center [611, 416] width 806 height 38
type input "Adam Villafana"
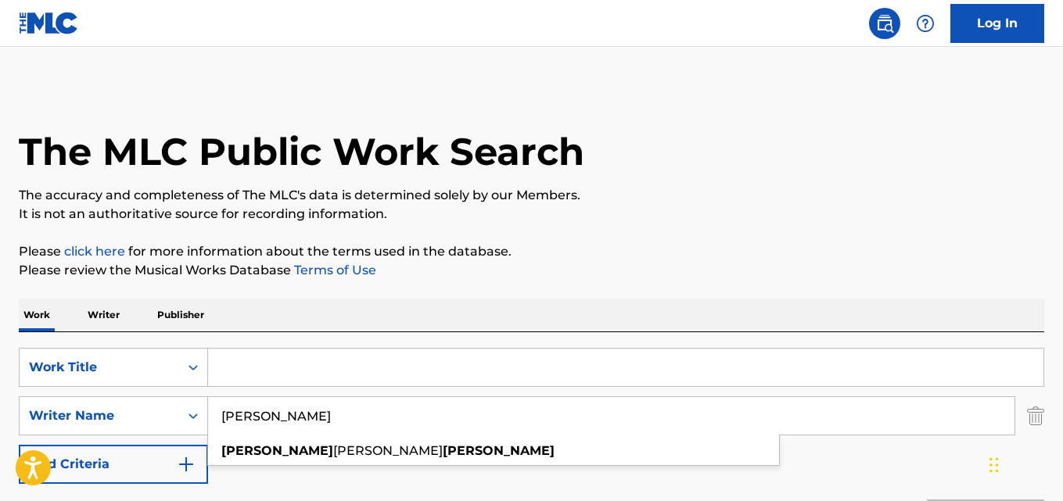
click at [379, 373] on input "Search Form" at bounding box center [625, 368] width 835 height 38
paste input "Anxiety"
type input "Anxiety"
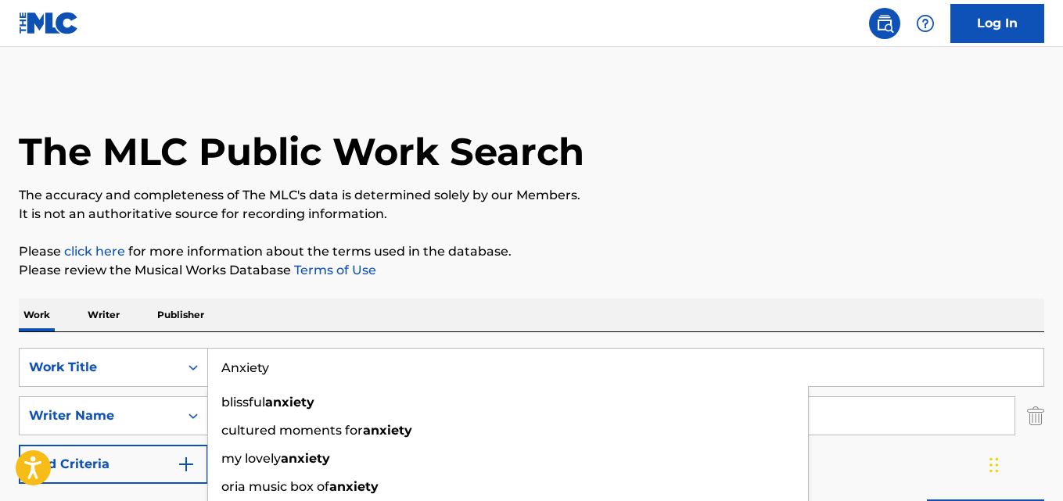
scroll to position [131, 0]
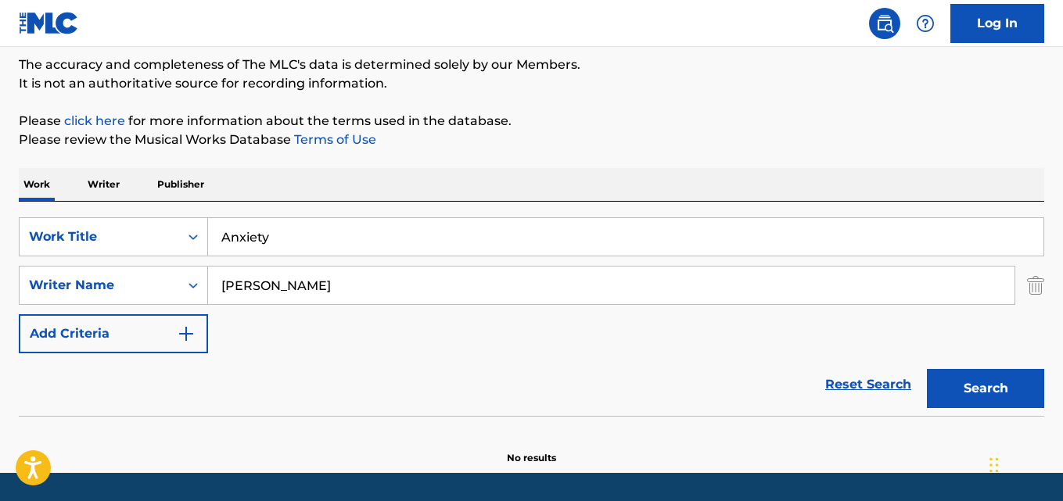
click at [597, 170] on div "Work Writer Publisher" at bounding box center [531, 184] width 1025 height 33
drag, startPoint x: 930, startPoint y: 365, endPoint x: 942, endPoint y: 370, distance: 12.6
click at [932, 365] on div "Search" at bounding box center [981, 385] width 125 height 63
click at [964, 375] on button "Search" at bounding box center [985, 388] width 117 height 39
drag, startPoint x: 377, startPoint y: 278, endPoint x: 126, endPoint y: 282, distance: 251.1
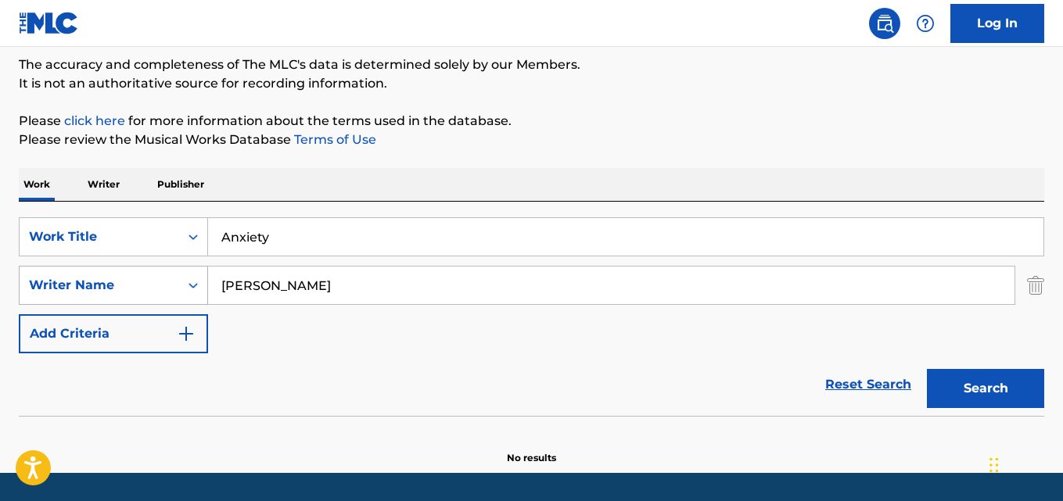
click at [126, 282] on div "SearchWithCriteria65931119-cc28-42b8-8ea0-dc314d2c4a76 Writer Name Adam Villafa…" at bounding box center [531, 285] width 1025 height 39
paste input "Joseph Cumbo"
click at [927, 369] on button "Search" at bounding box center [985, 388] width 117 height 39
drag, startPoint x: 270, startPoint y: 280, endPoint x: 95, endPoint y: 280, distance: 175.2
click at [95, 280] on div "SearchWithCriteria65931119-cc28-42b8-8ea0-dc314d2c4a76 Writer Name Joseph Cumbo…" at bounding box center [531, 285] width 1025 height 39
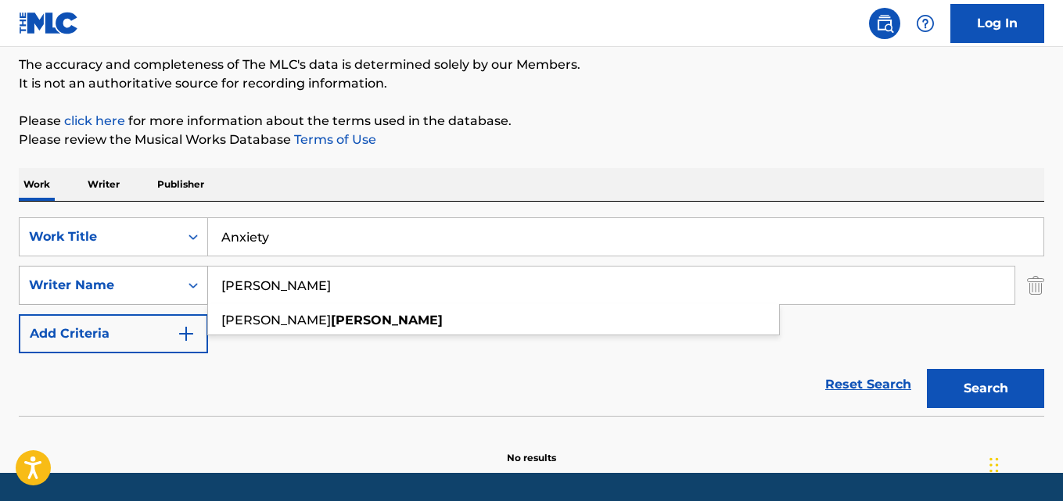
click at [927, 369] on button "Search" at bounding box center [985, 388] width 117 height 39
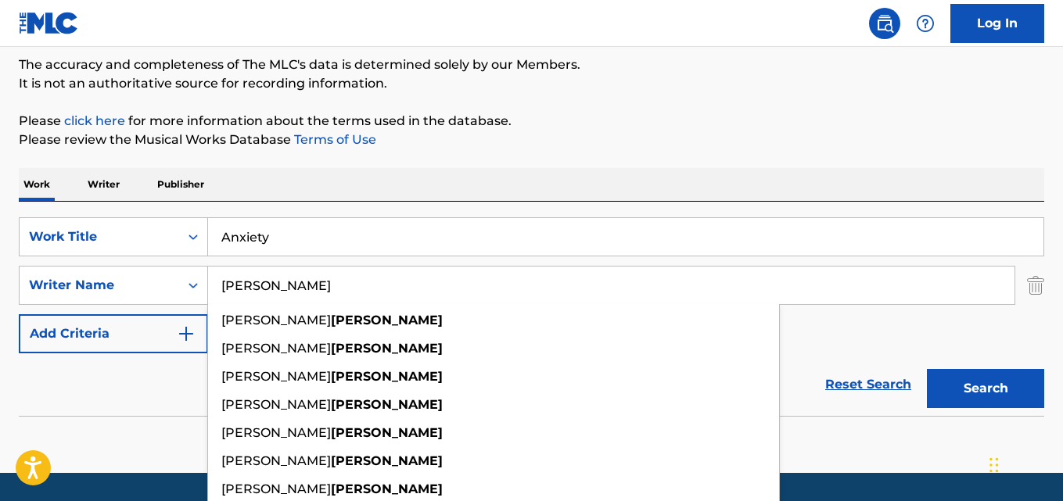
click at [590, 192] on div "Work Writer Publisher" at bounding box center [531, 184] width 1025 height 33
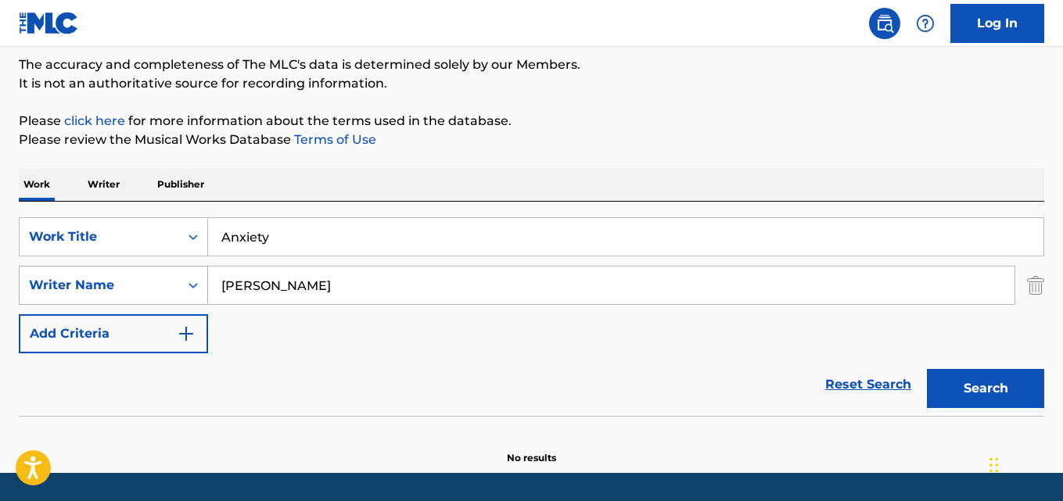
drag, startPoint x: 366, startPoint y: 275, endPoint x: 191, endPoint y: 280, distance: 175.3
click at [191, 280] on div "SearchWithCriteria65931119-cc28-42b8-8ea0-dc314d2c4a76 Writer Name Cumbo" at bounding box center [531, 285] width 1025 height 39
paste input "Silvio Simone"
click at [927, 369] on button "Search" at bounding box center [985, 388] width 117 height 39
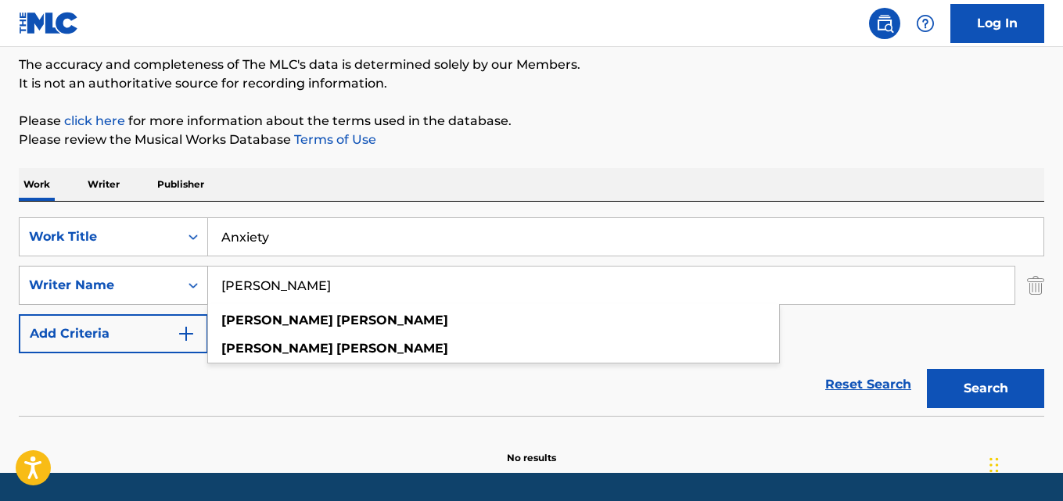
drag, startPoint x: 258, startPoint y: 286, endPoint x: 89, endPoint y: 296, distance: 169.2
click at [89, 296] on div "SearchWithCriteria65931119-cc28-42b8-8ea0-dc314d2c4a76 Writer Name Silvio Simon…" at bounding box center [531, 285] width 1025 height 39
click at [927, 369] on button "Search" at bounding box center [985, 388] width 117 height 39
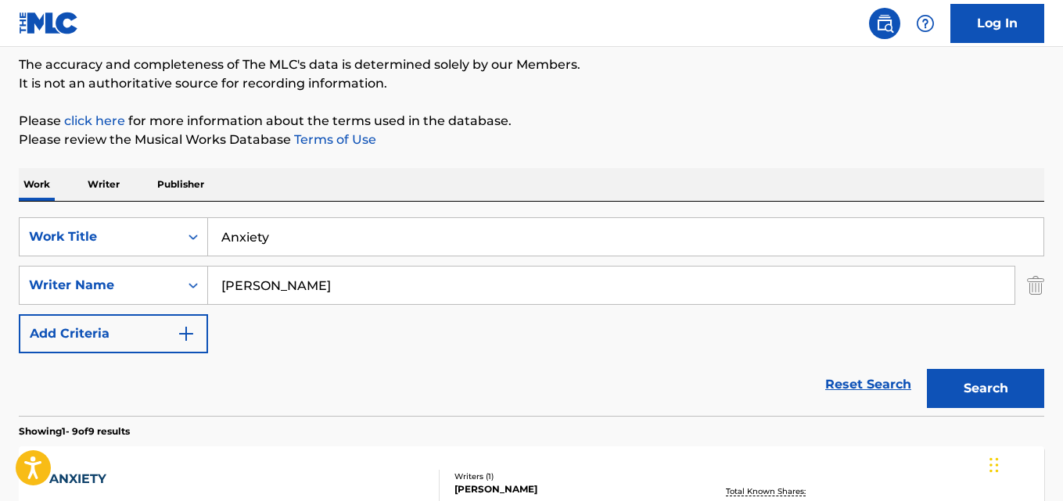
click at [383, 194] on div "Work Writer Publisher" at bounding box center [531, 184] width 1025 height 33
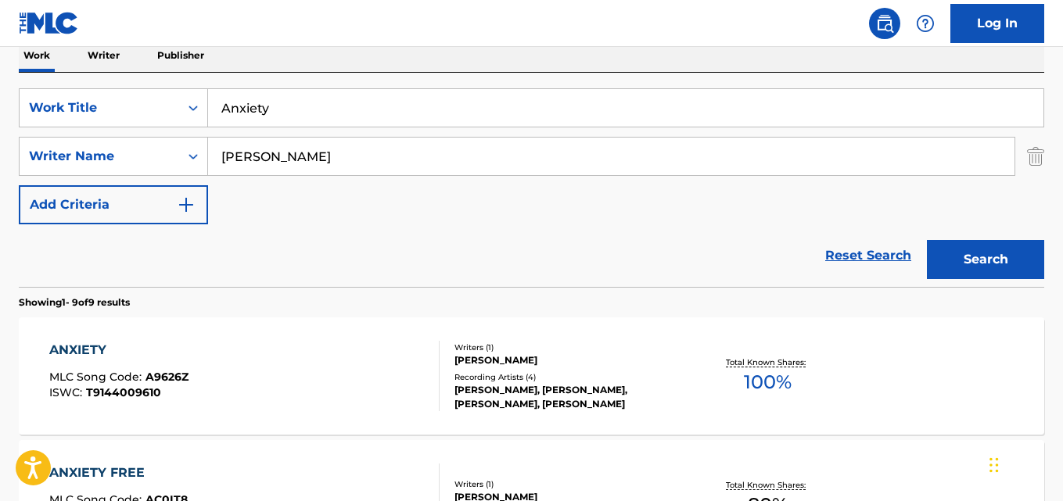
scroll to position [260, 0]
drag, startPoint x: 239, startPoint y: 157, endPoint x: 205, endPoint y: 157, distance: 34.4
click at [205, 157] on div "SearchWithCriteria65931119-cc28-42b8-8ea0-dc314d2c4a76 Writer Name Simone" at bounding box center [531, 155] width 1025 height 39
paste input "Greco"
click at [927, 239] on button "Search" at bounding box center [985, 258] width 117 height 39
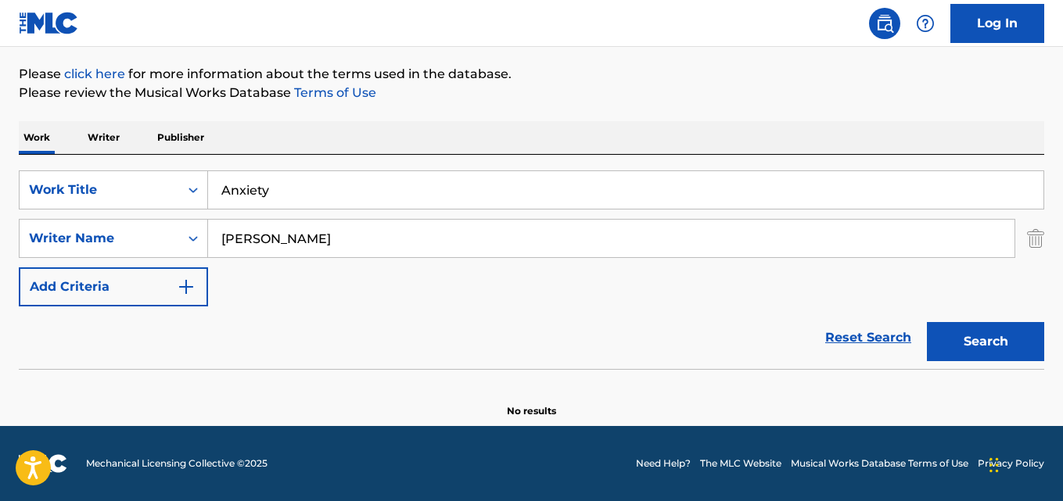
scroll to position [178, 0]
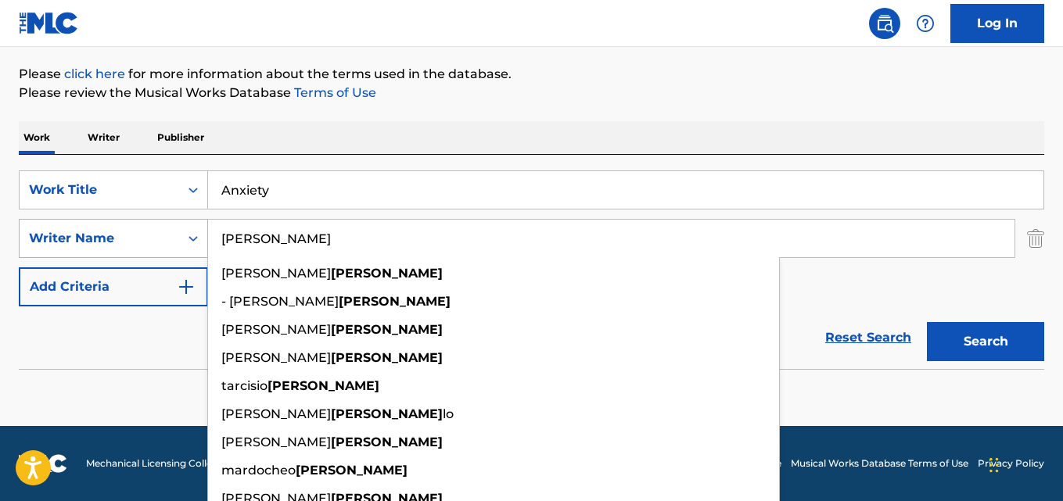
drag, startPoint x: 332, startPoint y: 228, endPoint x: 192, endPoint y: 240, distance: 140.5
click at [192, 240] on div "SearchWithCriteria65931119-cc28-42b8-8ea0-dc314d2c4a76 Writer Name Greco michel…" at bounding box center [531, 238] width 1025 height 39
paste input "Villafana"
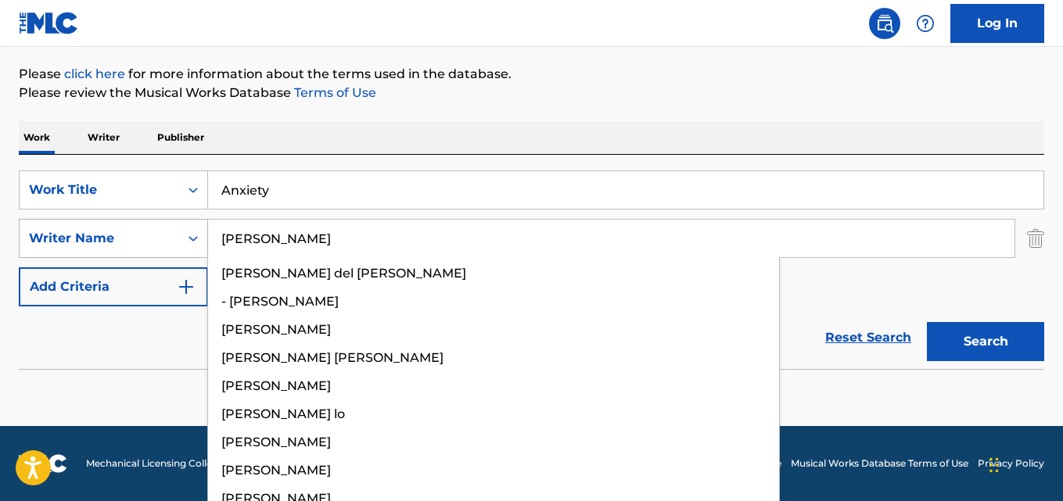
type input "Villafana"
click at [927, 322] on button "Search" at bounding box center [985, 341] width 117 height 39
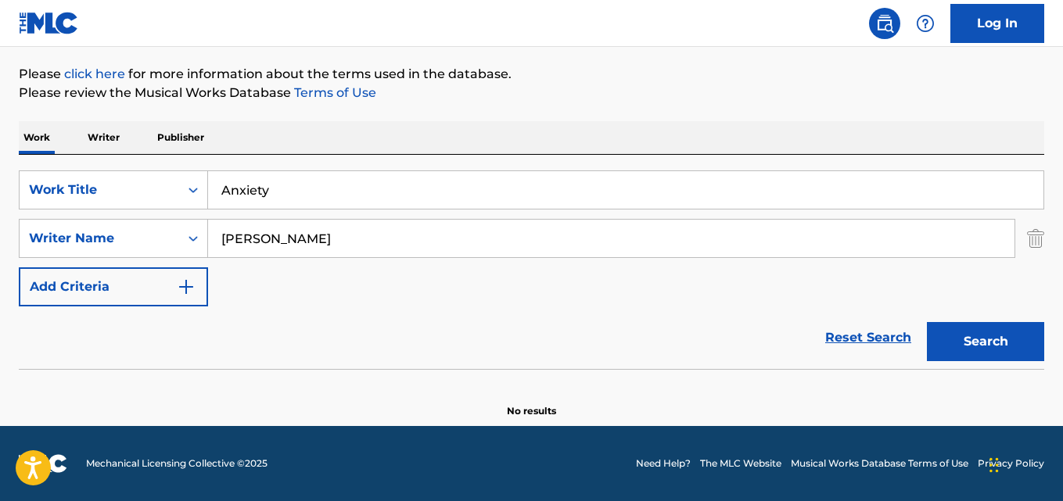
click at [634, 131] on div "Work Writer Publisher" at bounding box center [531, 137] width 1025 height 33
click at [975, 349] on button "Search" at bounding box center [985, 341] width 117 height 39
click at [569, 331] on div "Reset Search Search" at bounding box center [531, 338] width 1025 height 63
click at [443, 311] on div "Reset Search Search" at bounding box center [531, 338] width 1025 height 63
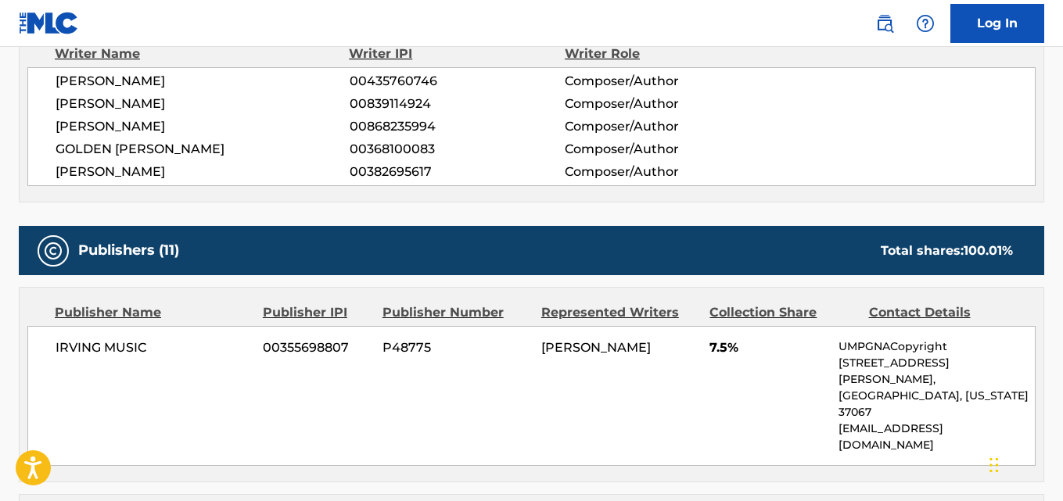
scroll to position [913, 0]
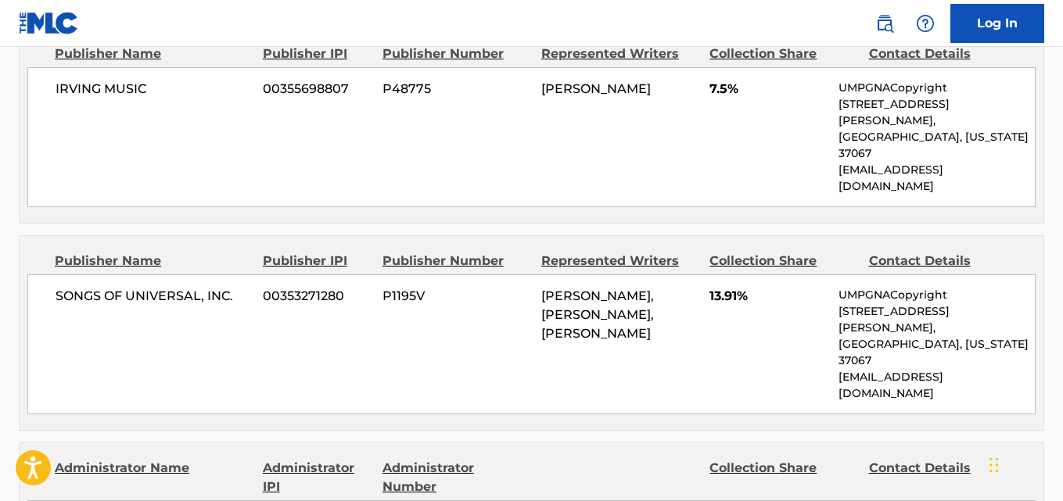
click at [557, 276] on div "SONGS OF UNIVERSAL, INC. 00353271280 P1195V NICHOLAS MIRA, BLAKE SLATKIN, OMER …" at bounding box center [531, 345] width 1008 height 140
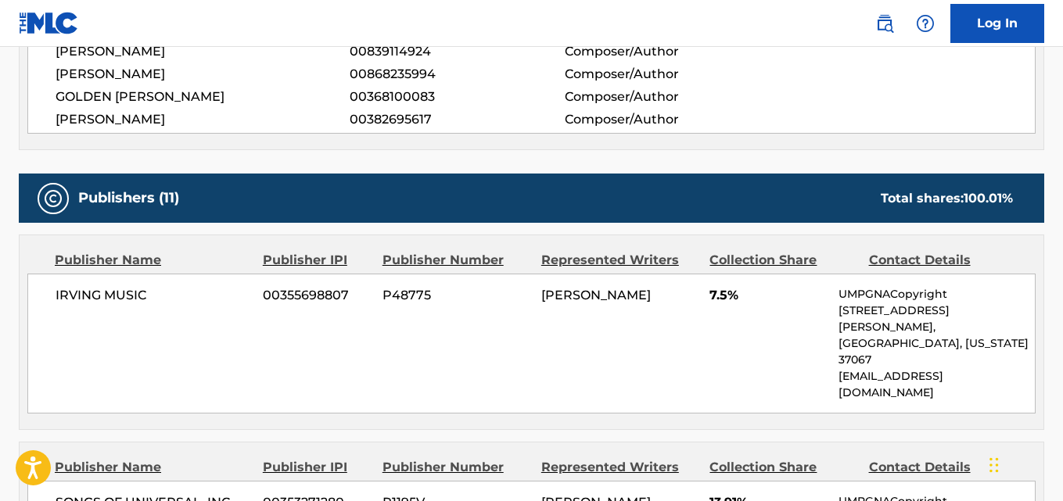
scroll to position [782, 0]
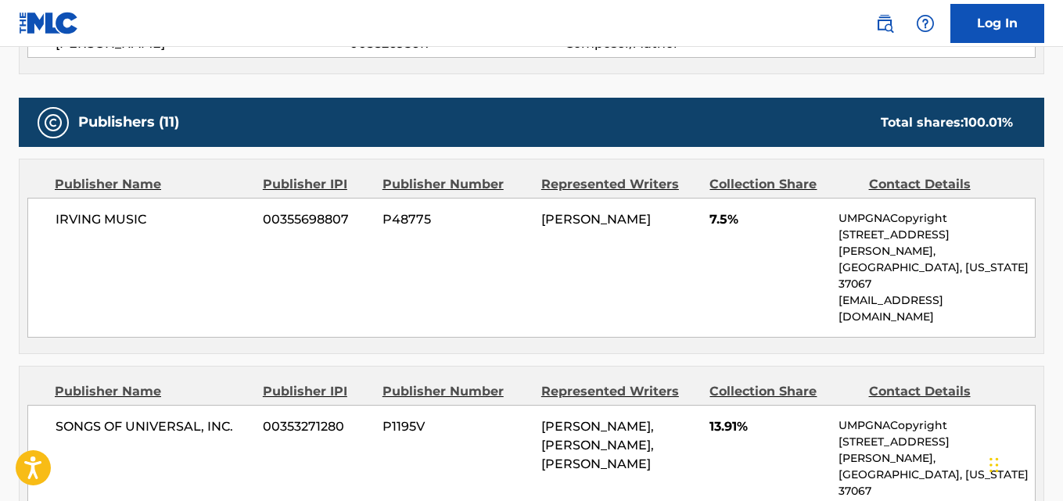
click at [568, 211] on div "NAYVADIUS DEMUN WILBURN" at bounding box center [619, 219] width 156 height 19
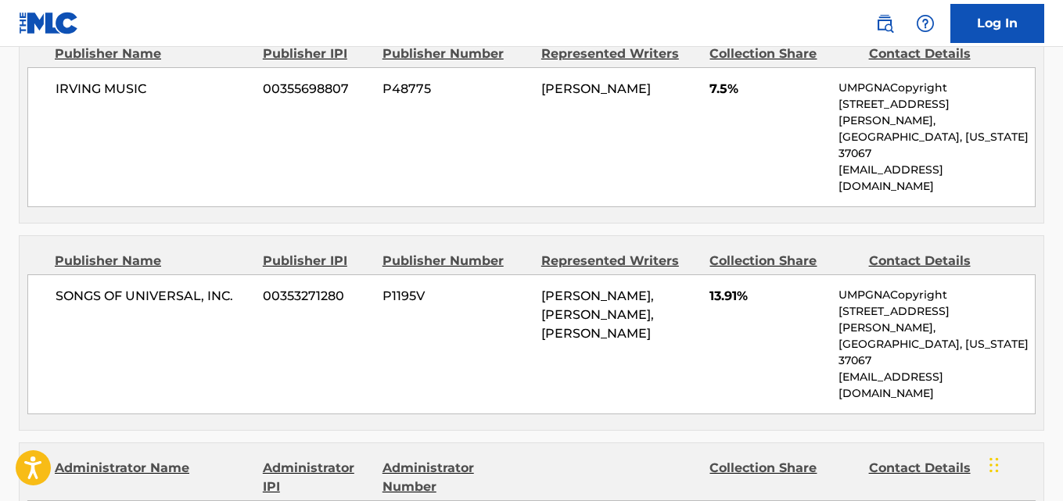
click at [577, 289] on span "NICHOLAS MIRA, BLAKE SLATKIN, OMER FEDI" at bounding box center [597, 315] width 113 height 52
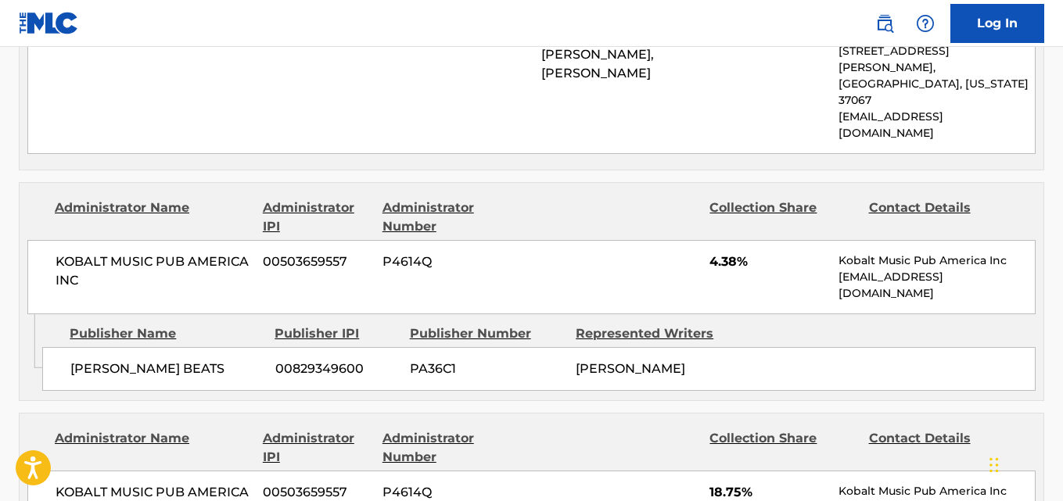
click at [604, 361] on span "NICHOLAS MIRA" at bounding box center [630, 368] width 109 height 15
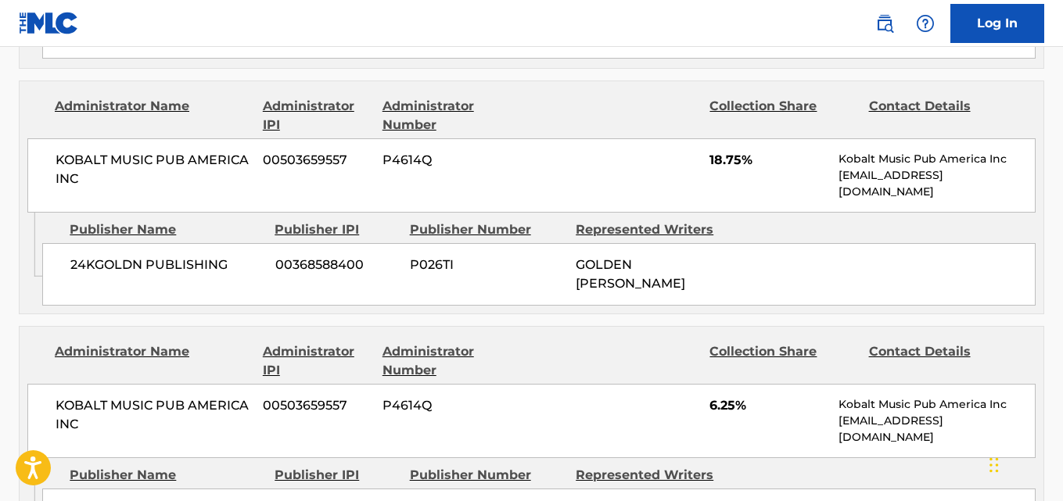
scroll to position [1564, 0]
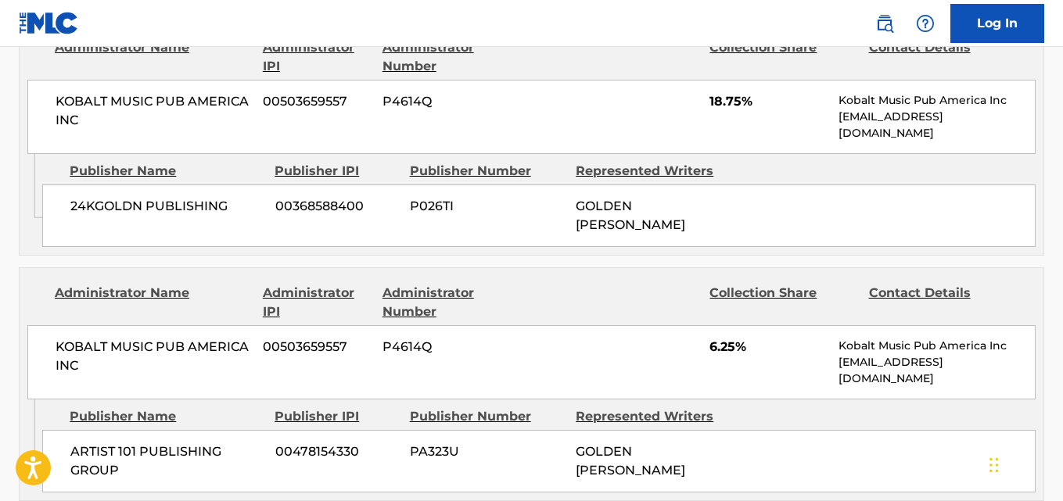
click at [612, 199] on span "GOLDEN LANDIS VON JONES" at bounding box center [630, 216] width 109 height 34
click at [604, 430] on div "ARTIST 101 PUBLISHING GROUP 00478154330 PA323U GOLDEN LANDIS VON JONES" at bounding box center [538, 461] width 993 height 63
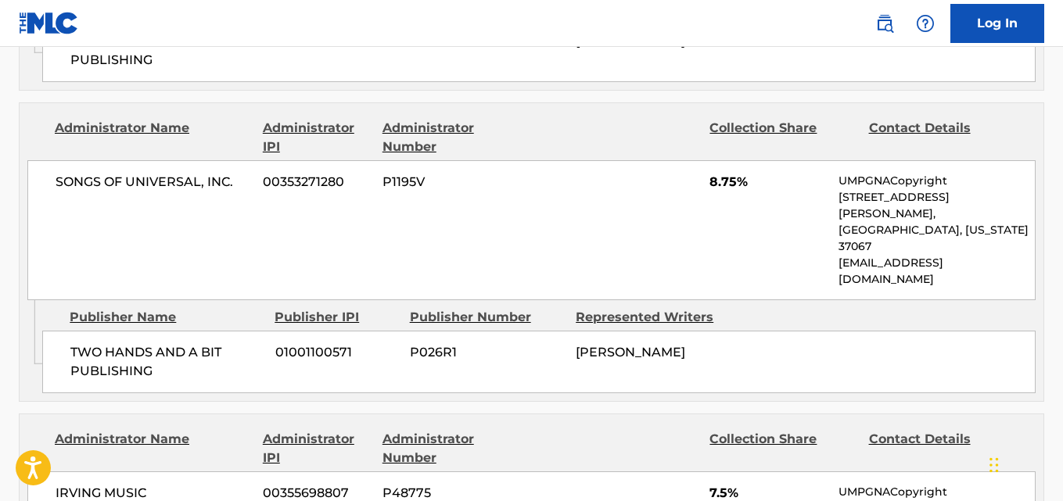
scroll to position [3259, 0]
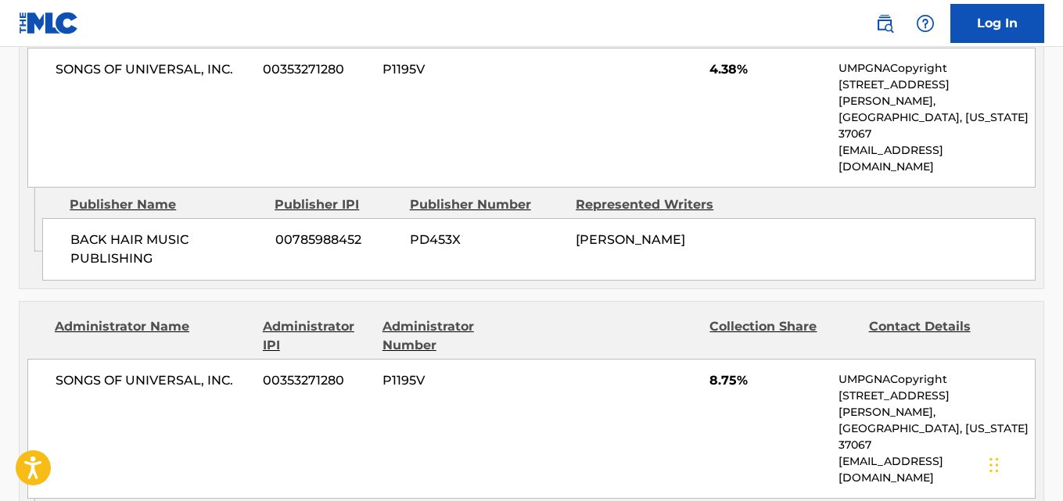
scroll to position [2998, 0]
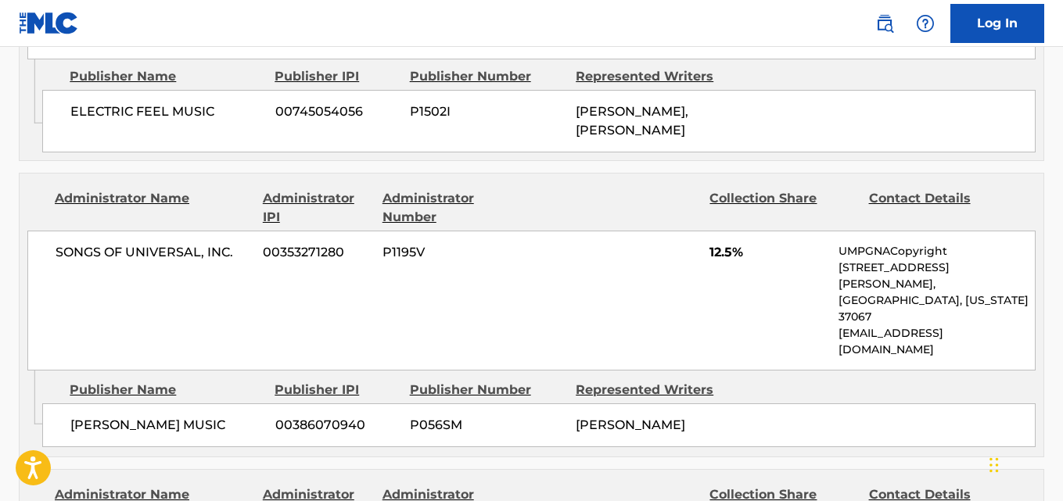
scroll to position [2086, 0]
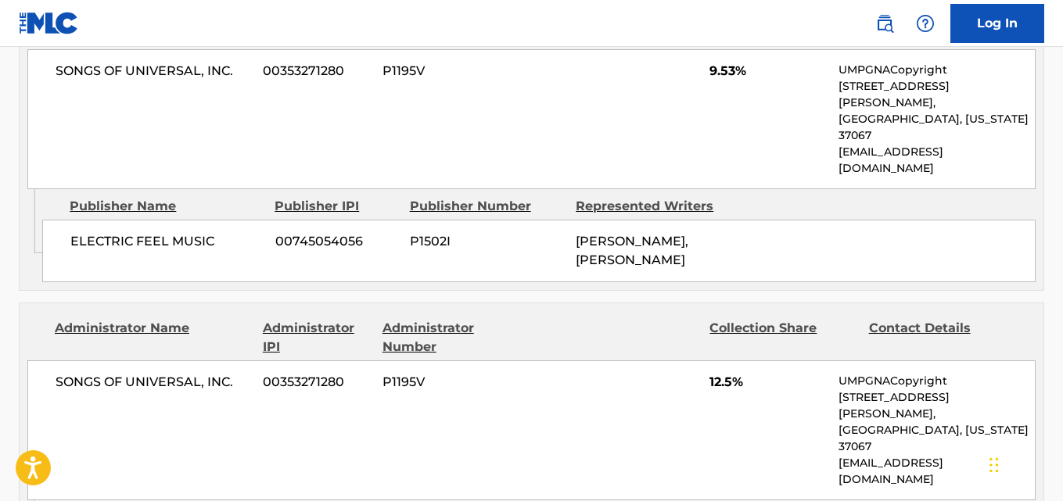
drag, startPoint x: 563, startPoint y: 361, endPoint x: 672, endPoint y: 361, distance: 108.7
copy div "OMER FEDI"
click at [461, 373] on span "P1195V" at bounding box center [455, 382] width 147 height 19
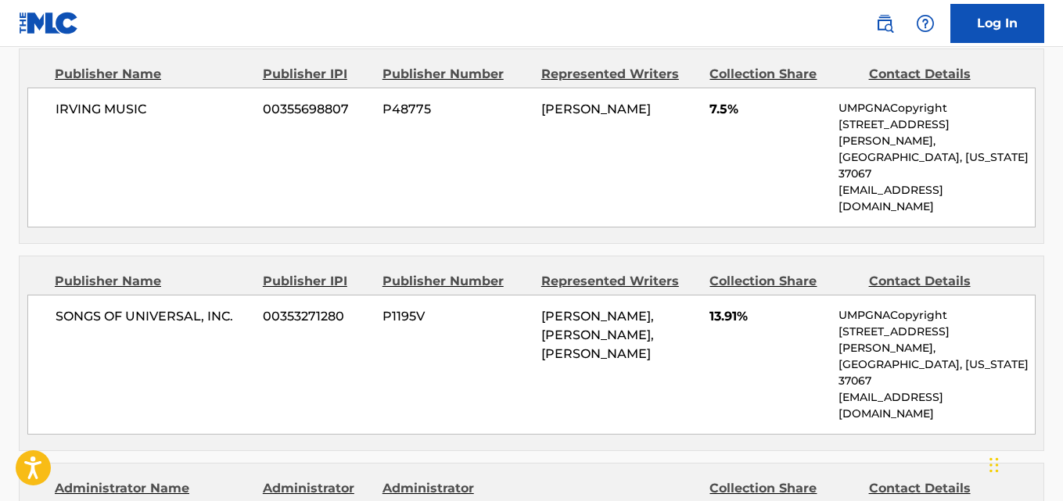
scroll to position [913, 0]
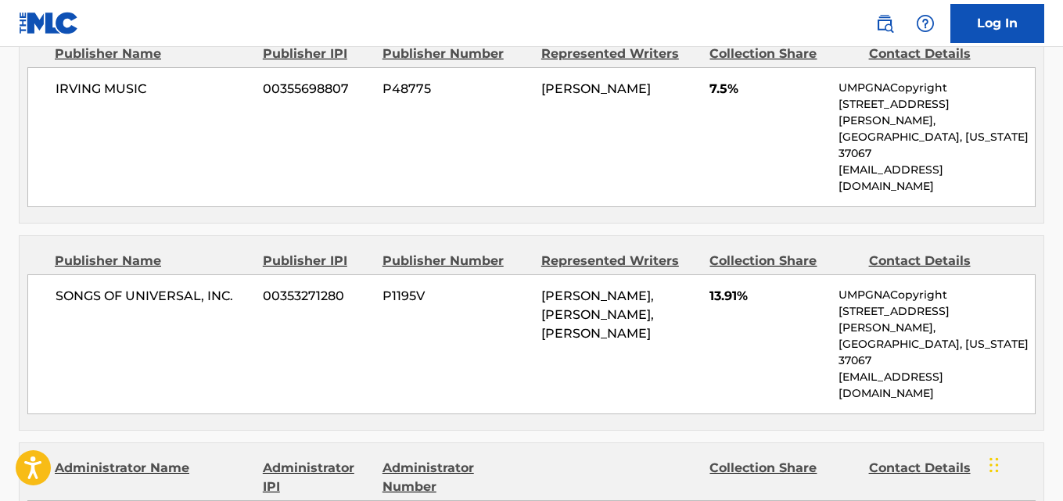
click at [487, 287] on span "P1195V" at bounding box center [455, 296] width 147 height 19
click at [686, 287] on div "NICHOLAS MIRA, BLAKE SLATKIN, OMER FEDI" at bounding box center [619, 315] width 156 height 56
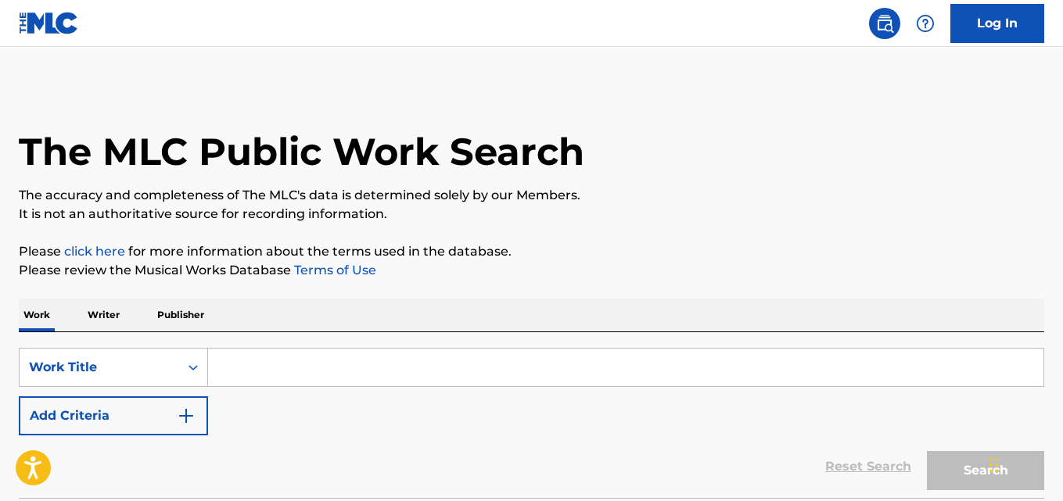
drag, startPoint x: 346, startPoint y: 390, endPoint x: 352, endPoint y: 364, distance: 27.1
click at [346, 390] on div "SearchWithCriteriad9c50d55-a944-454b-ac0b-c77c2f0b7088 Work Title Add Criteria" at bounding box center [531, 392] width 1025 height 88
click at [352, 364] on input "Search Form" at bounding box center [625, 368] width 835 height 38
paste input "Doechii 101"
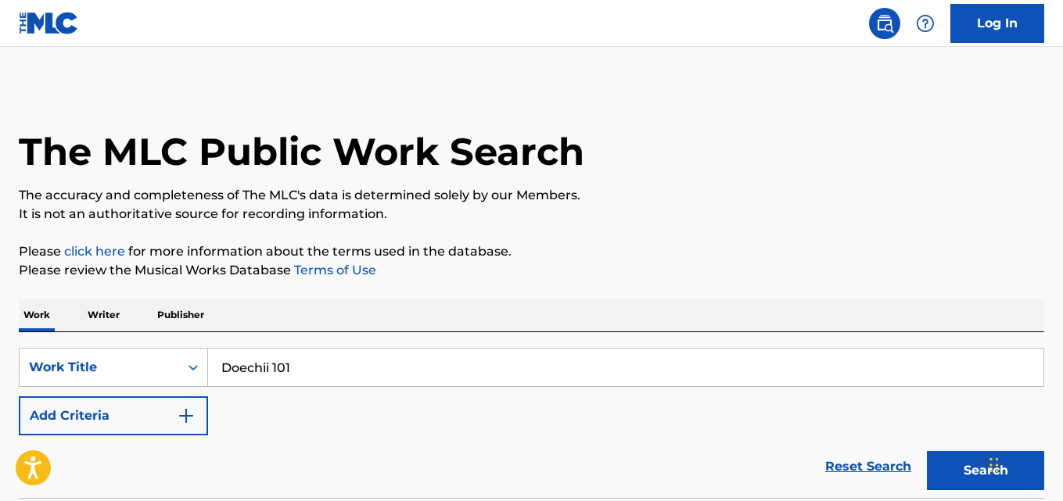
type input "Doechii 101"
click at [927, 451] on button "Search" at bounding box center [985, 470] width 117 height 39
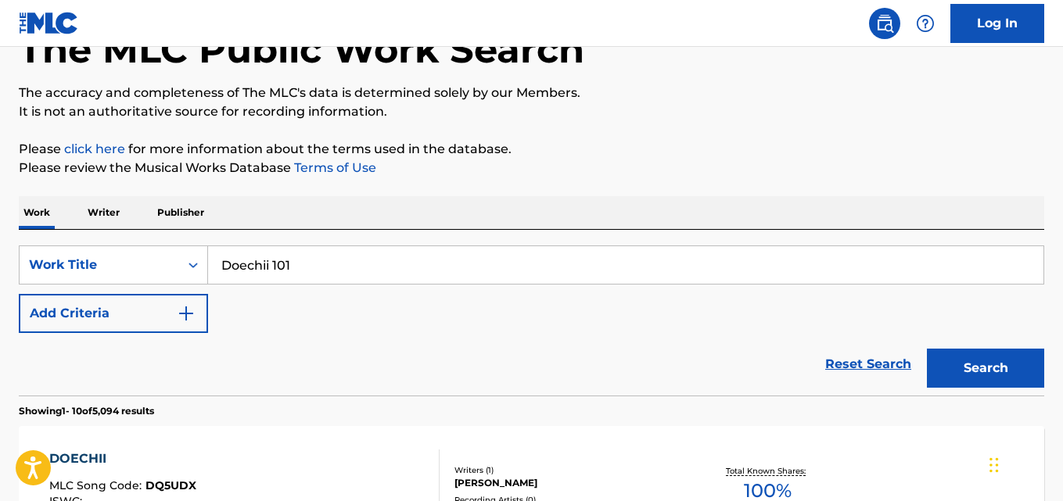
scroll to position [260, 0]
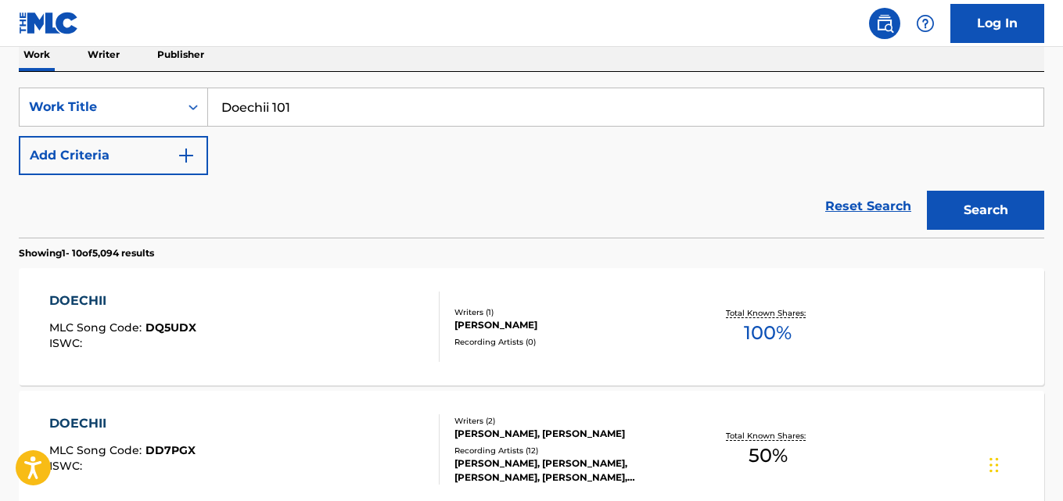
click at [449, 221] on div "Reset Search Search" at bounding box center [531, 206] width 1025 height 63
click at [440, 190] on div "Reset Search Search" at bounding box center [531, 206] width 1025 height 63
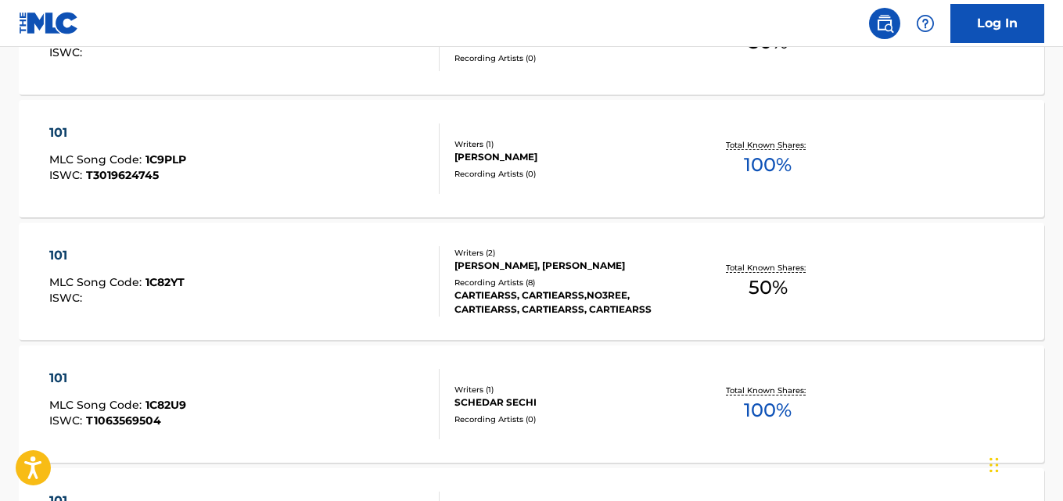
scroll to position [117, 0]
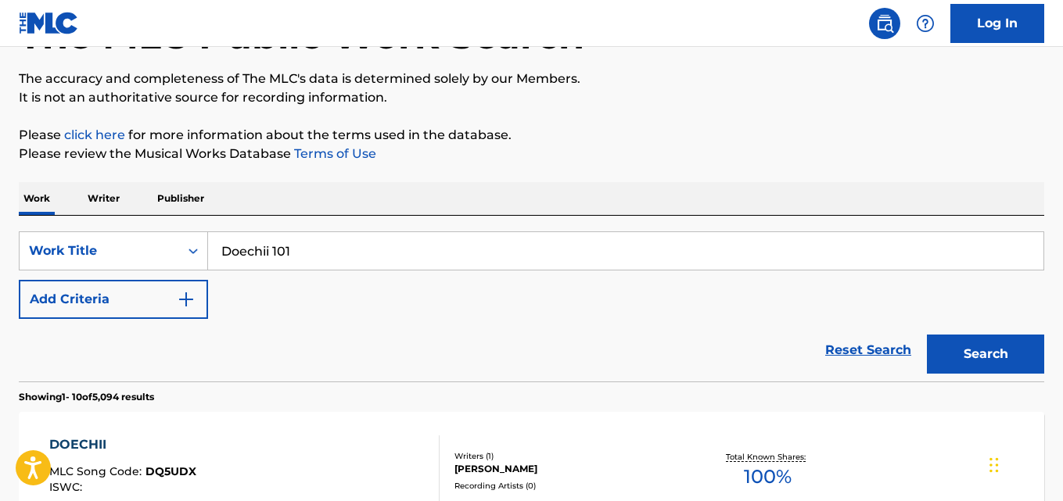
click at [414, 310] on div "SearchWithCriteriad9c50d55-a944-454b-ac0b-c77c2f0b7088 Work Title Doechii 101 A…" at bounding box center [531, 276] width 1025 height 88
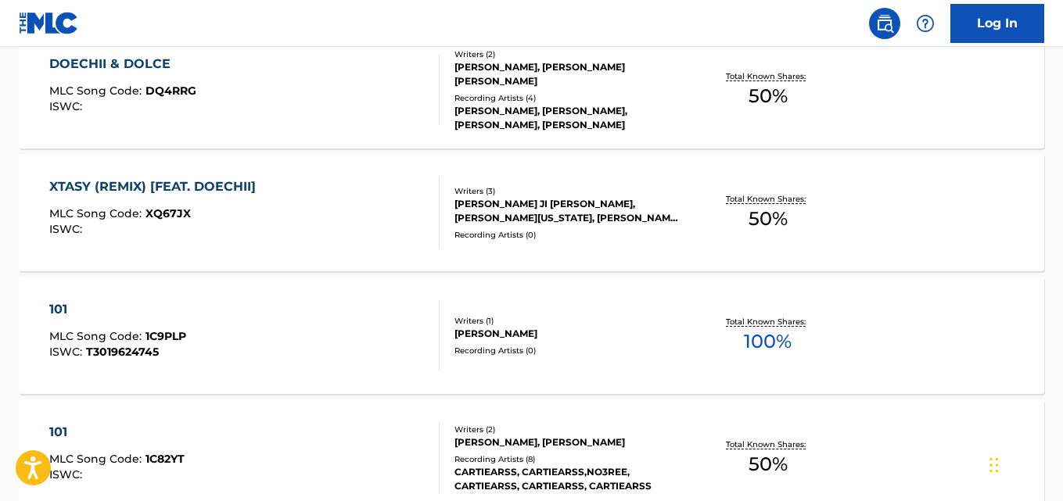
scroll to position [508, 0]
